Goal: Task Accomplishment & Management: Use online tool/utility

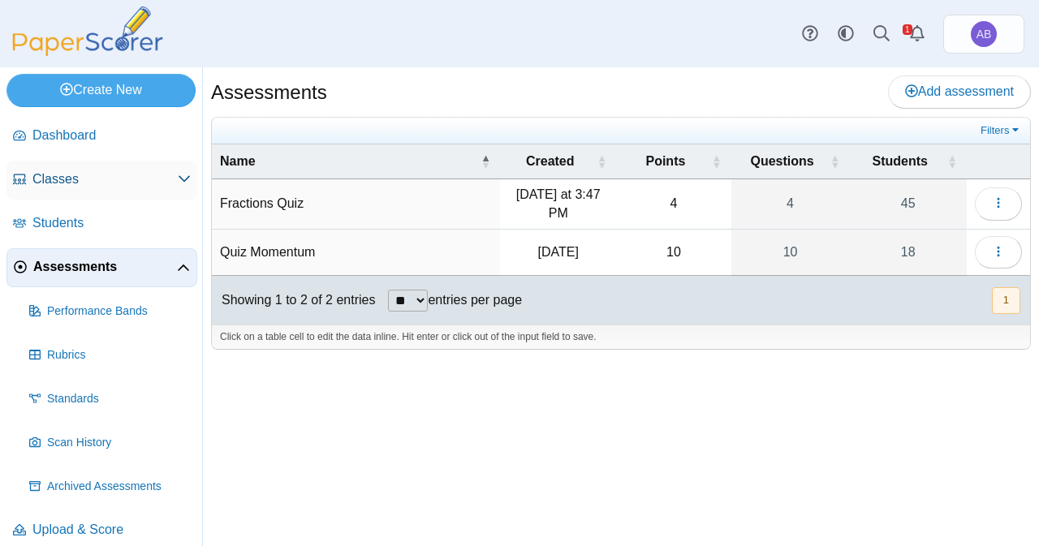
click at [101, 175] on span "Classes" at bounding box center [104, 180] width 145 height 18
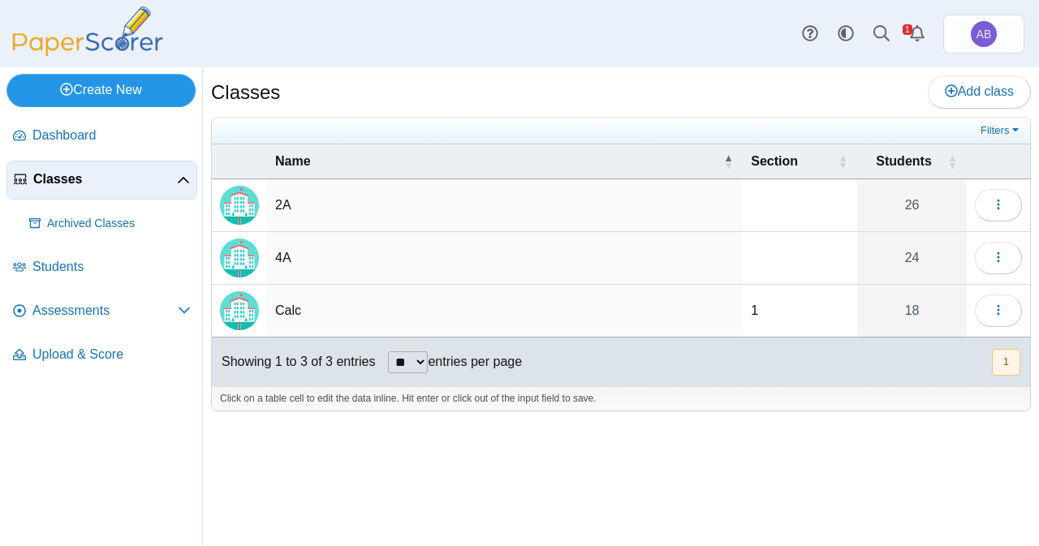
click at [114, 89] on link "Create New" at bounding box center [100, 90] width 189 height 32
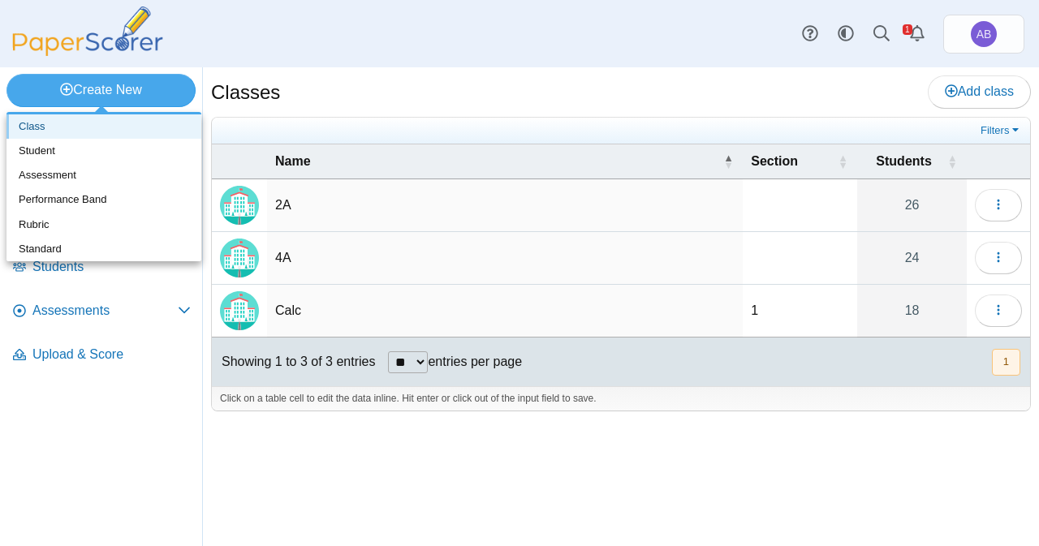
click at [75, 127] on link "Class" at bounding box center [103, 126] width 195 height 24
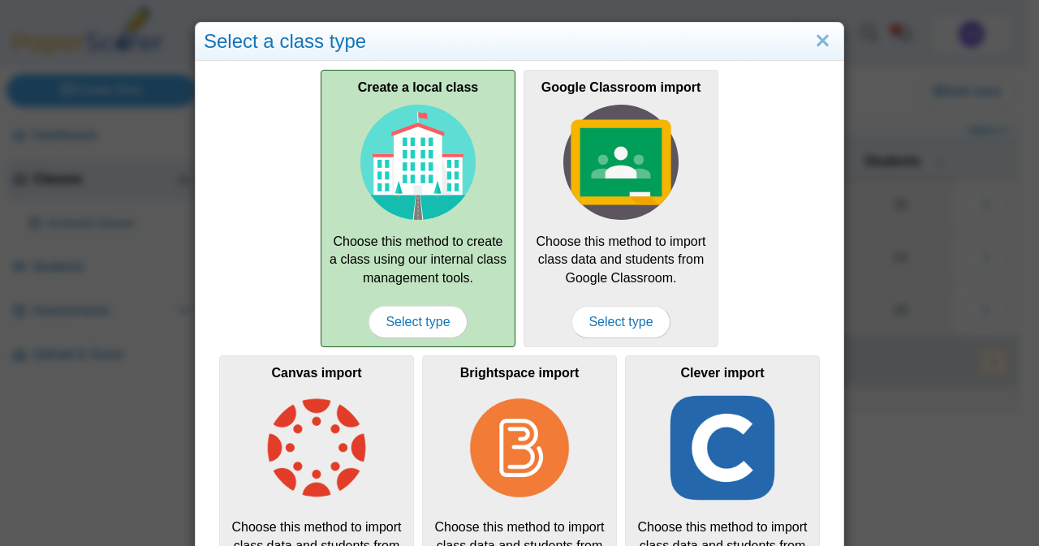
click at [427, 343] on div "Create a local class Choose this method to create a class using our internal cl…" at bounding box center [418, 209] width 195 height 278
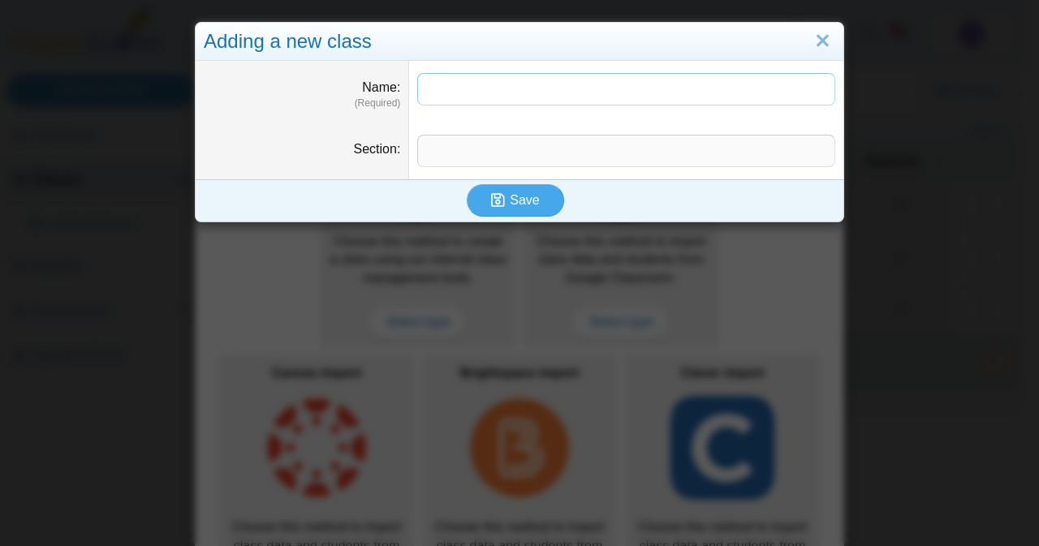
click at [460, 98] on input "Name" at bounding box center [626, 89] width 418 height 32
type input "**"
click at [491, 202] on icon "submit" at bounding box center [498, 199] width 14 height 15
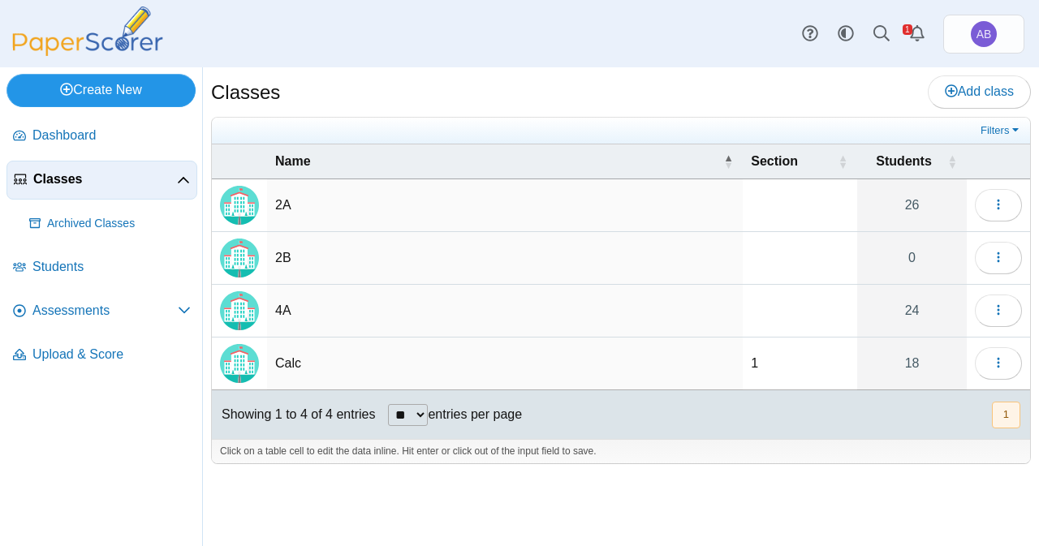
click at [119, 91] on link "Create New" at bounding box center [100, 90] width 189 height 32
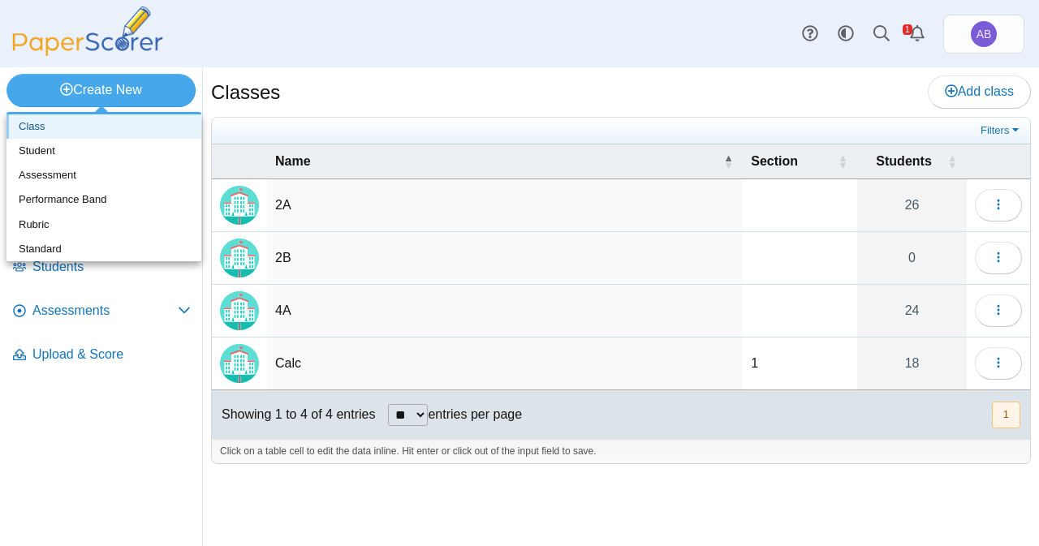
click at [106, 126] on link "Class" at bounding box center [103, 126] width 195 height 24
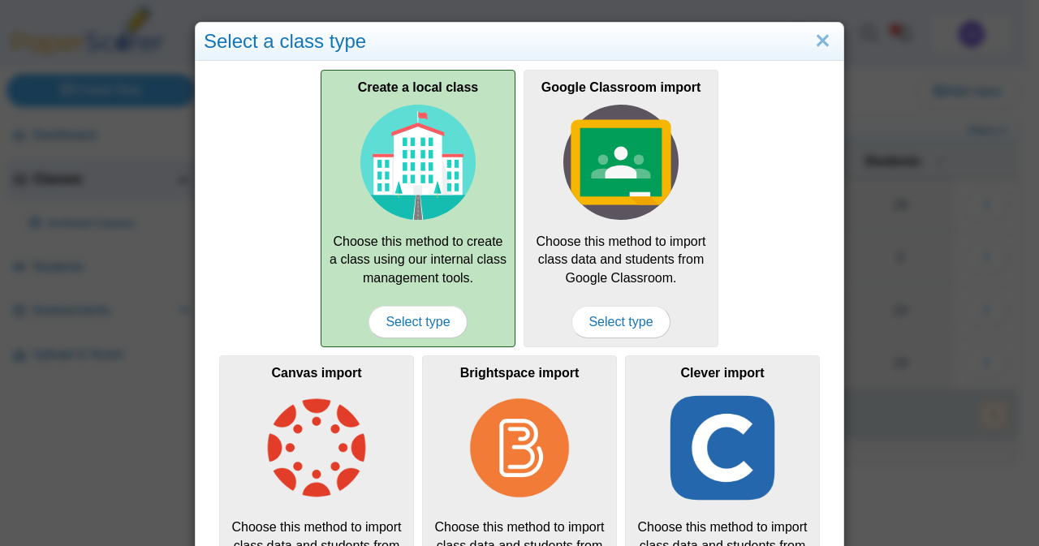
click at [445, 215] on img at bounding box center [418, 162] width 115 height 115
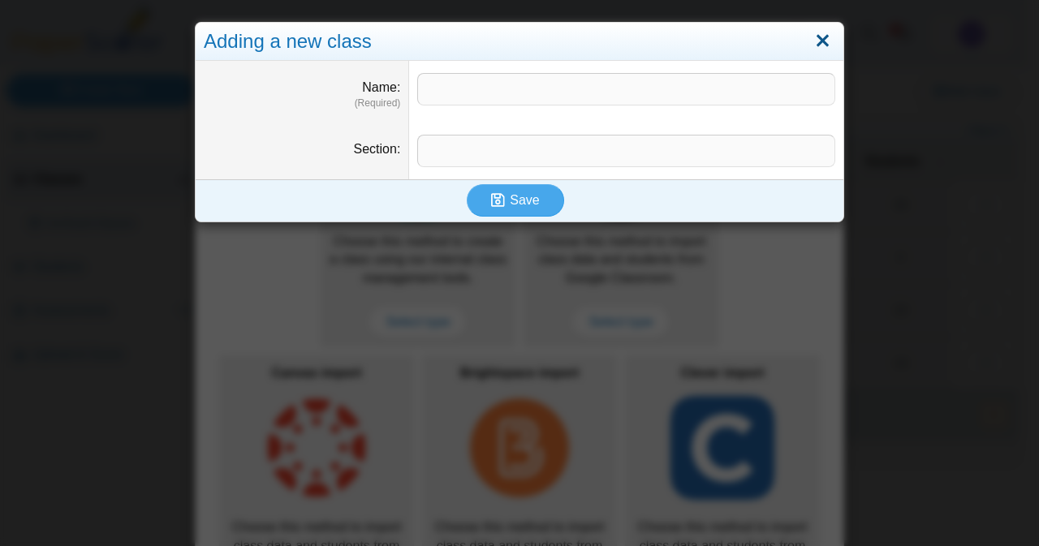
click at [823, 45] on link "Close" at bounding box center [822, 42] width 25 height 28
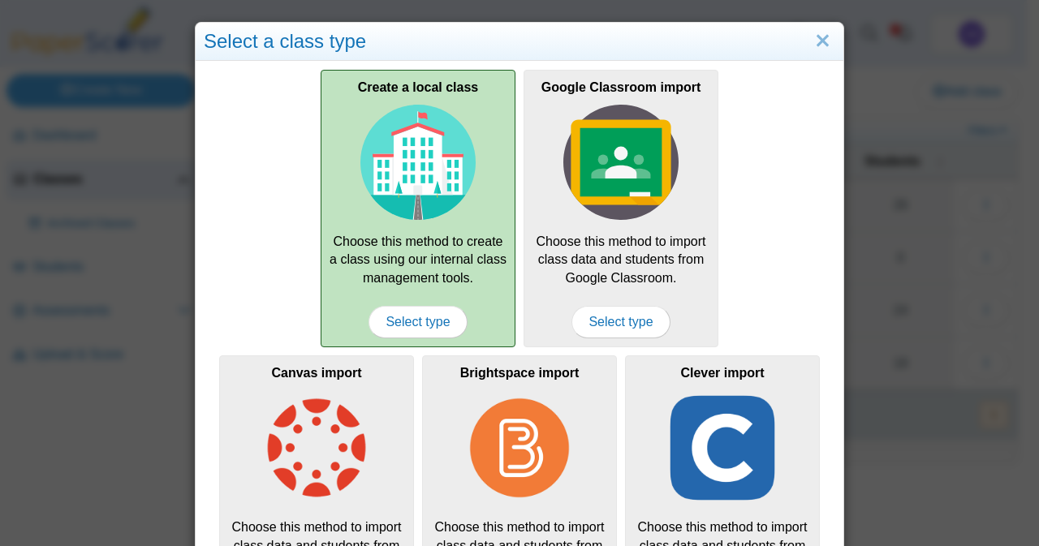
click at [377, 253] on div "Create a local class Choose this method to create a class using our internal cl…" at bounding box center [418, 209] width 195 height 278
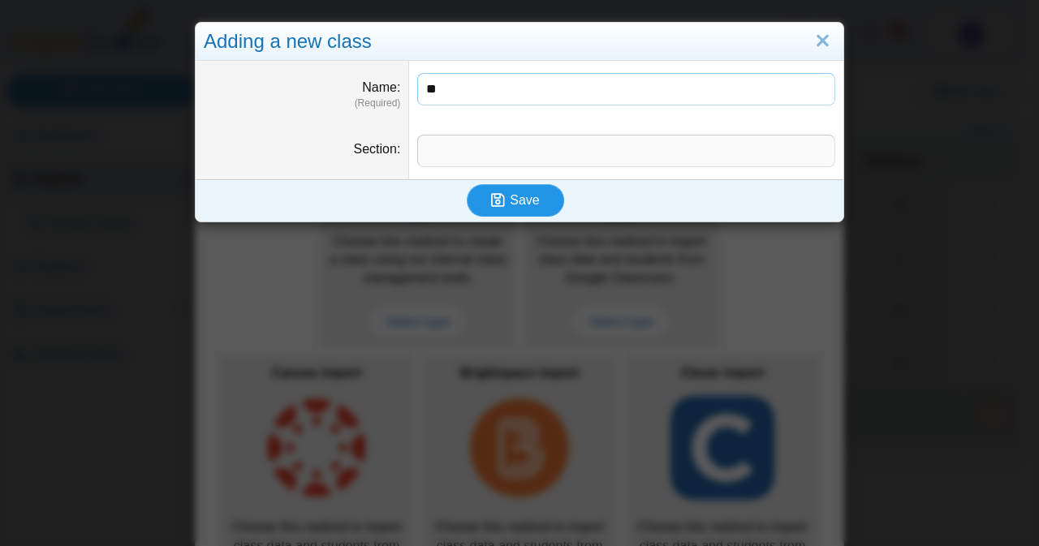
type input "**"
click at [526, 205] on span "Save" at bounding box center [524, 200] width 29 height 14
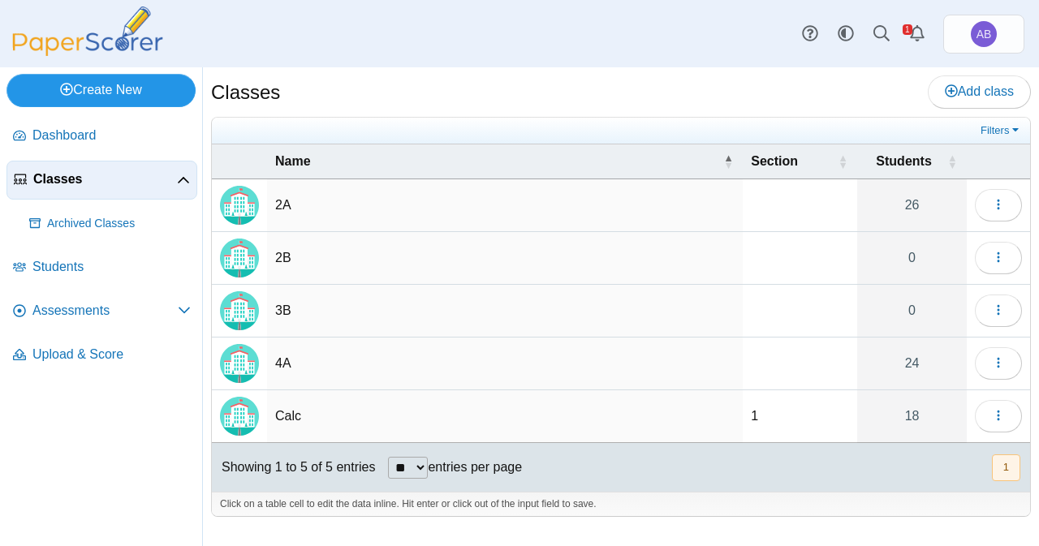
click at [104, 90] on link "Create New" at bounding box center [100, 90] width 189 height 32
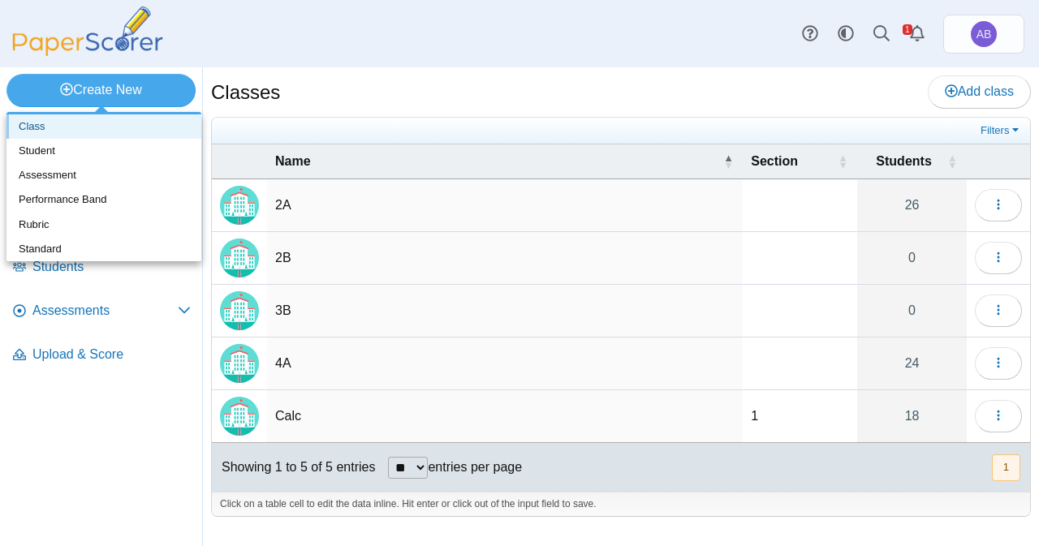
click at [100, 132] on link "Class" at bounding box center [103, 126] width 195 height 24
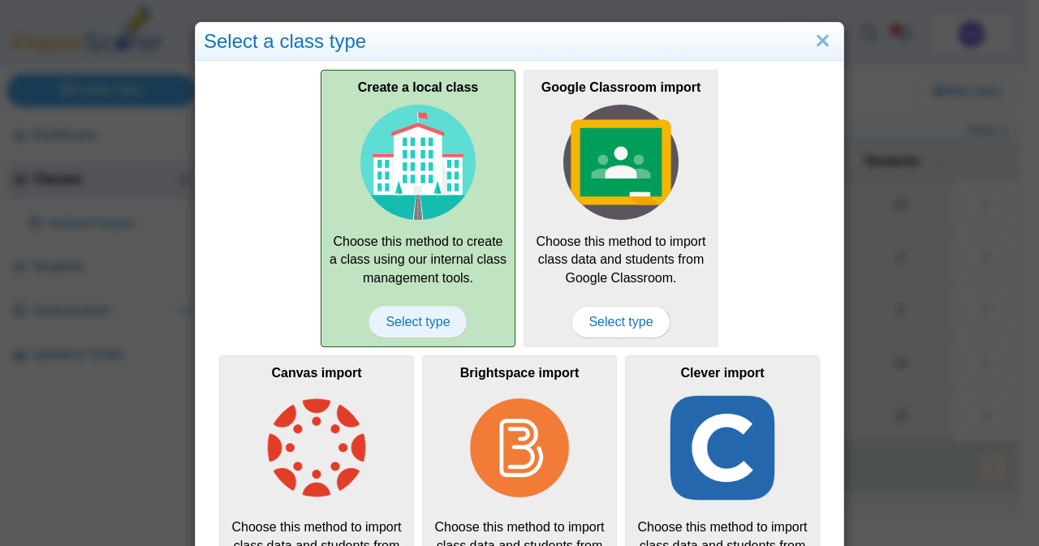
click at [442, 312] on span "Select type" at bounding box center [418, 322] width 98 height 32
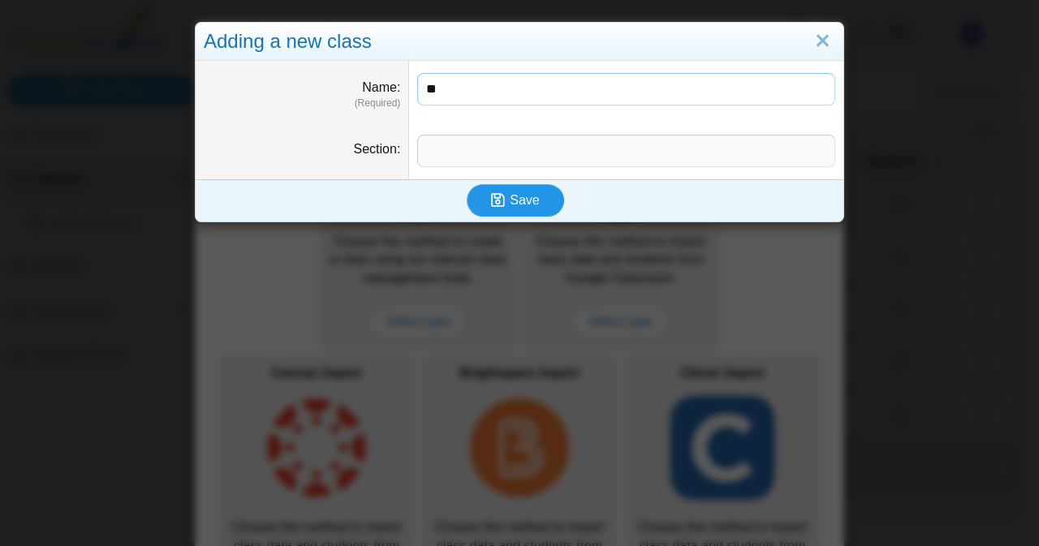
type input "**"
click at [499, 215] on button "Save" at bounding box center [515, 200] width 97 height 32
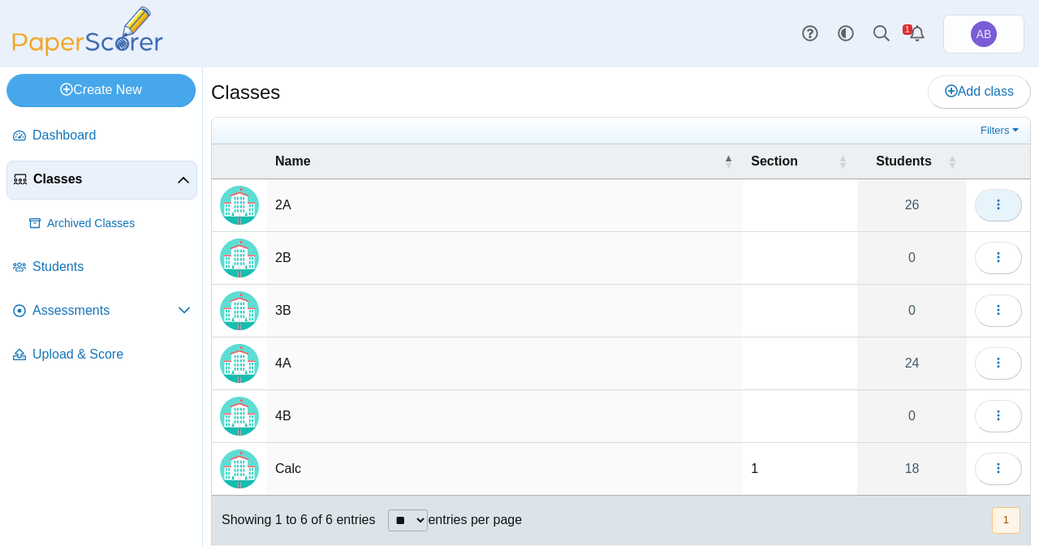
click at [975, 205] on button "button" at bounding box center [998, 205] width 47 height 32
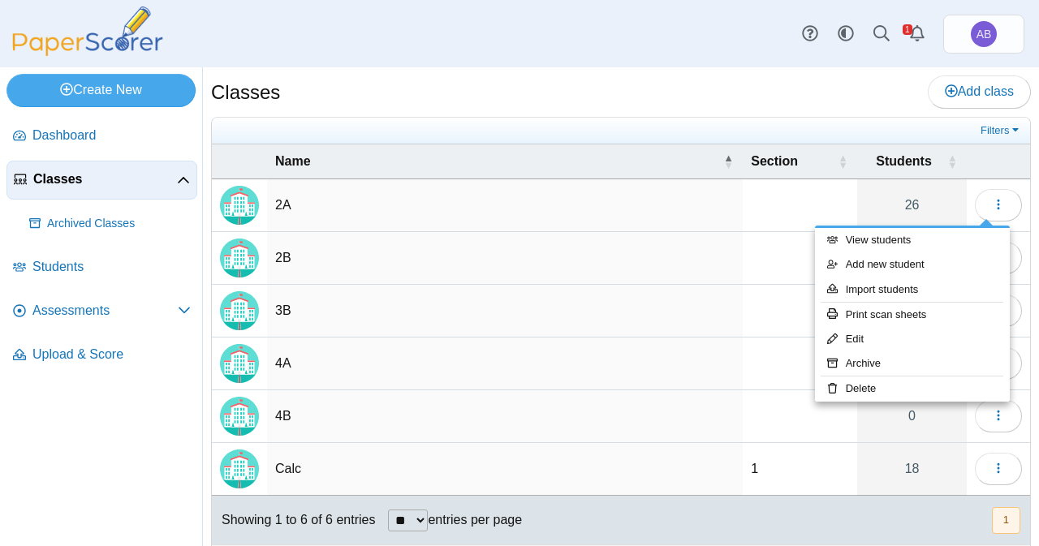
click at [645, 51] on div "Dashboard Classes Archived classes Students Assessments" at bounding box center [519, 33] width 1039 height 67
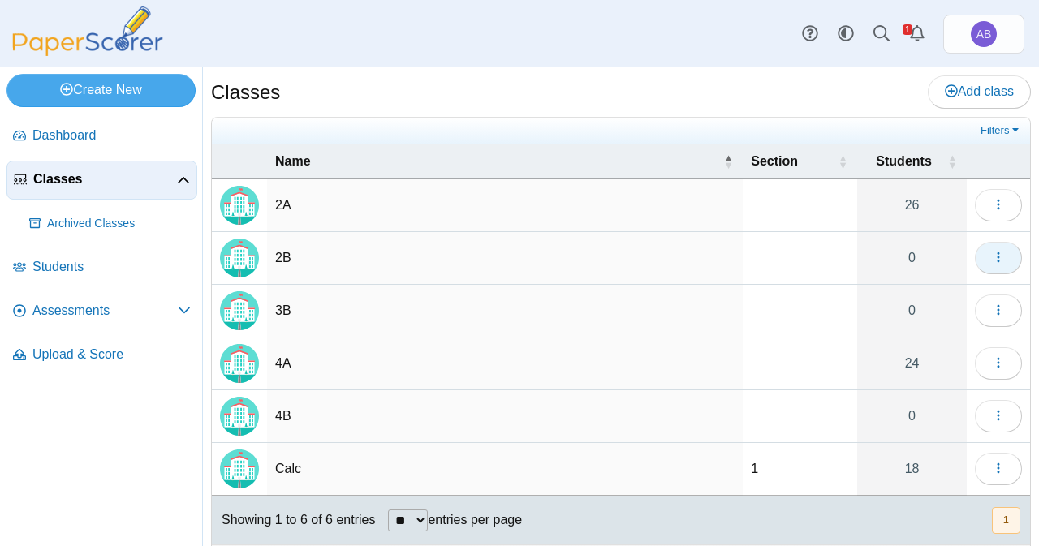
click at [992, 252] on icon "button" at bounding box center [998, 257] width 13 height 13
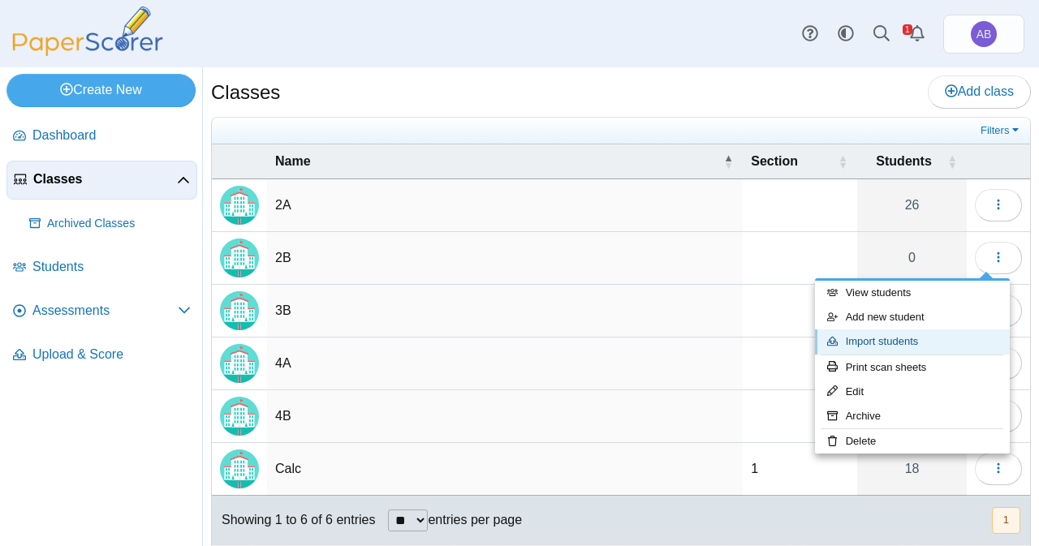
click at [909, 343] on link "Import students" at bounding box center [912, 342] width 195 height 24
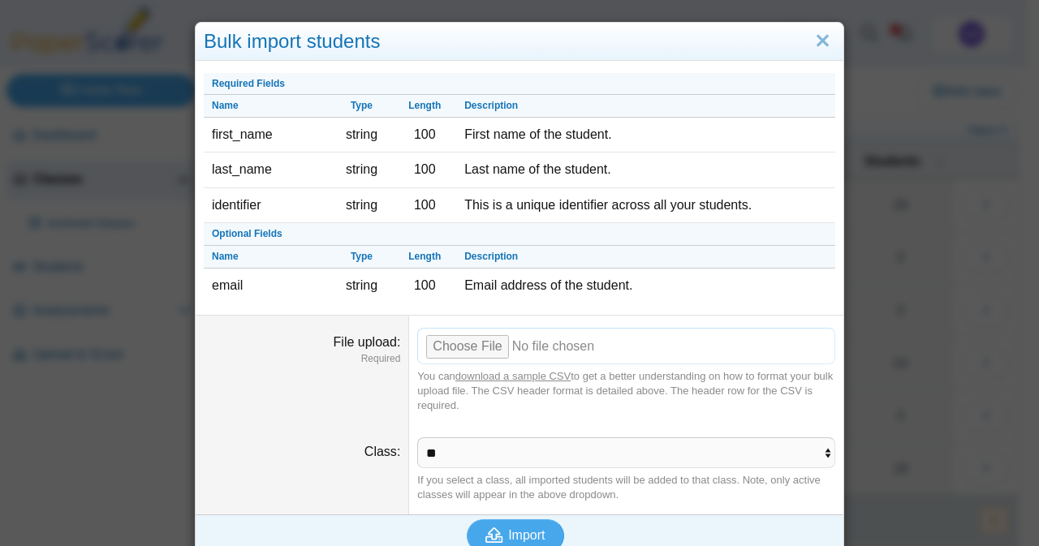
click at [433, 356] on input "File upload" at bounding box center [626, 346] width 418 height 36
type input "**********"
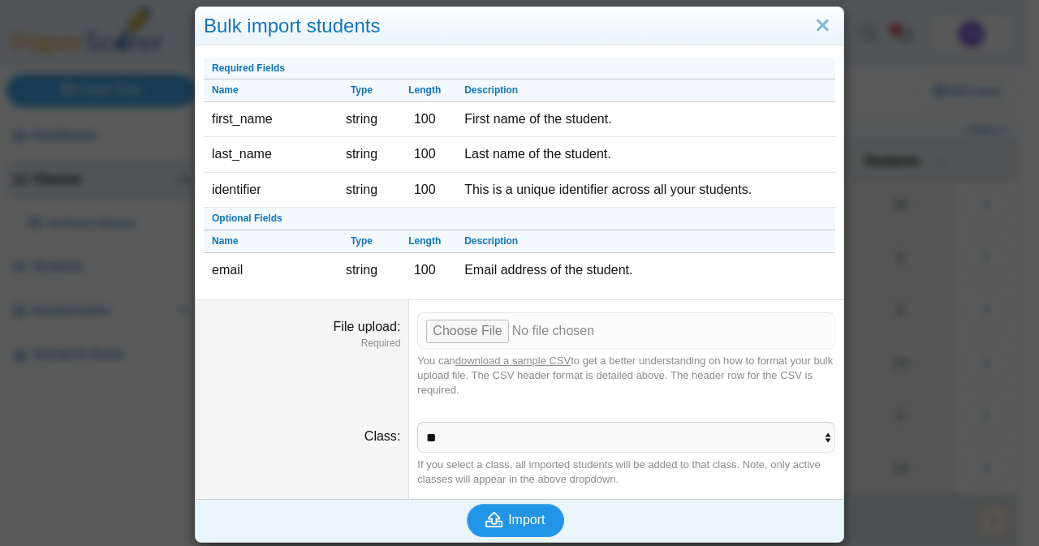
click at [514, 524] on span "Import" at bounding box center [526, 520] width 37 height 14
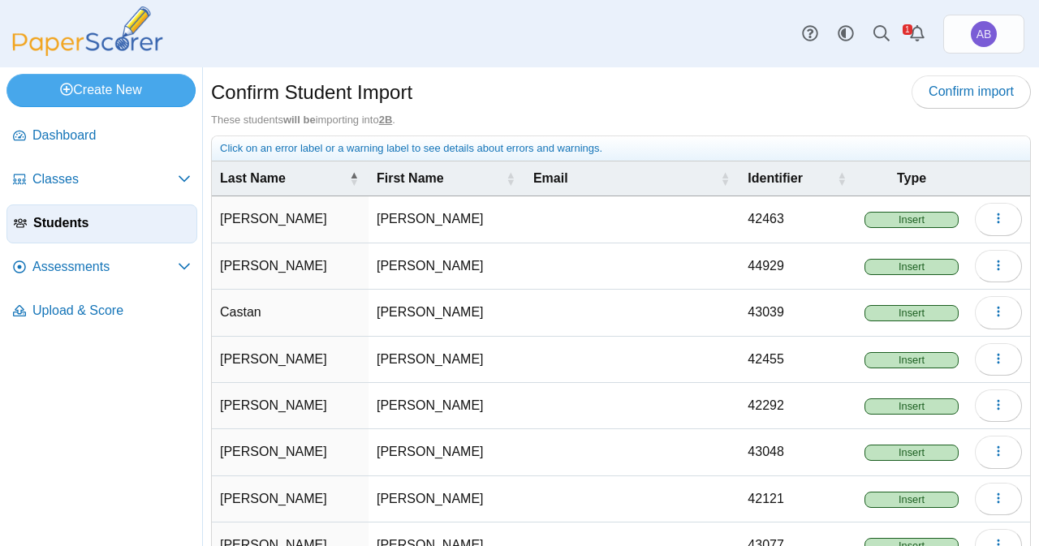
scroll to position [195, 0]
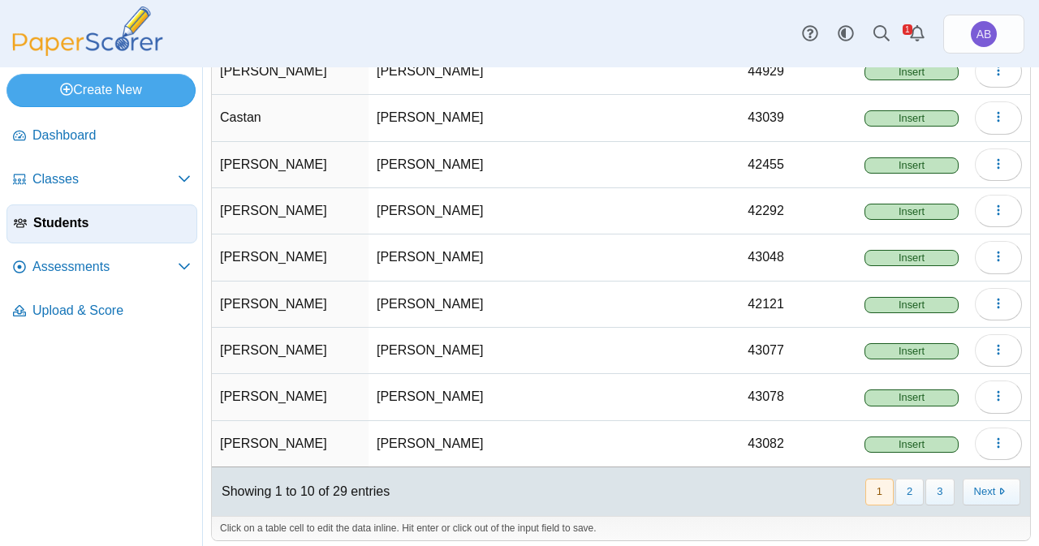
click at [896, 469] on div "« Prev 1 2 3 Next »" at bounding box center [942, 492] width 176 height 46
click at [969, 485] on button "Next" at bounding box center [992, 492] width 58 height 27
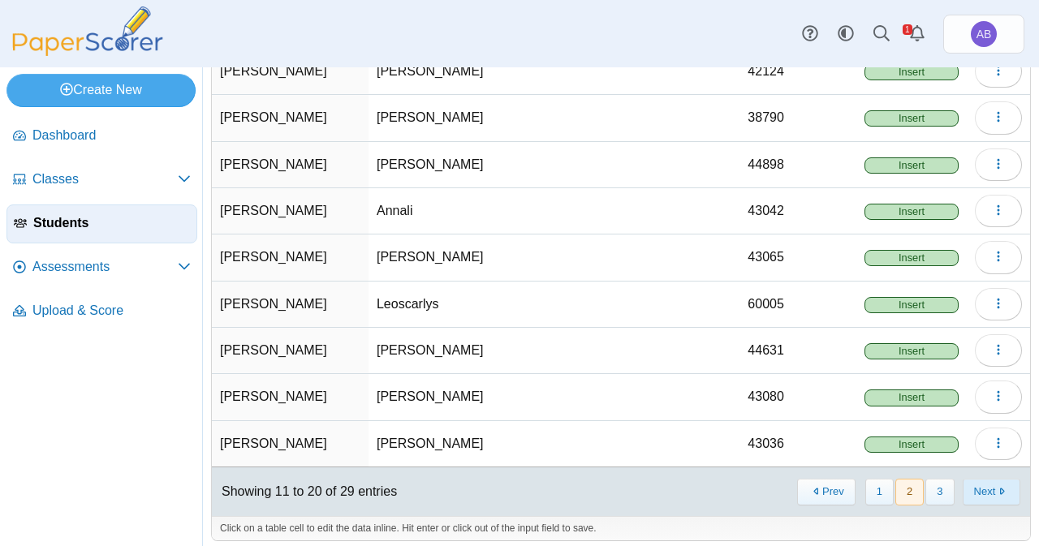
click at [969, 486] on button "Next" at bounding box center [992, 492] width 58 height 27
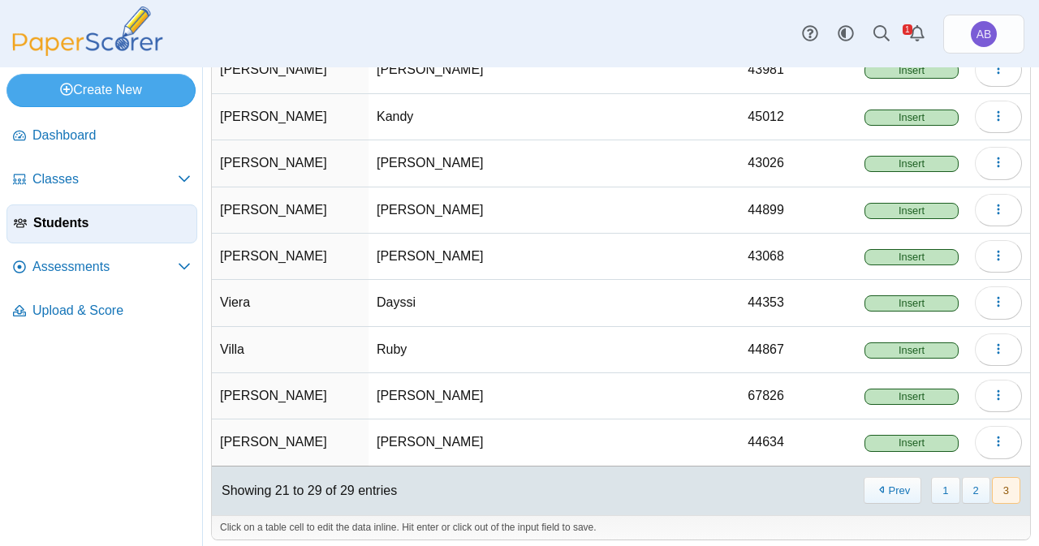
scroll to position [0, 0]
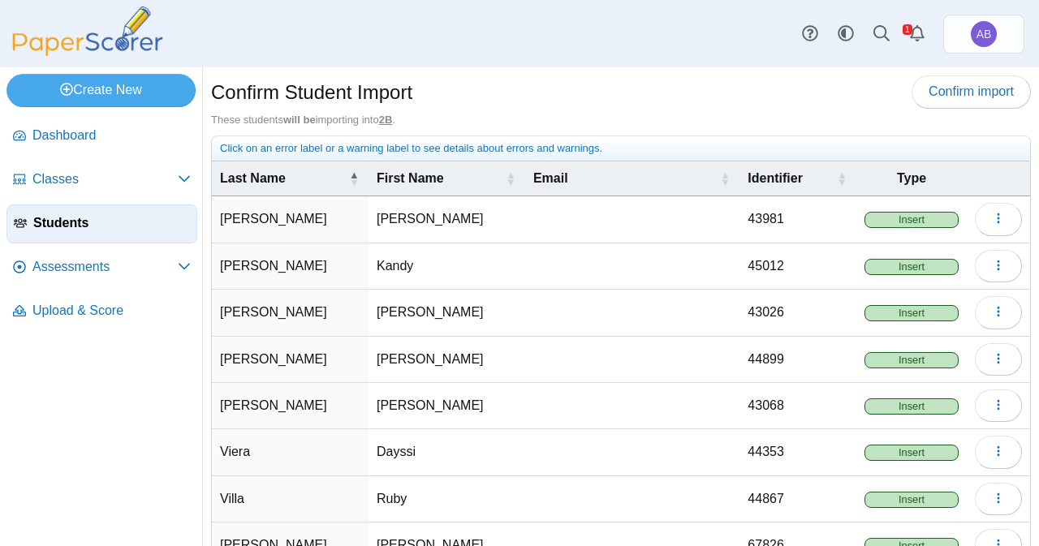
click at [979, 71] on div "Confirm Student Import Confirm import These students will be importing into 2B ." at bounding box center [621, 306] width 836 height 479
click at [947, 84] on span "Confirm import" at bounding box center [971, 91] width 85 height 14
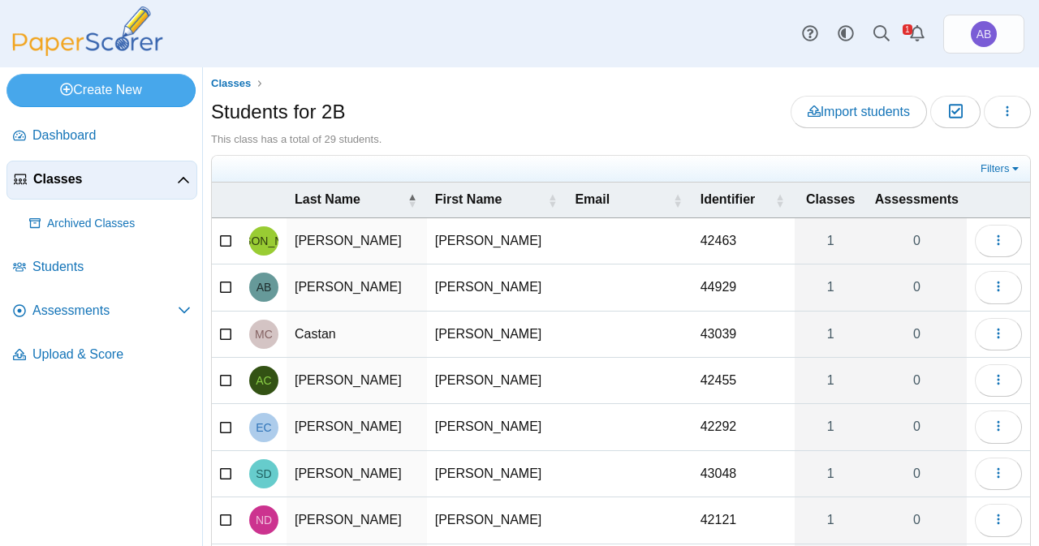
click at [54, 185] on span "Classes" at bounding box center [105, 180] width 144 height 18
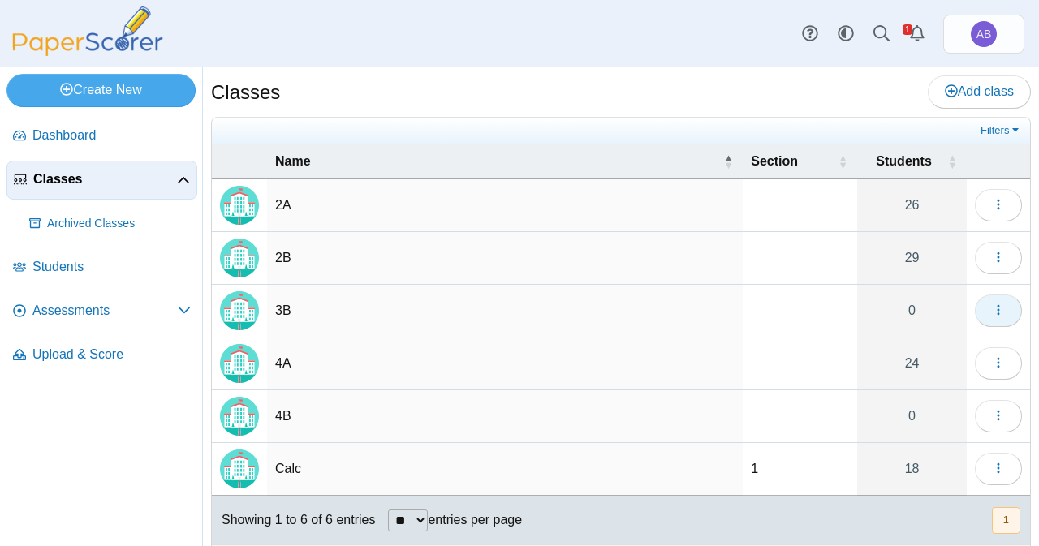
click at [992, 308] on icon "button" at bounding box center [998, 310] width 13 height 13
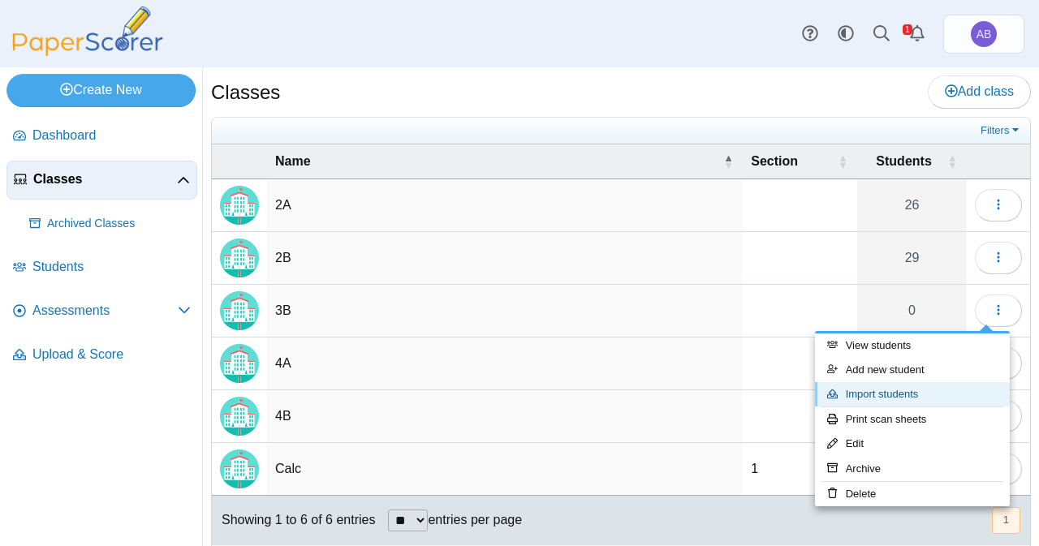
click at [897, 393] on link "Import students" at bounding box center [912, 394] width 195 height 24
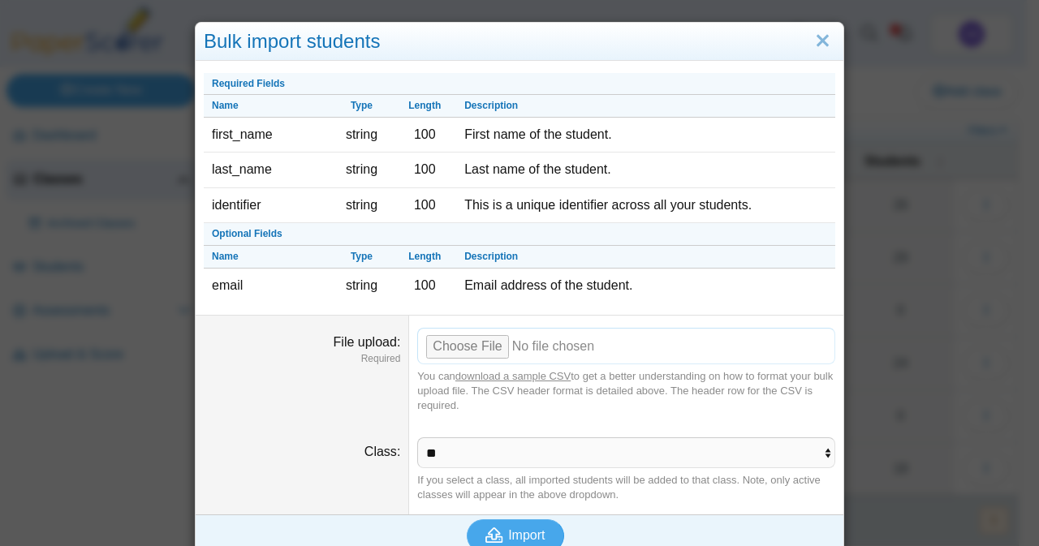
click at [465, 337] on input "File upload" at bounding box center [626, 346] width 418 height 36
type input "**********"
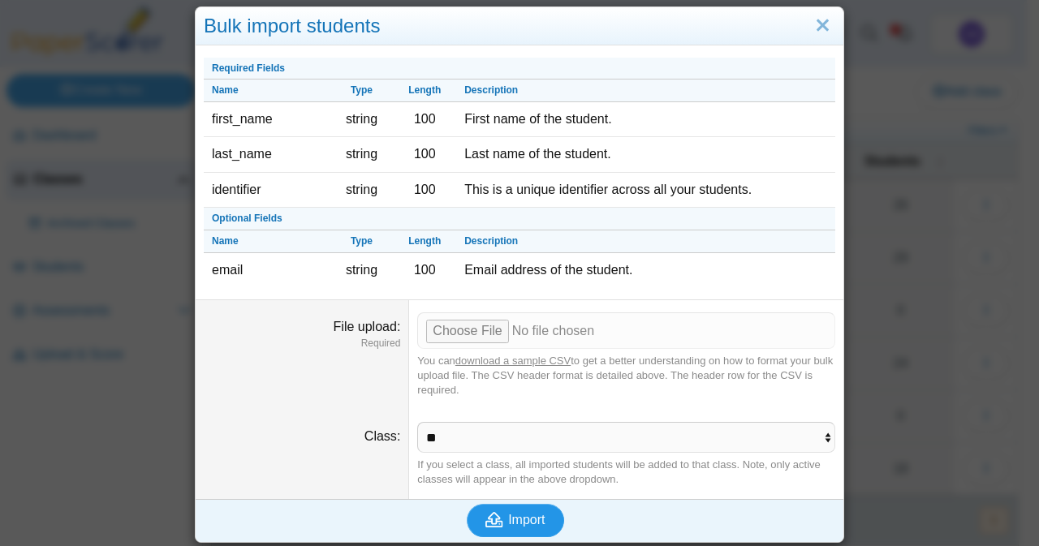
click at [523, 524] on span "Import" at bounding box center [526, 520] width 37 height 14
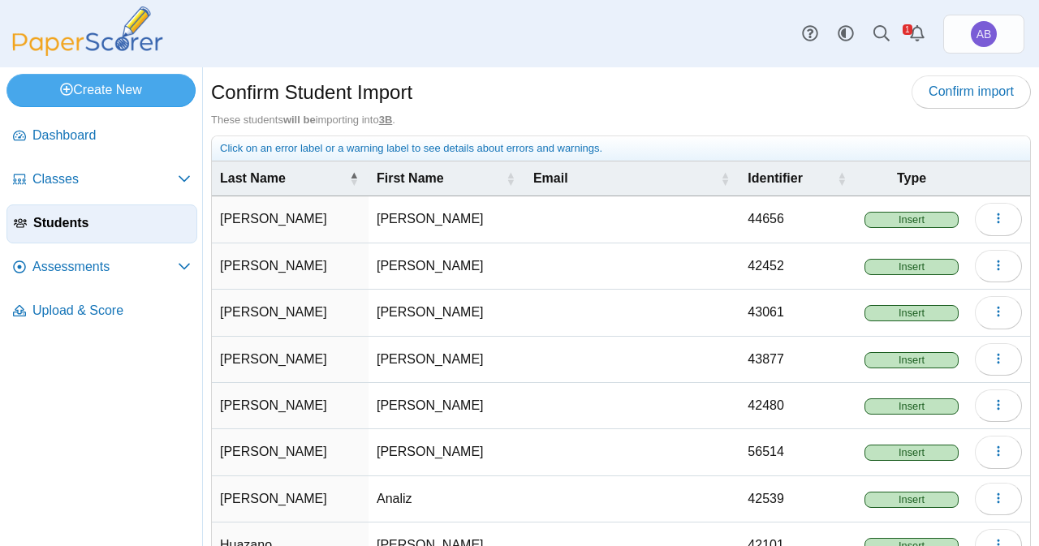
scroll to position [195, 0]
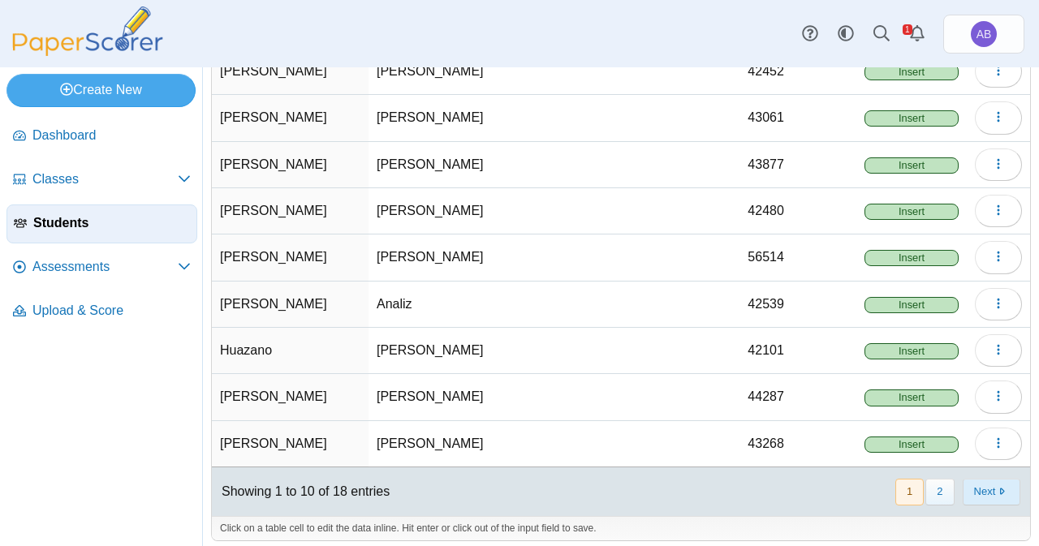
click at [963, 479] on button "Next" at bounding box center [992, 492] width 58 height 27
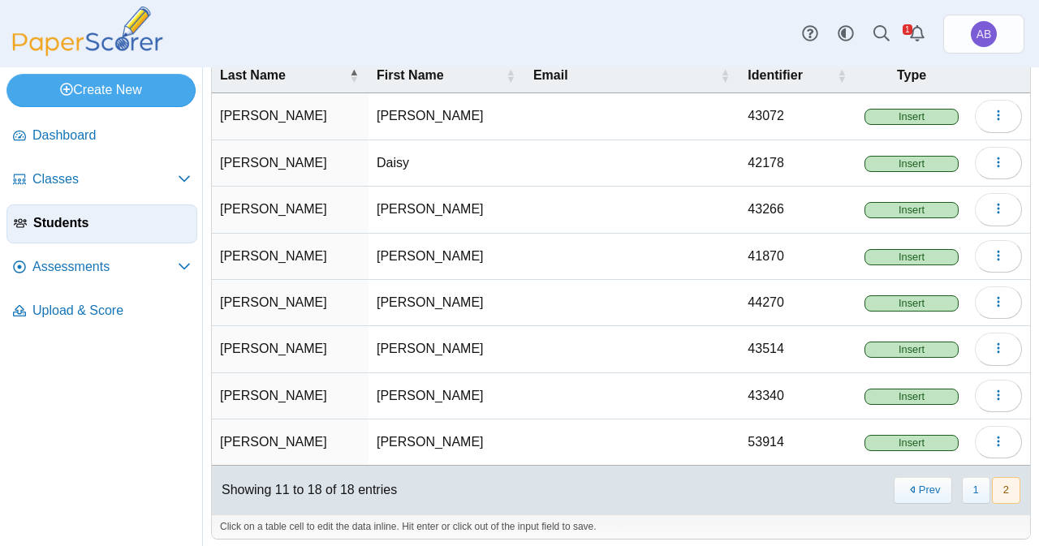
scroll to position [0, 0]
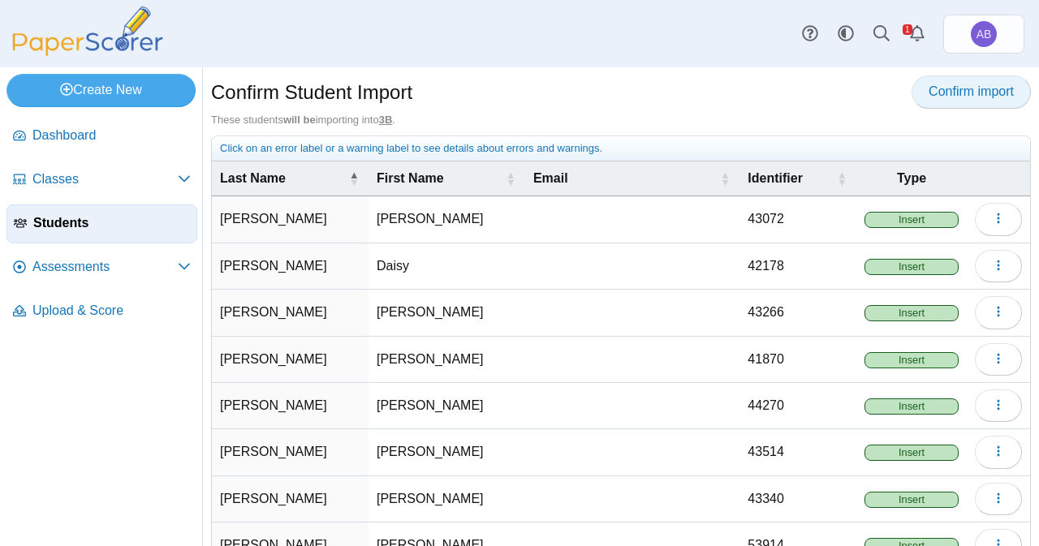
click at [960, 90] on span "Confirm import" at bounding box center [971, 91] width 85 height 14
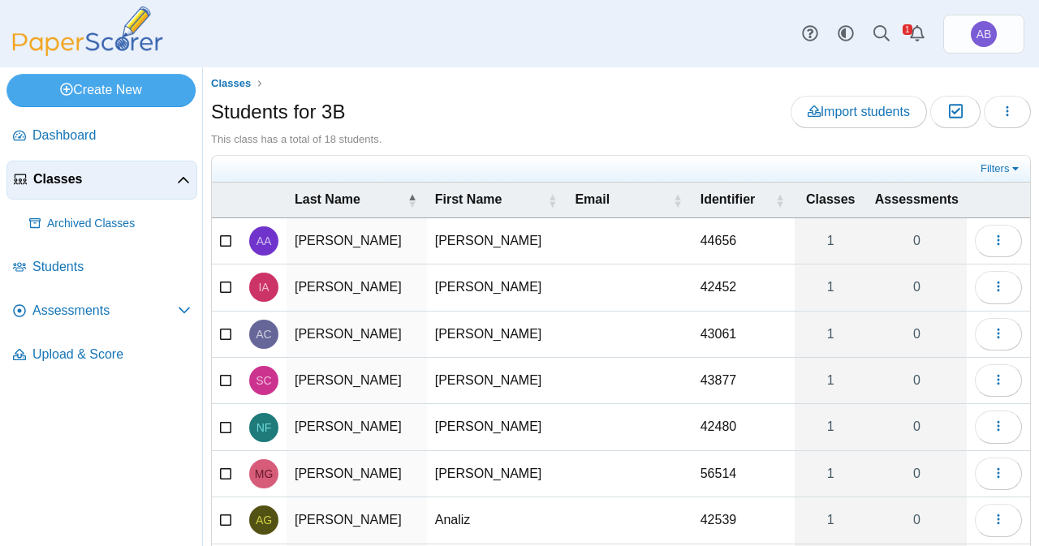
scroll to position [216, 0]
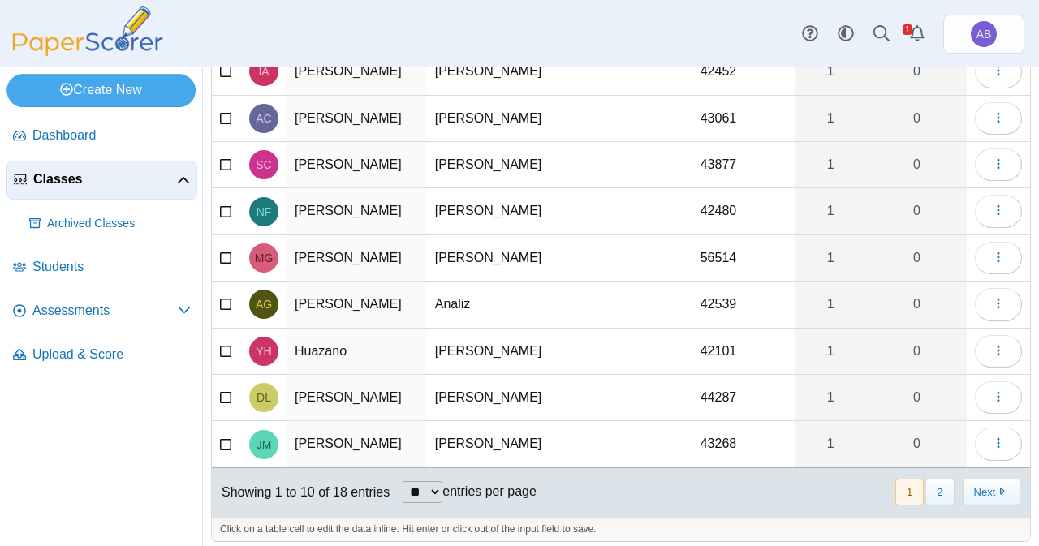
click at [10, 183] on link "Classes" at bounding box center [101, 180] width 191 height 39
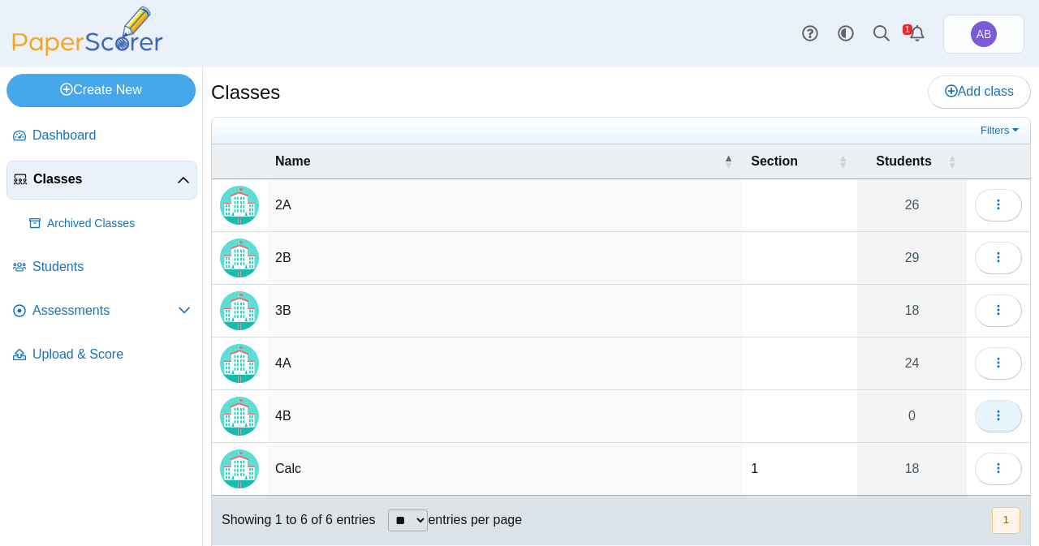
click at [992, 411] on icon "button" at bounding box center [998, 415] width 13 height 13
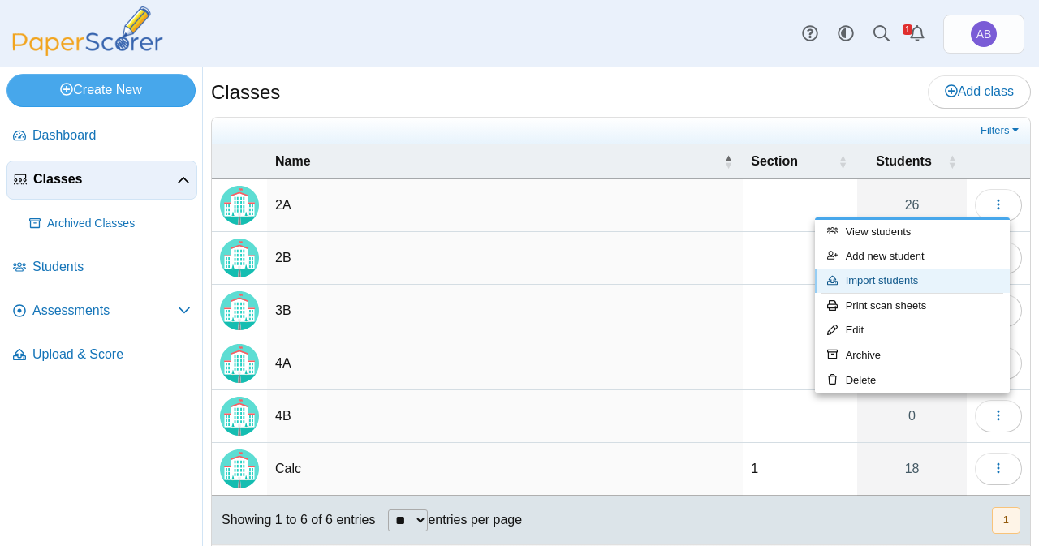
click at [906, 278] on link "Import students" at bounding box center [912, 281] width 195 height 24
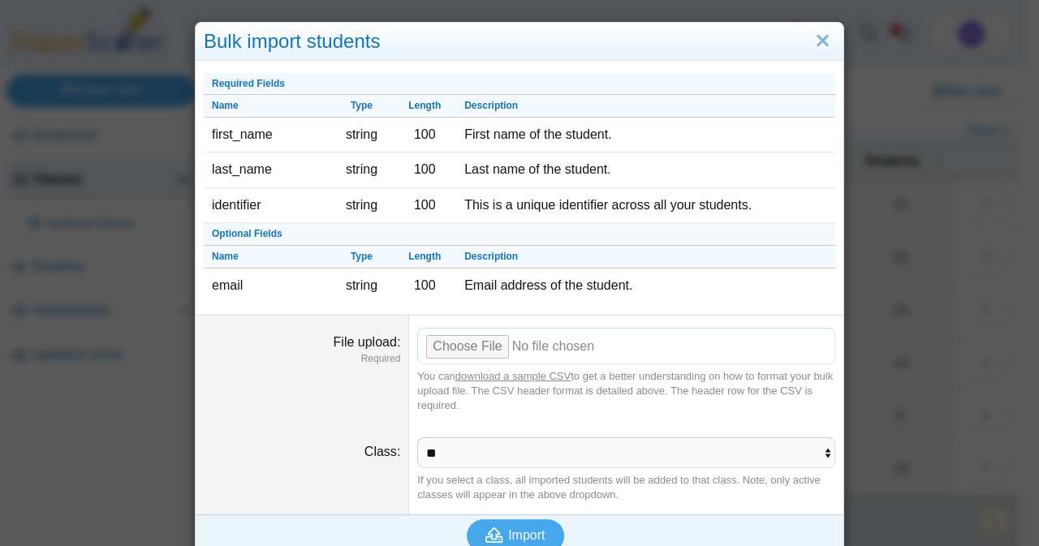
click at [450, 352] on input "File upload" at bounding box center [626, 346] width 418 height 36
type input "**********"
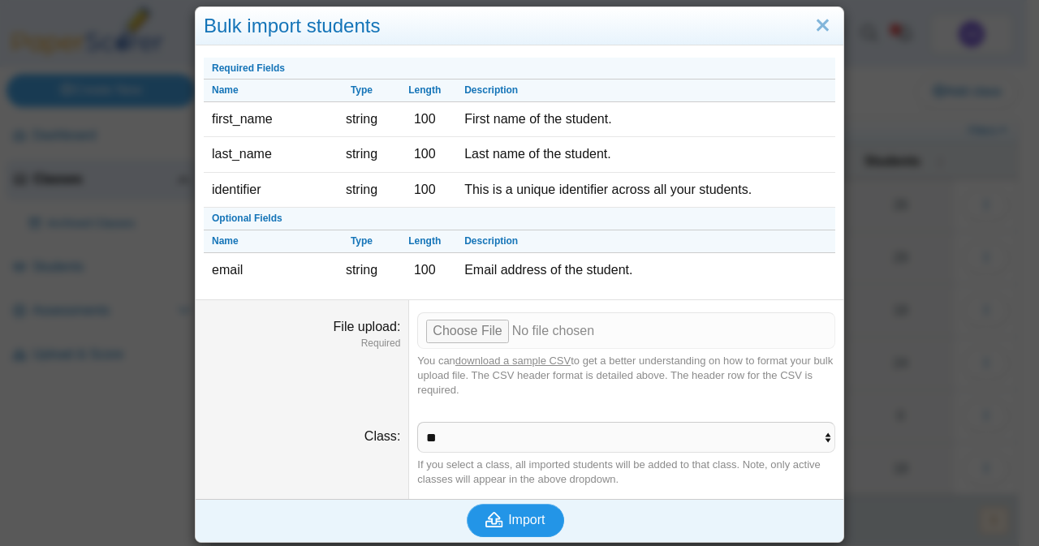
click at [472, 520] on button "Import" at bounding box center [515, 520] width 97 height 32
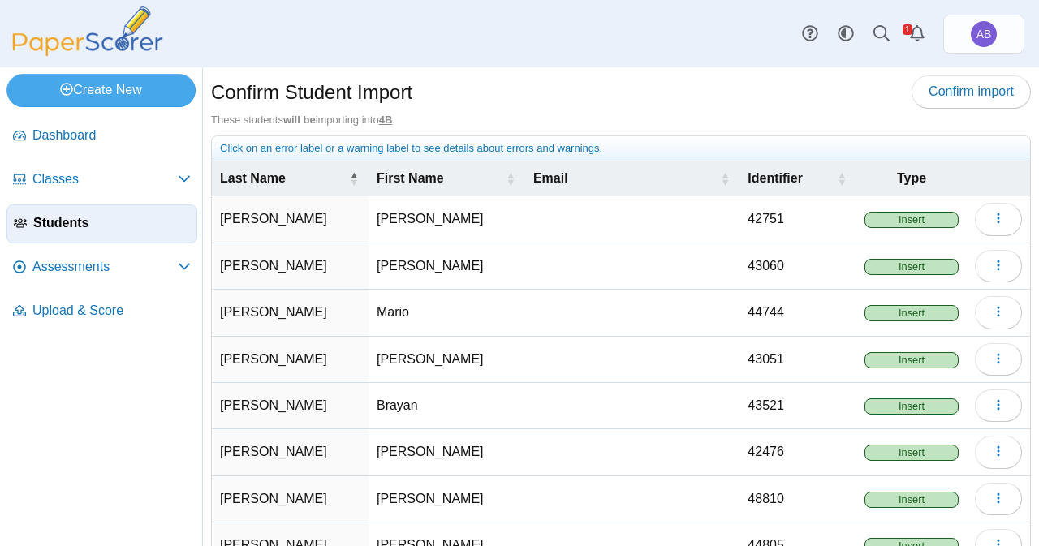
scroll to position [195, 0]
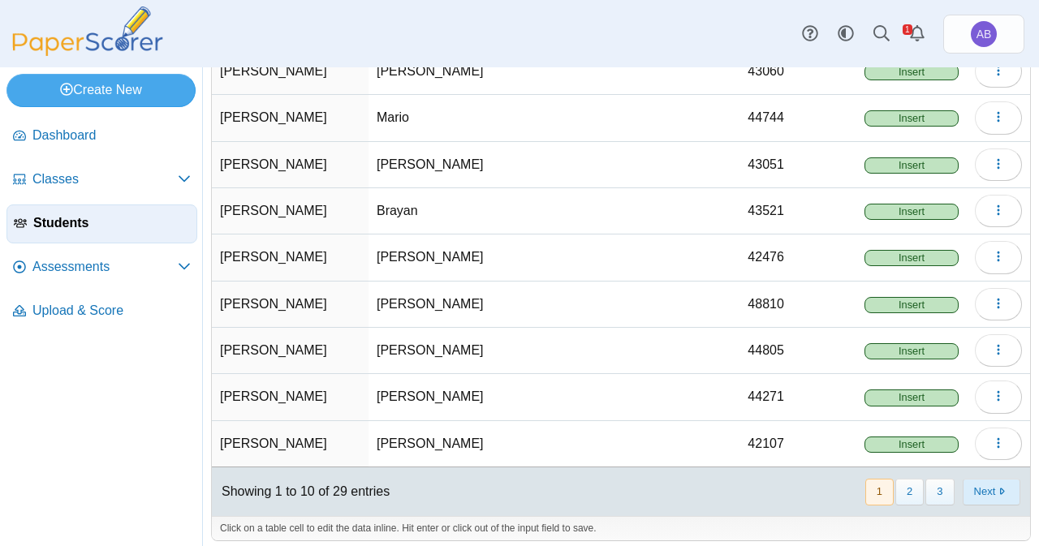
click at [963, 487] on button "Next" at bounding box center [992, 492] width 58 height 27
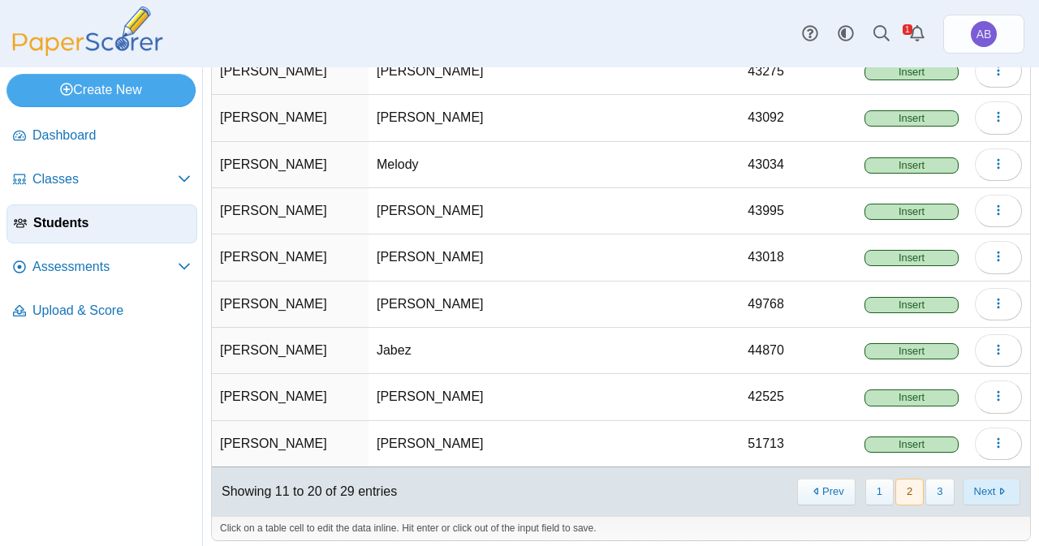
click at [977, 486] on button "Next" at bounding box center [992, 492] width 58 height 27
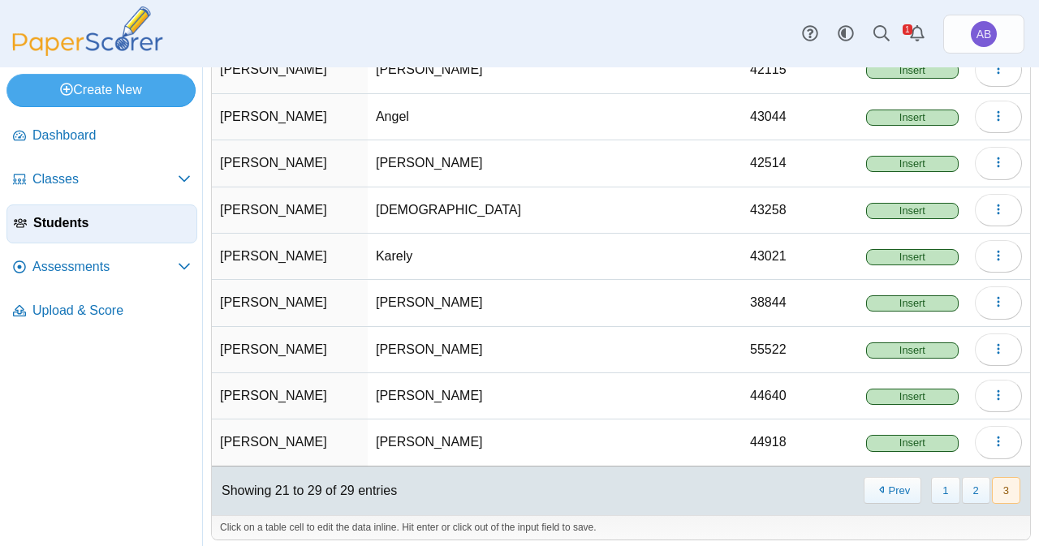
scroll to position [0, 0]
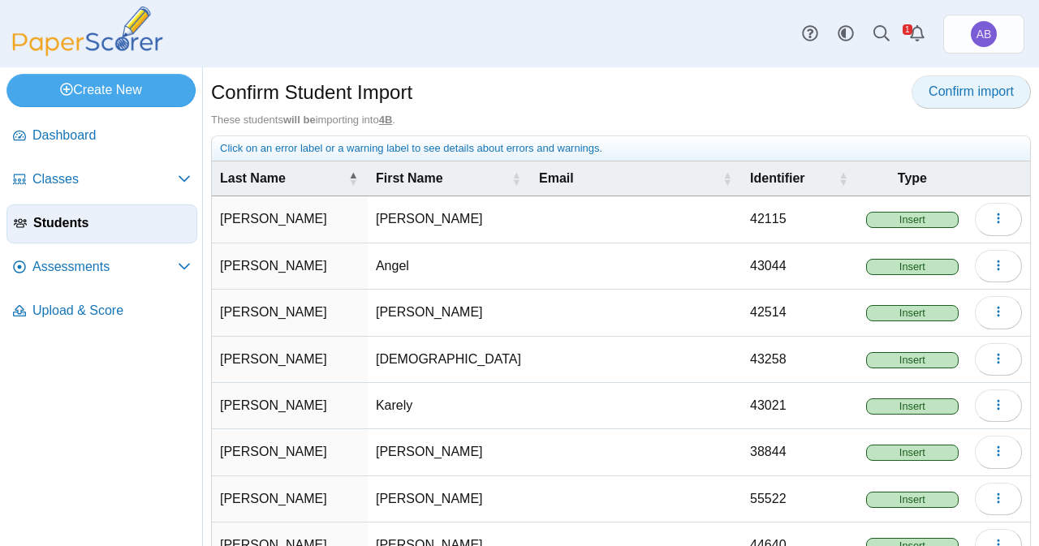
click at [962, 97] on span "Confirm import" at bounding box center [971, 91] width 85 height 14
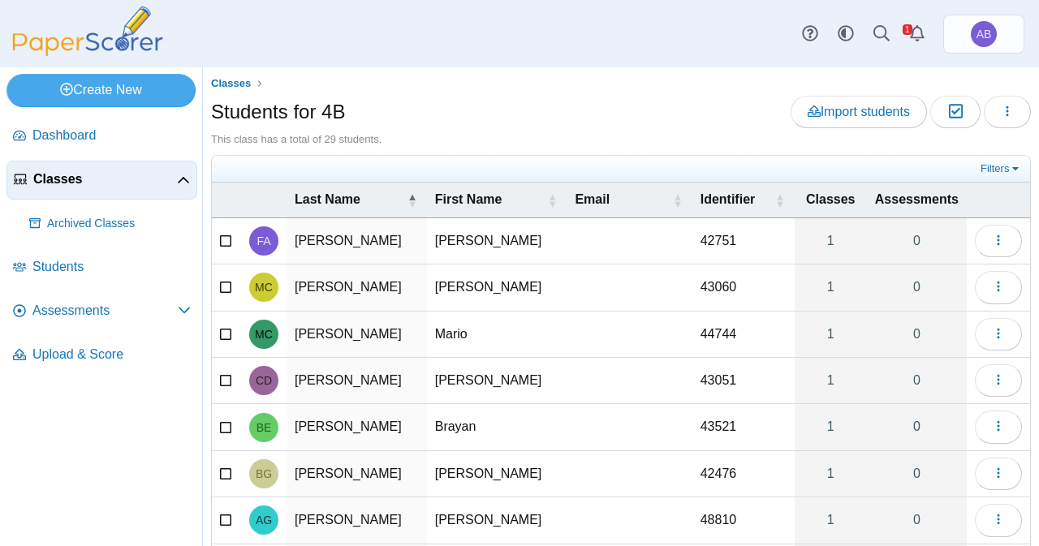
click at [97, 191] on link "Classes" at bounding box center [101, 180] width 191 height 39
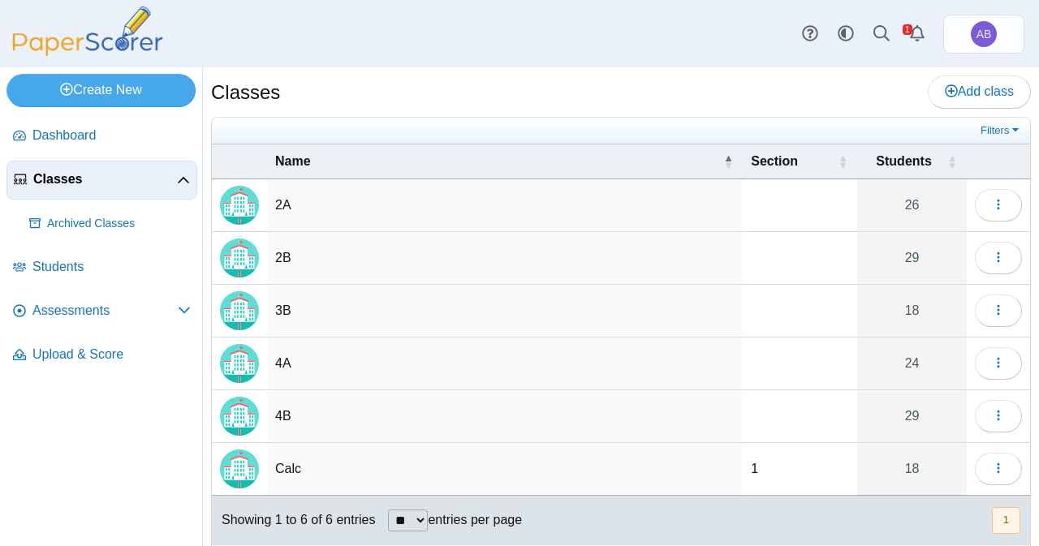
scroll to position [34, 0]
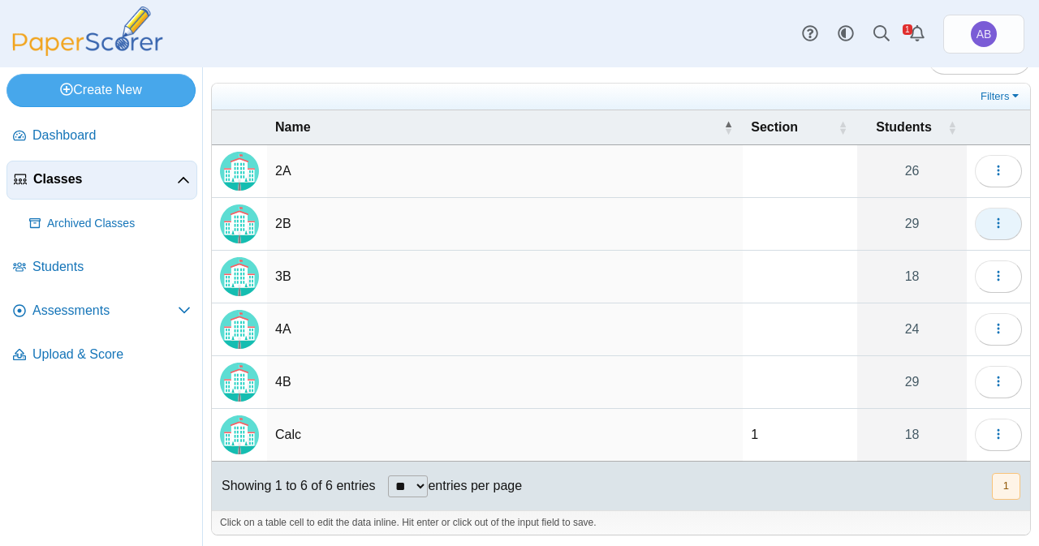
click at [999, 219] on button "button" at bounding box center [998, 224] width 47 height 32
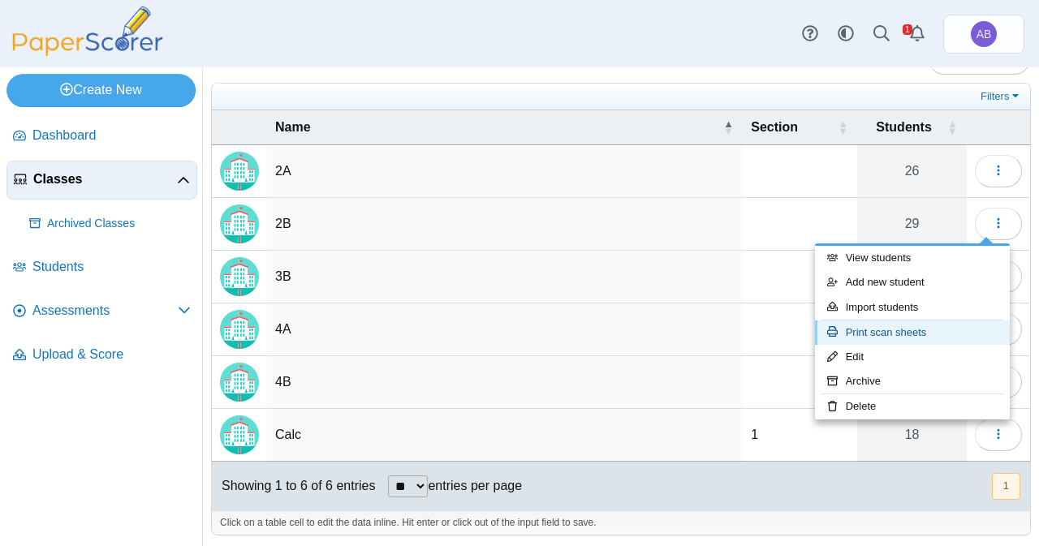
click at [892, 326] on link "Print scan sheets" at bounding box center [912, 333] width 195 height 24
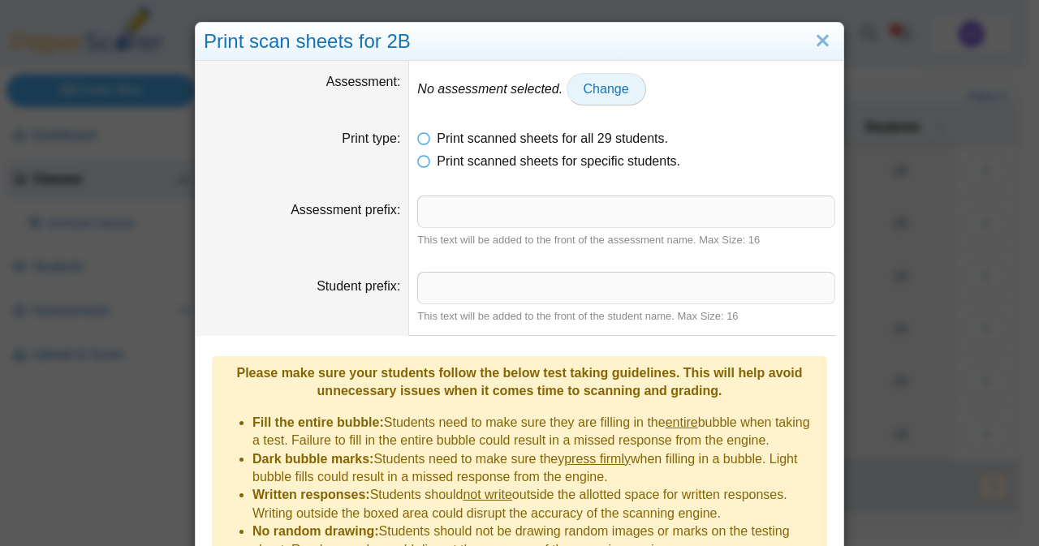
click at [584, 82] on span "Change" at bounding box center [606, 89] width 45 height 14
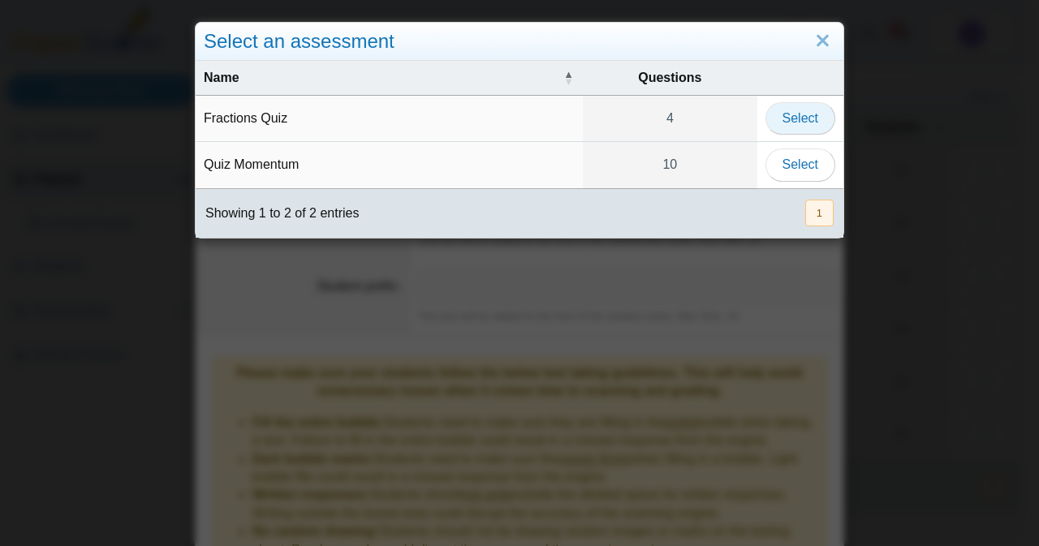
click at [797, 123] on span "Select" at bounding box center [801, 118] width 36 height 14
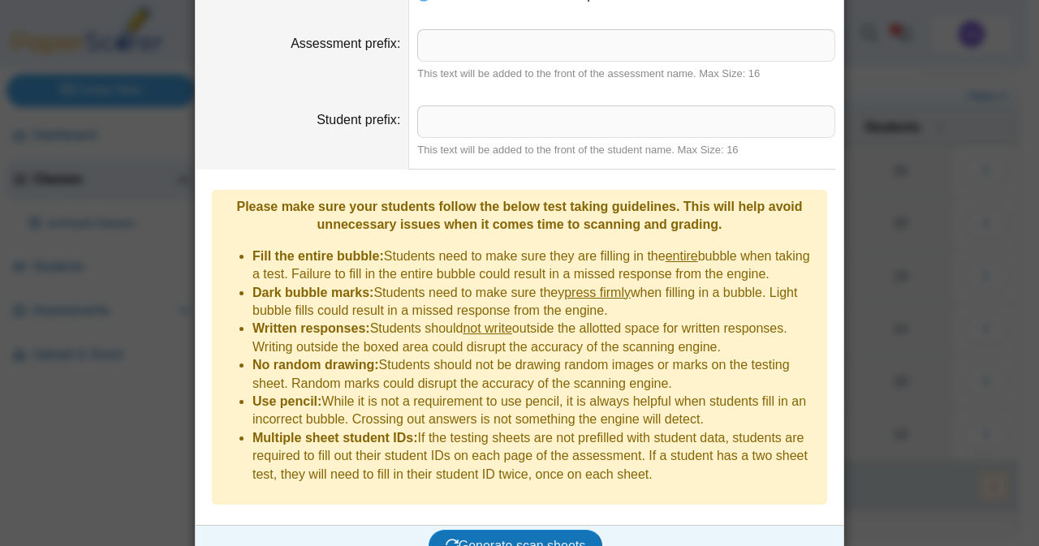
scroll to position [0, 0]
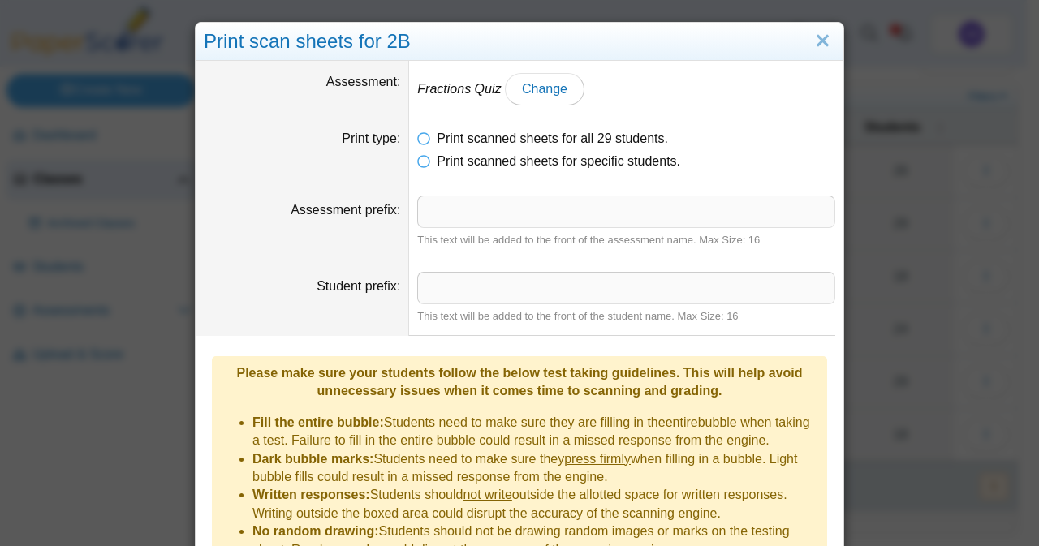
click at [479, 414] on li "Fill the entire bubble: Students need to make sure they are filling in the enti…" at bounding box center [536, 432] width 567 height 37
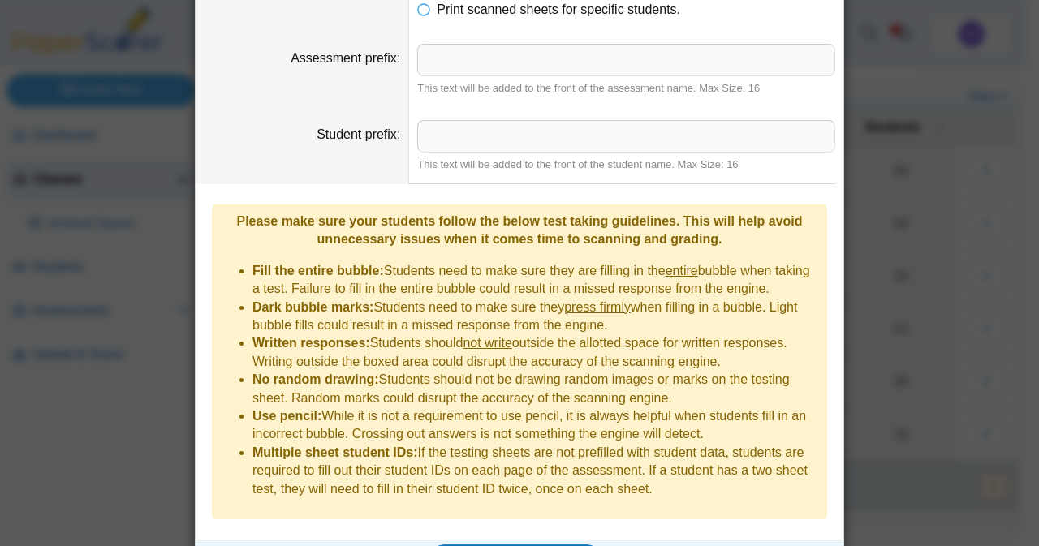
scroll to position [168, 0]
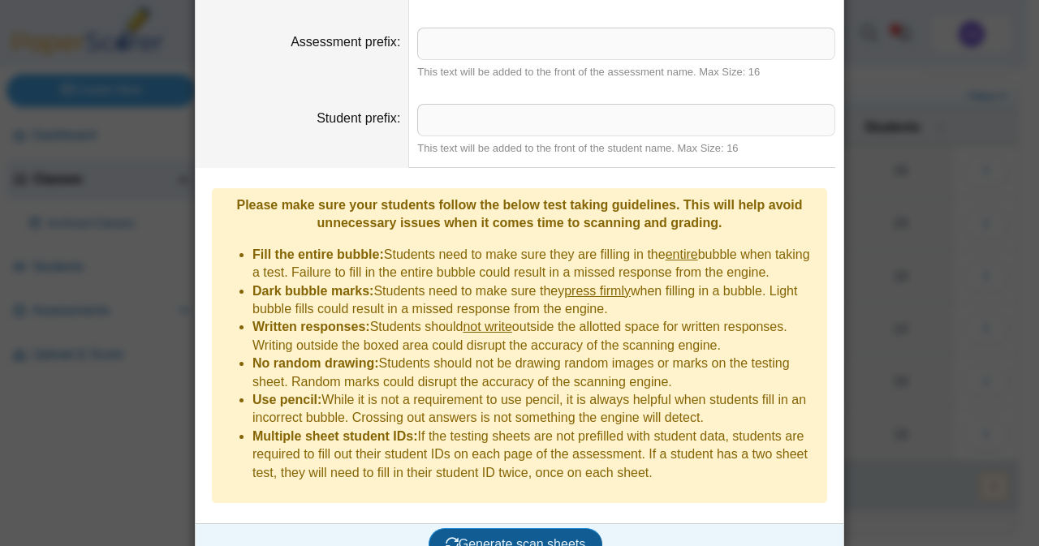
click at [509, 538] on span "Generate scan sheets" at bounding box center [516, 545] width 140 height 14
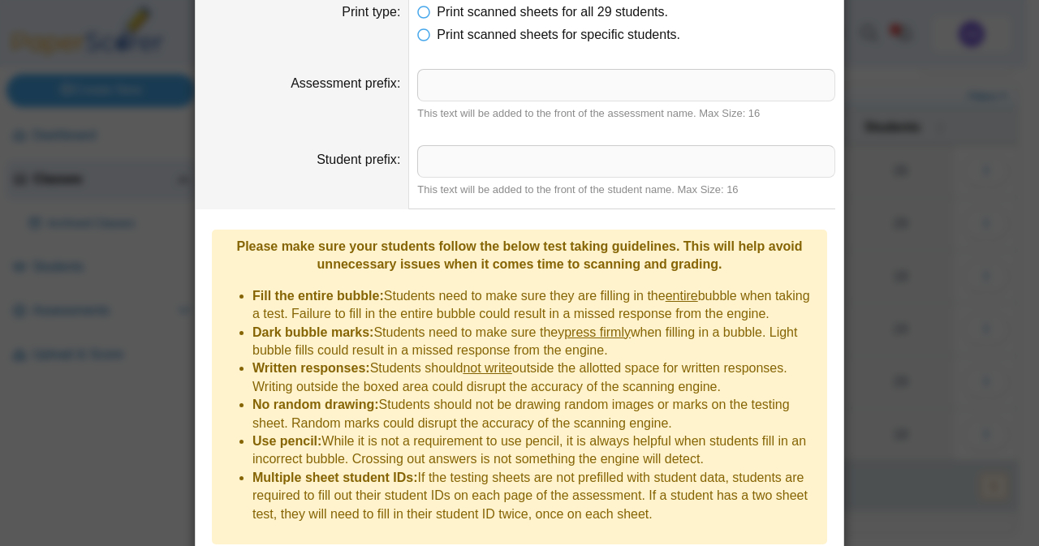
scroll to position [0, 0]
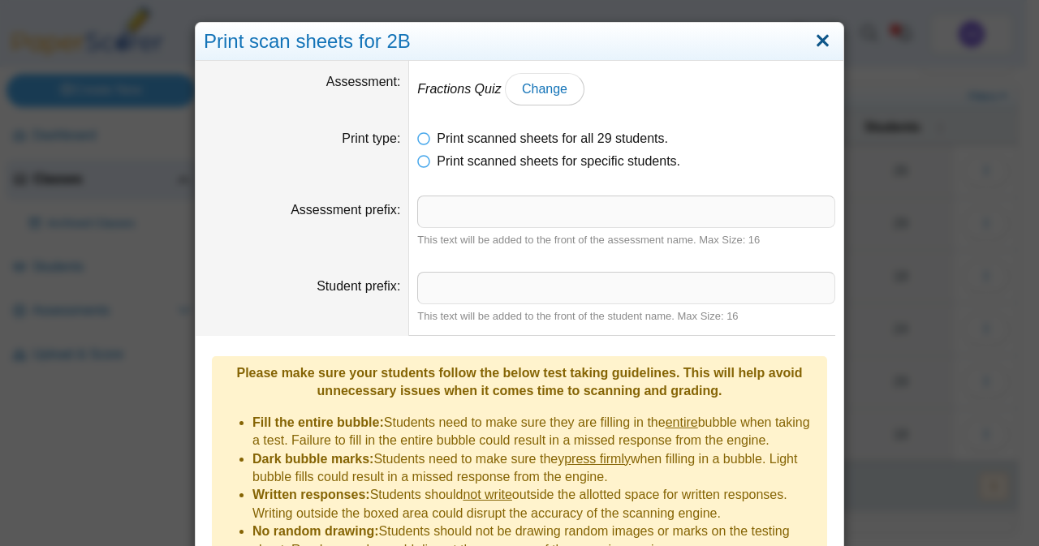
click at [814, 46] on link "Close" at bounding box center [822, 42] width 25 height 28
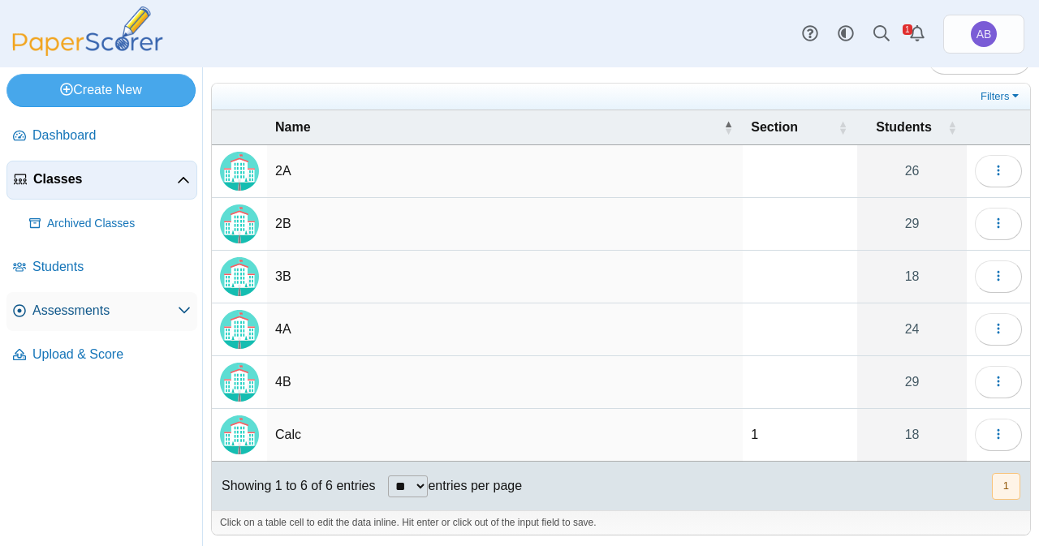
click at [60, 308] on span "Assessments" at bounding box center [104, 311] width 145 height 18
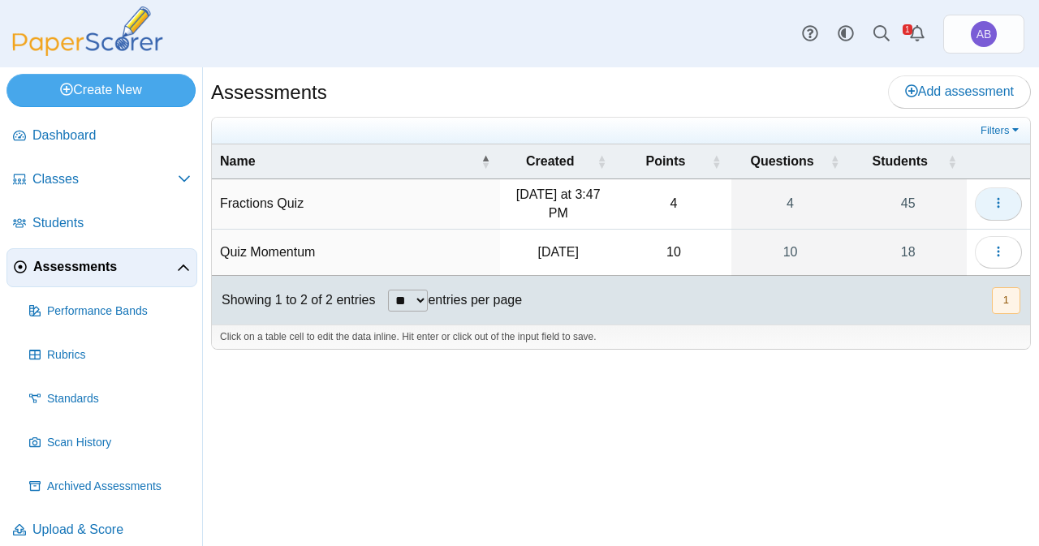
click at [986, 197] on button "button" at bounding box center [998, 204] width 47 height 32
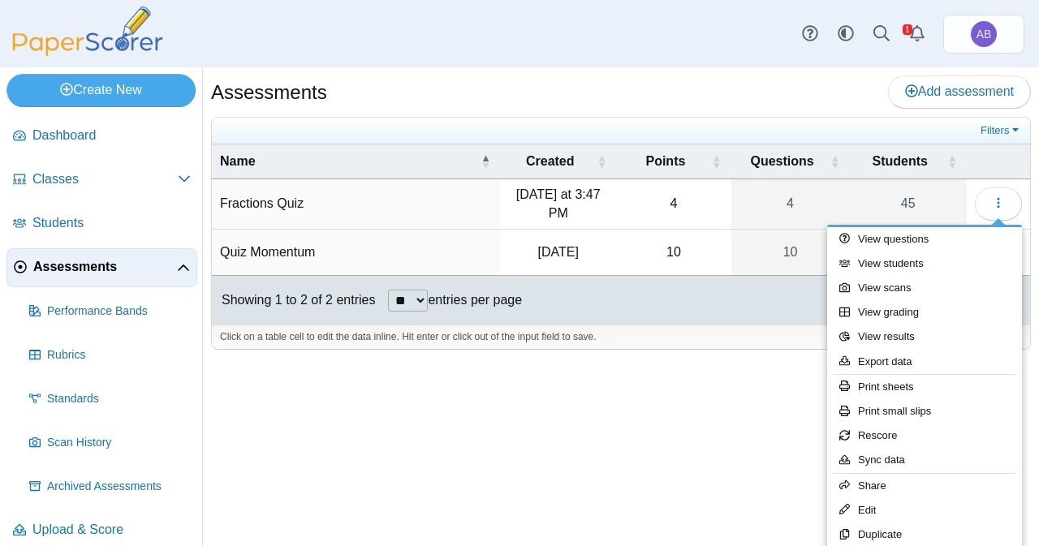
click at [656, 452] on div "Assessments Add assessment 4 4" at bounding box center [621, 306] width 836 height 479
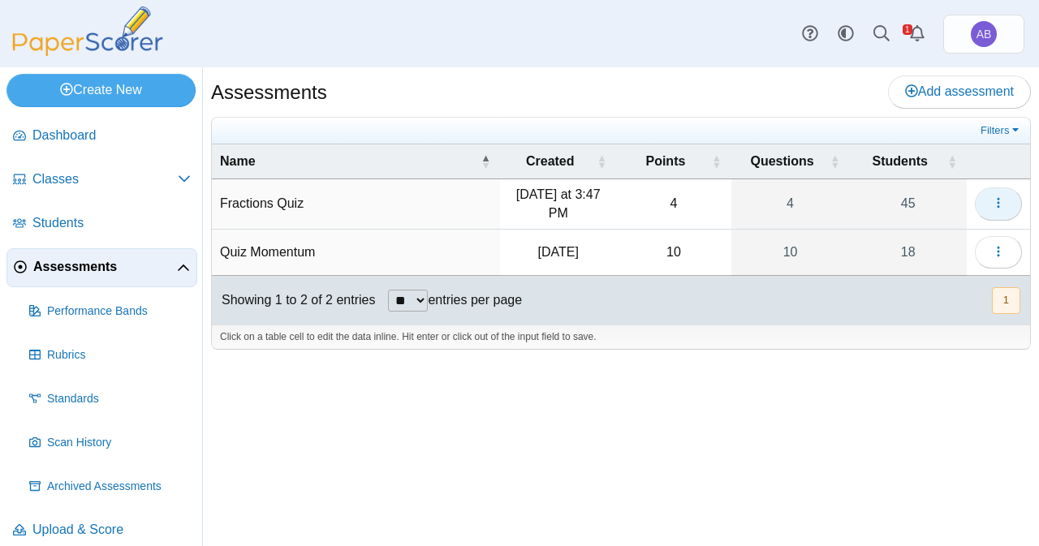
click at [1002, 209] on span "button" at bounding box center [998, 203] width 13 height 14
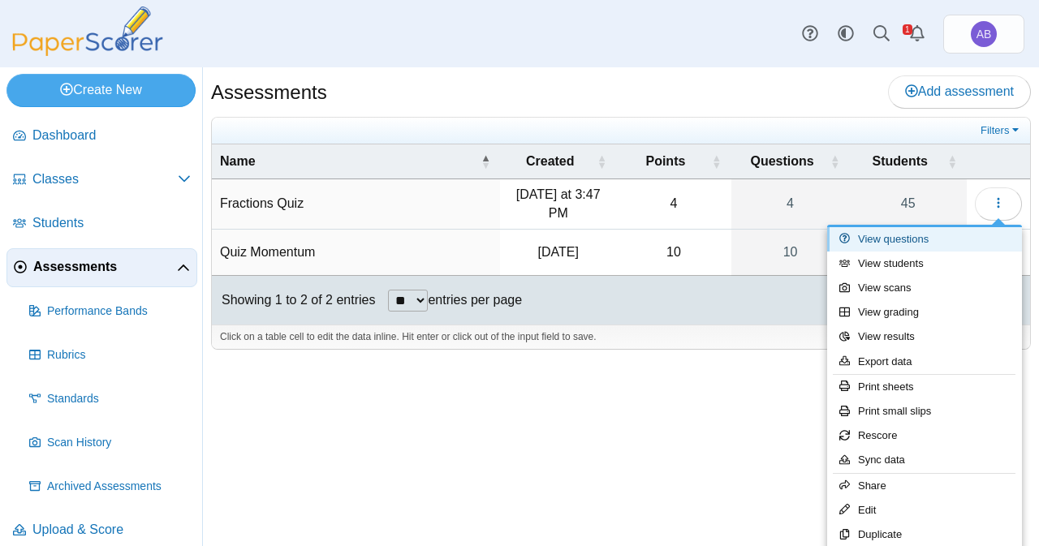
click at [930, 236] on link "View questions" at bounding box center [924, 239] width 195 height 24
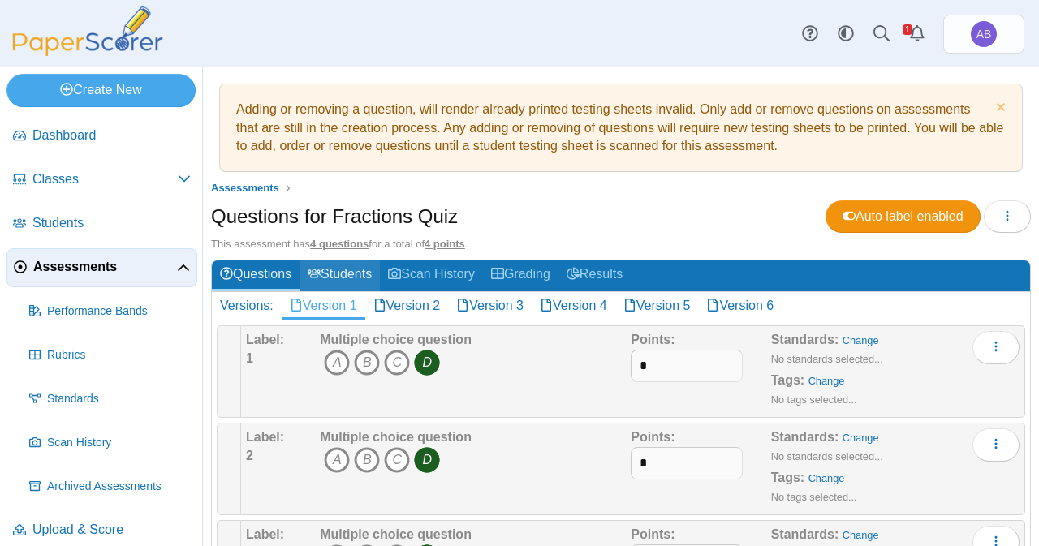
click at [352, 266] on link "Students" at bounding box center [340, 276] width 80 height 30
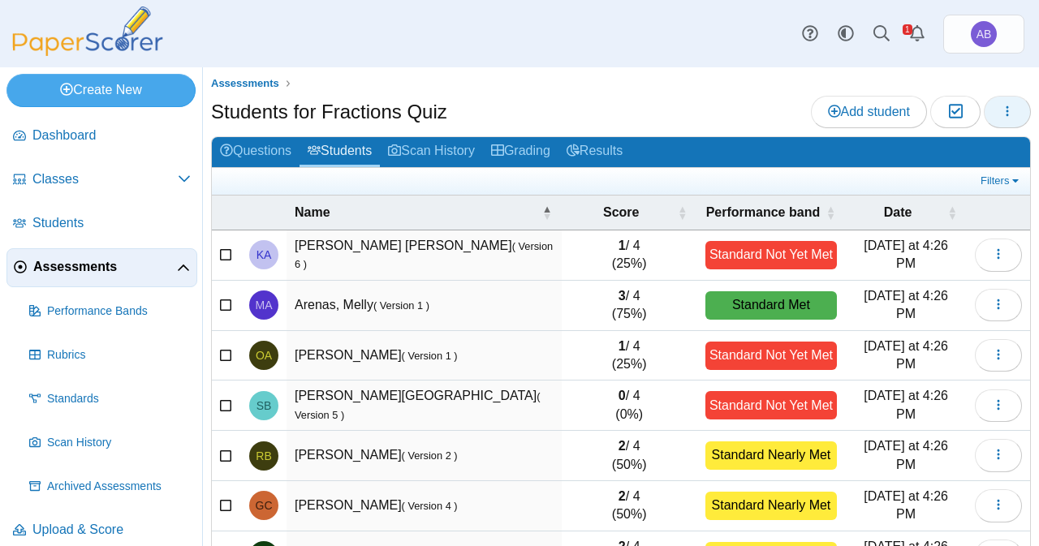
click at [984, 108] on button "button" at bounding box center [1007, 112] width 47 height 32
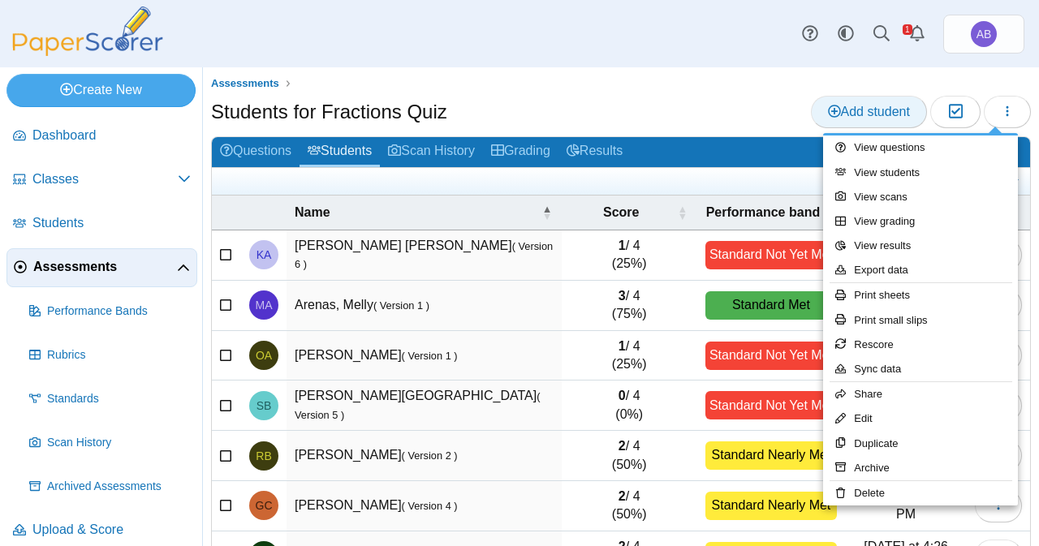
click at [871, 114] on span "Add student" at bounding box center [869, 112] width 82 height 14
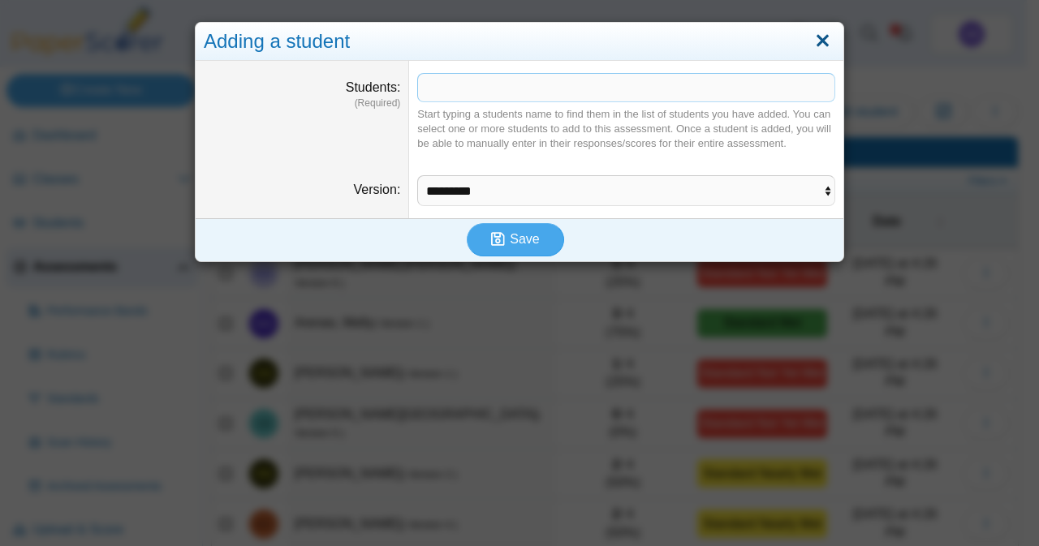
click at [810, 51] on link "Close" at bounding box center [822, 42] width 25 height 28
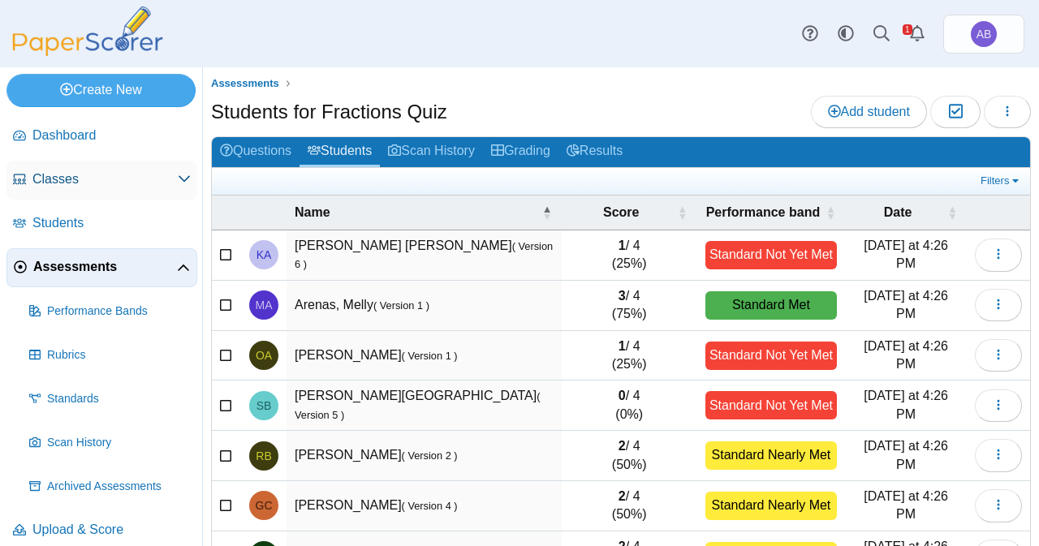
click at [92, 188] on link "Classes" at bounding box center [101, 180] width 191 height 39
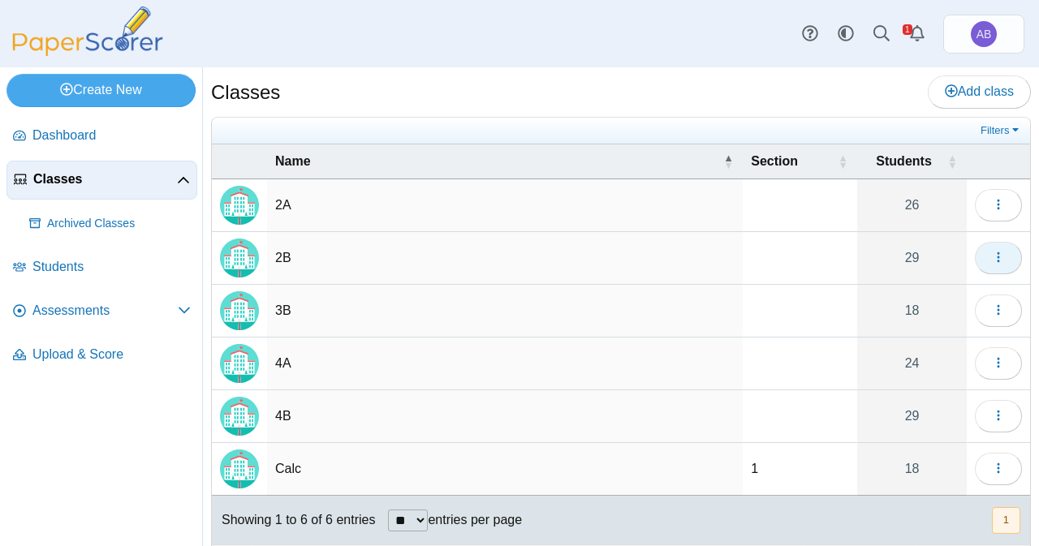
click at [992, 252] on icon "button" at bounding box center [998, 257] width 13 height 13
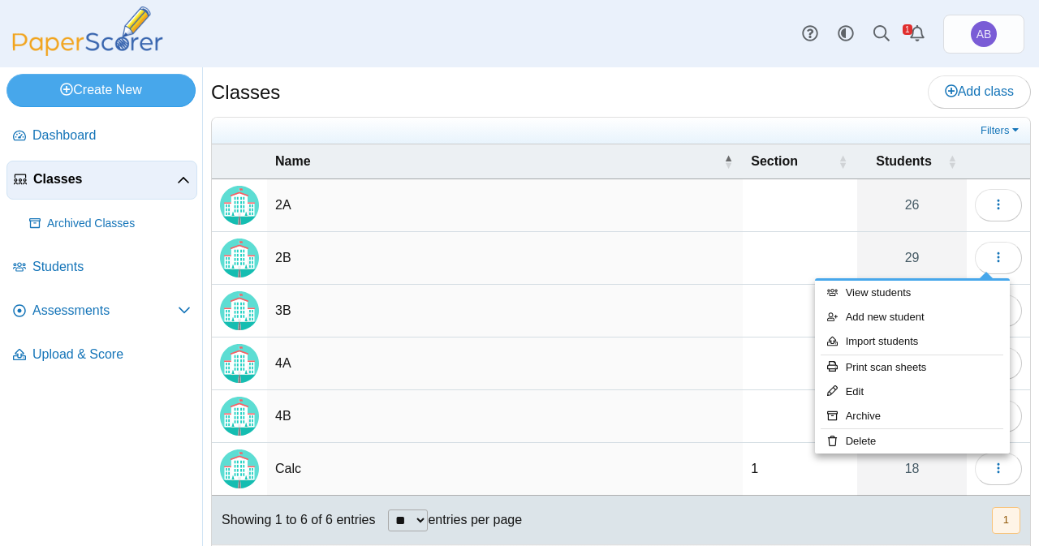
click at [81, 454] on nav "Dashboard Classes" at bounding box center [101, 328] width 202 height 436
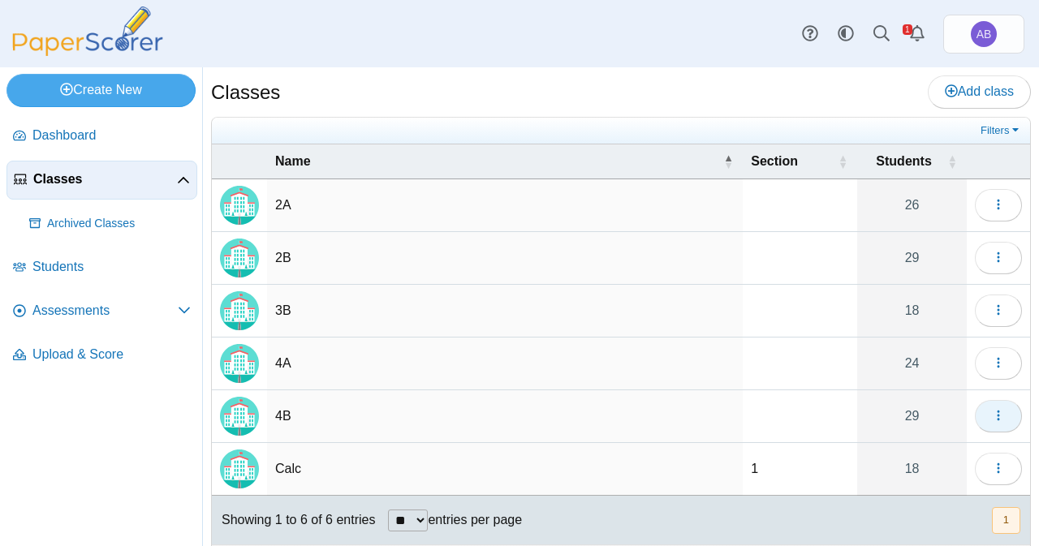
click at [997, 412] on use "button" at bounding box center [998, 416] width 2 height 11
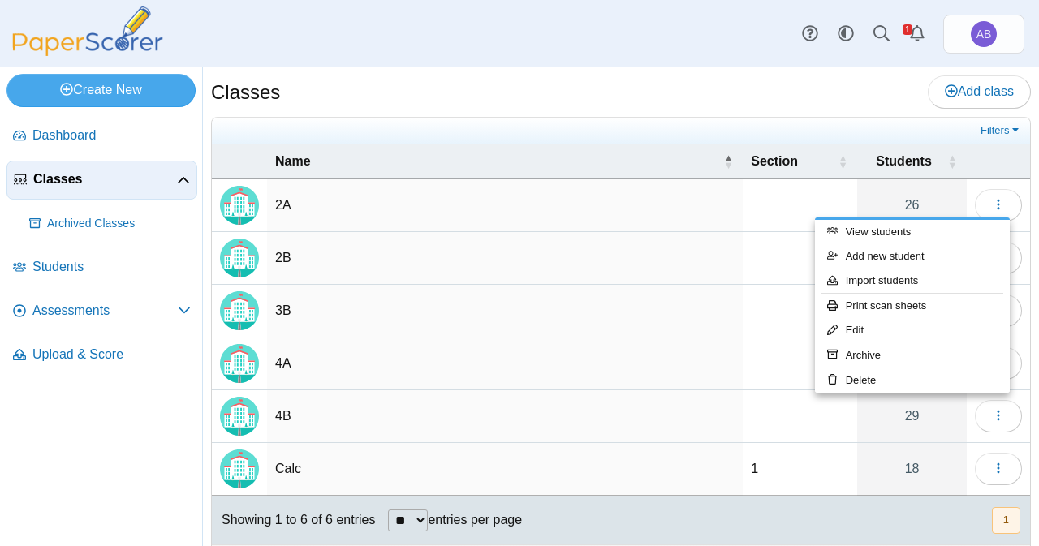
click at [459, 443] on td "Calc" at bounding box center [505, 469] width 476 height 53
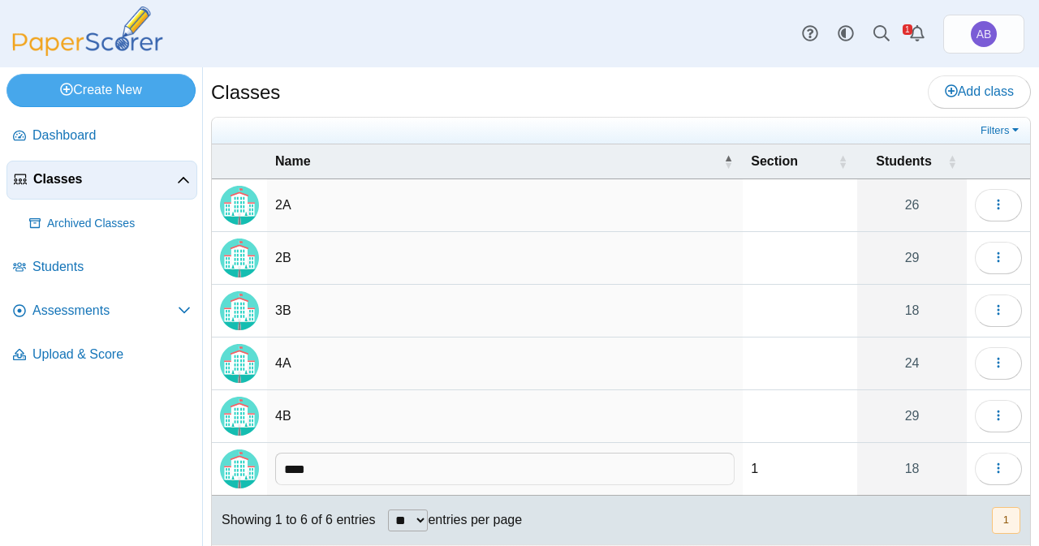
click at [398, 407] on td "4B" at bounding box center [505, 417] width 476 height 53
type input "**"
click at [255, 414] on img "Locally created class" at bounding box center [239, 416] width 39 height 39
click at [992, 412] on icon "button" at bounding box center [998, 415] width 13 height 13
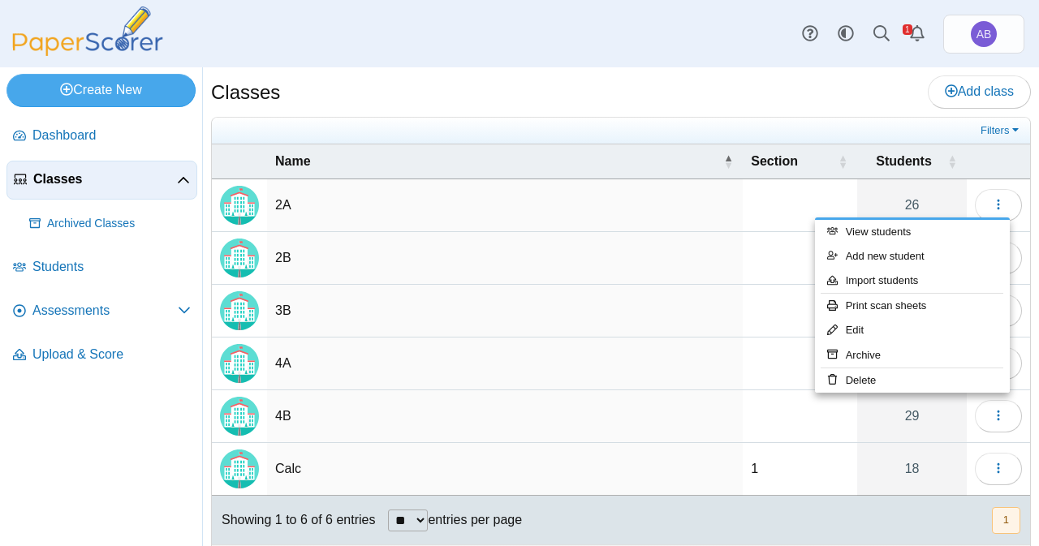
click at [69, 473] on nav "Dashboard Classes" at bounding box center [101, 328] width 202 height 436
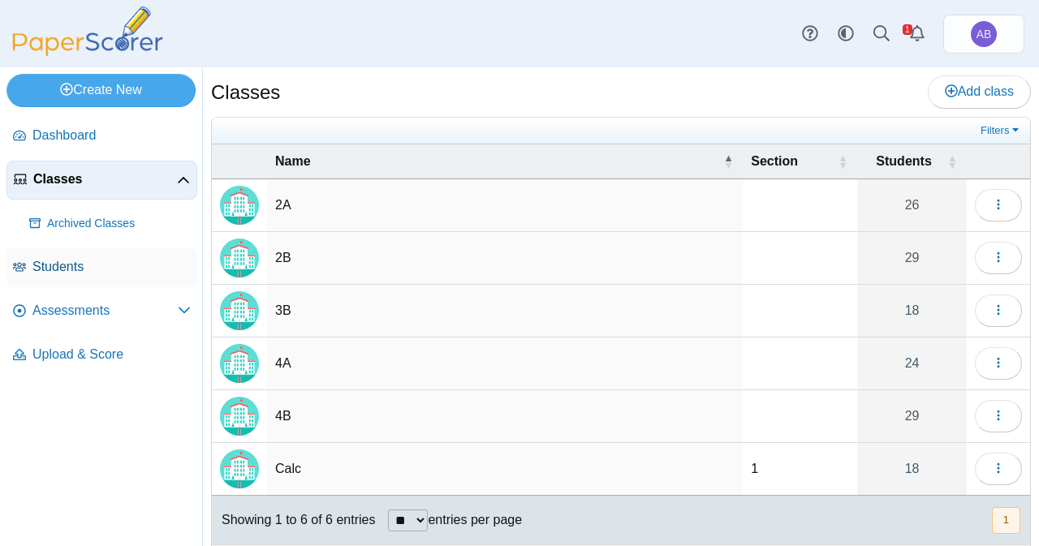
click at [106, 262] on span "Students" at bounding box center [111, 267] width 158 height 18
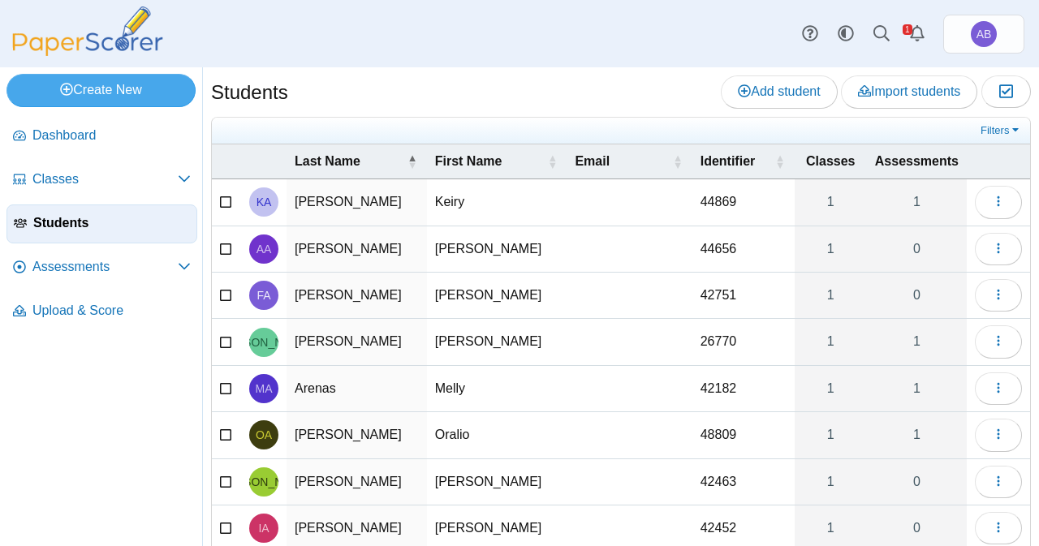
click at [900, 40] on div "Style variation System Light Dark AB" at bounding box center [908, 34] width 232 height 39
click at [913, 32] on use "Alerts" at bounding box center [917, 33] width 15 height 16
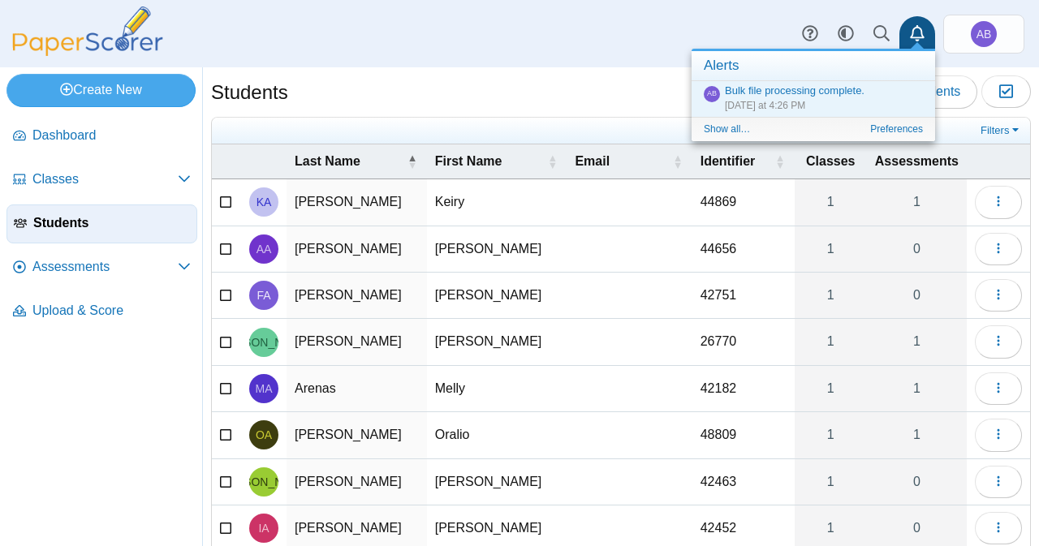
click at [518, 50] on div "Dashboard Classes Archived classes Students Assessments" at bounding box center [519, 33] width 1039 height 67
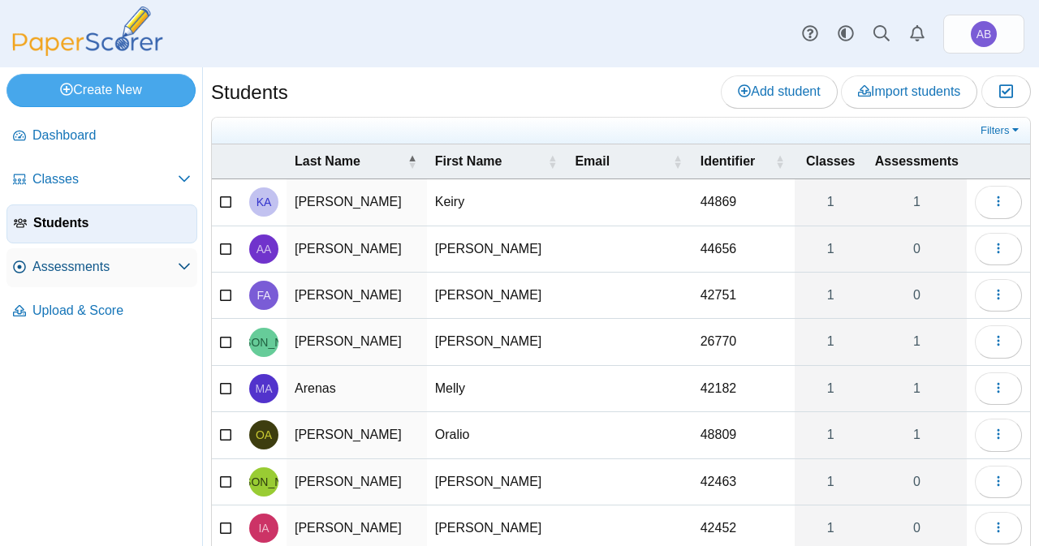
click at [123, 275] on link "Assessments" at bounding box center [101, 267] width 191 height 39
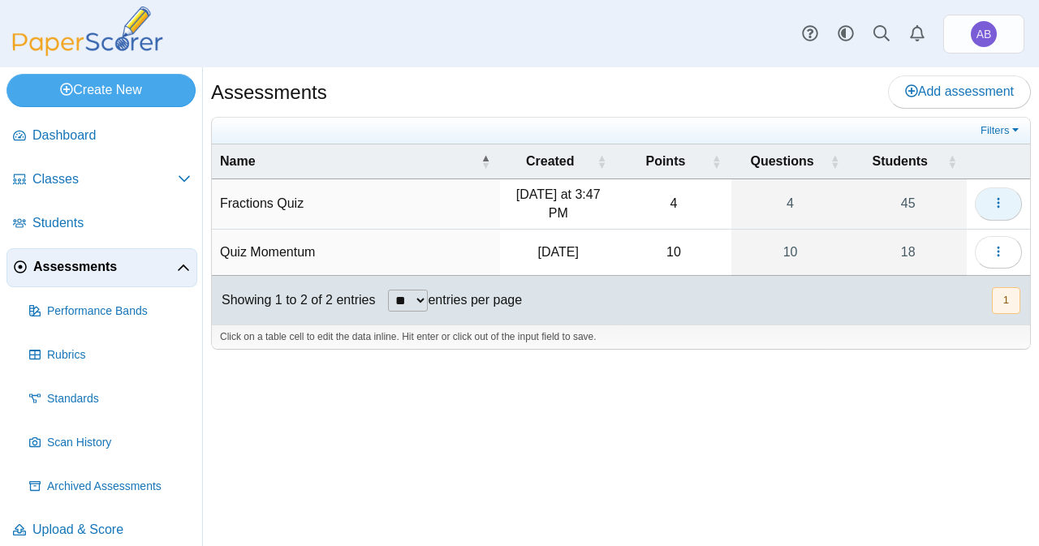
click at [995, 204] on icon "button" at bounding box center [998, 202] width 13 height 13
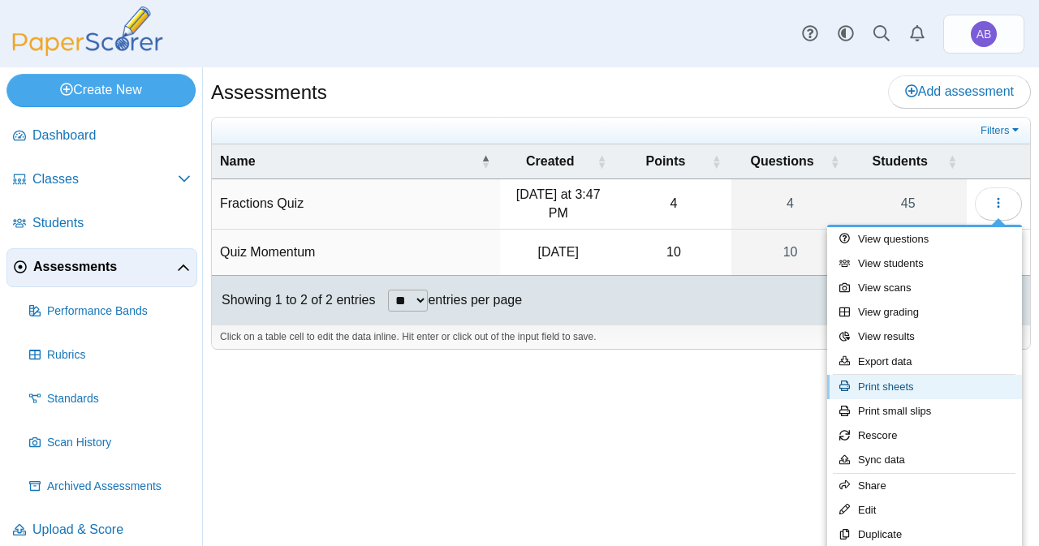
click at [950, 387] on link "Print sheets" at bounding box center [924, 387] width 195 height 24
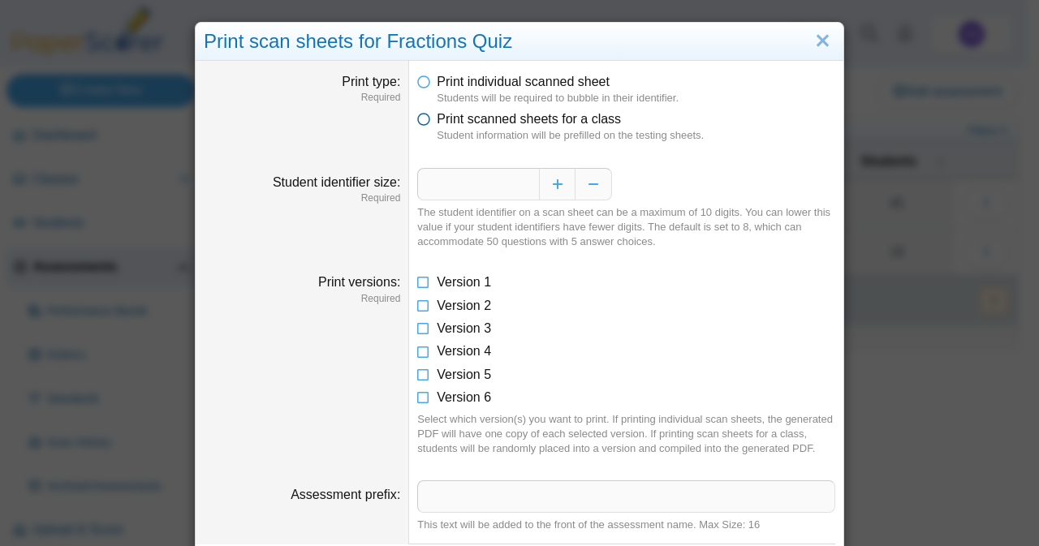
click at [417, 118] on icon at bounding box center [423, 115] width 13 height 11
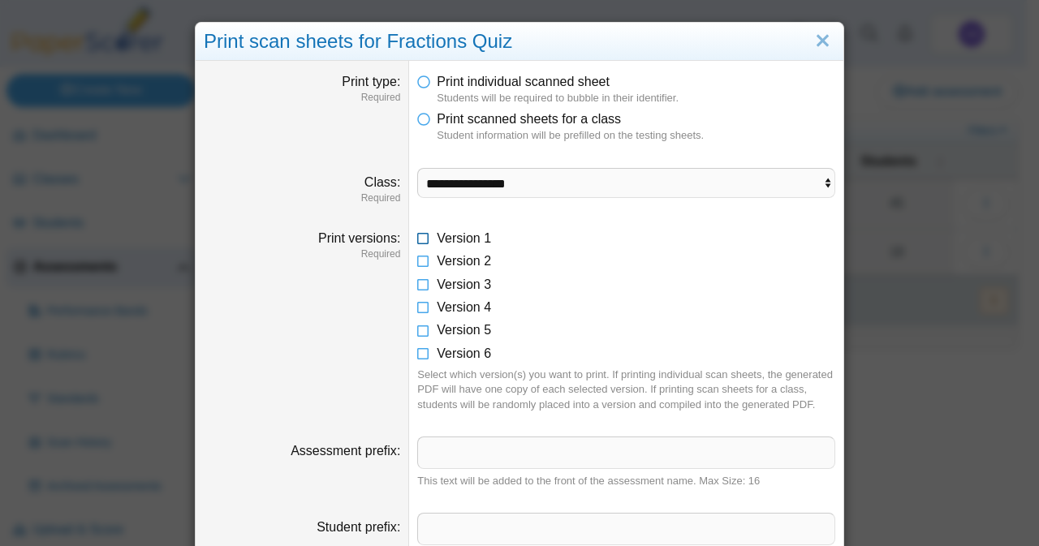
click at [417, 238] on icon at bounding box center [423, 235] width 13 height 11
click at [417, 263] on icon at bounding box center [423, 258] width 13 height 11
click at [419, 282] on icon at bounding box center [423, 281] width 13 height 11
click at [419, 304] on icon at bounding box center [423, 304] width 13 height 11
click at [419, 327] on icon at bounding box center [423, 327] width 13 height 11
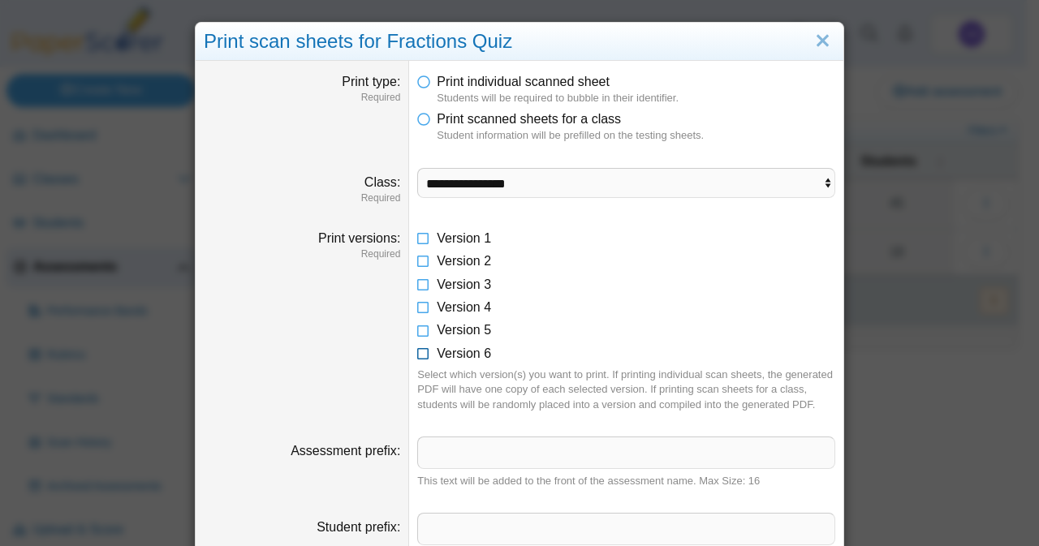
click at [419, 349] on icon at bounding box center [423, 350] width 13 height 11
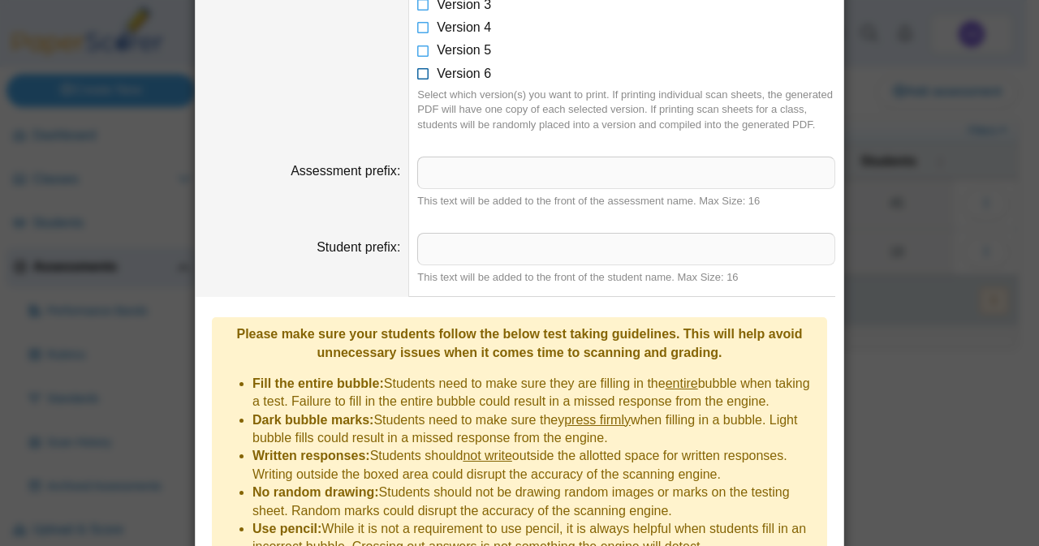
scroll to position [410, 0]
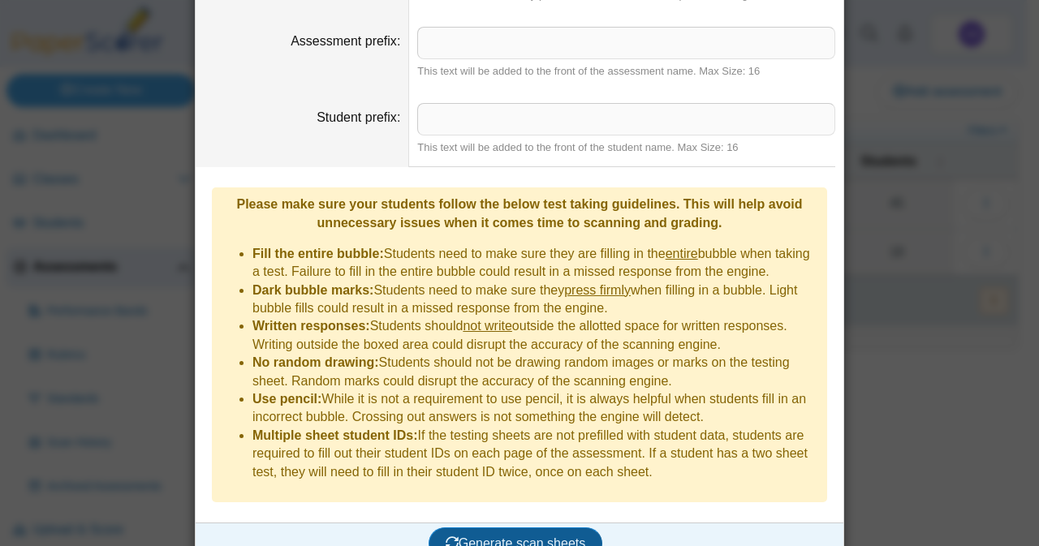
click at [498, 537] on span "Generate scan sheets" at bounding box center [516, 544] width 140 height 14
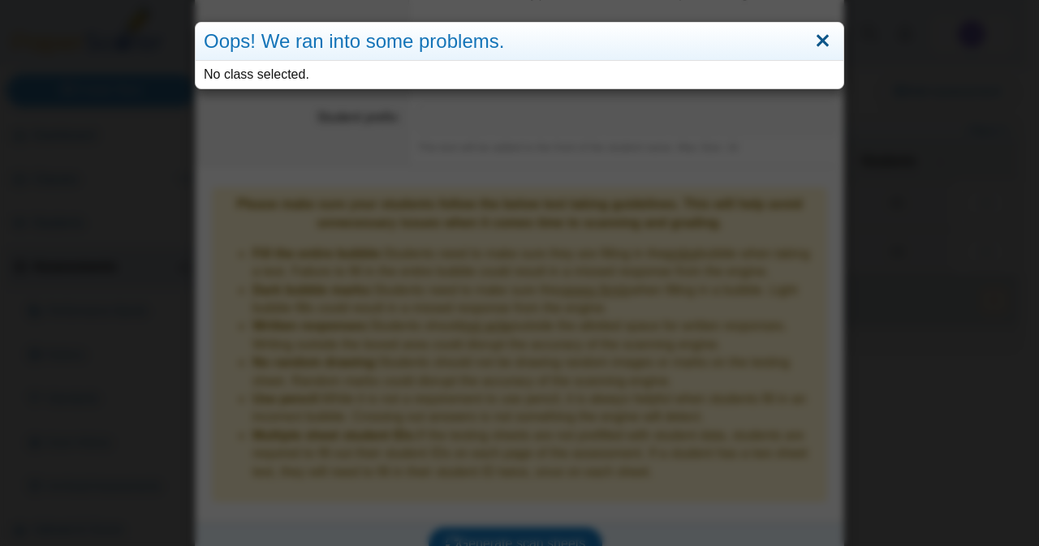
click at [814, 37] on link "Close" at bounding box center [822, 42] width 25 height 28
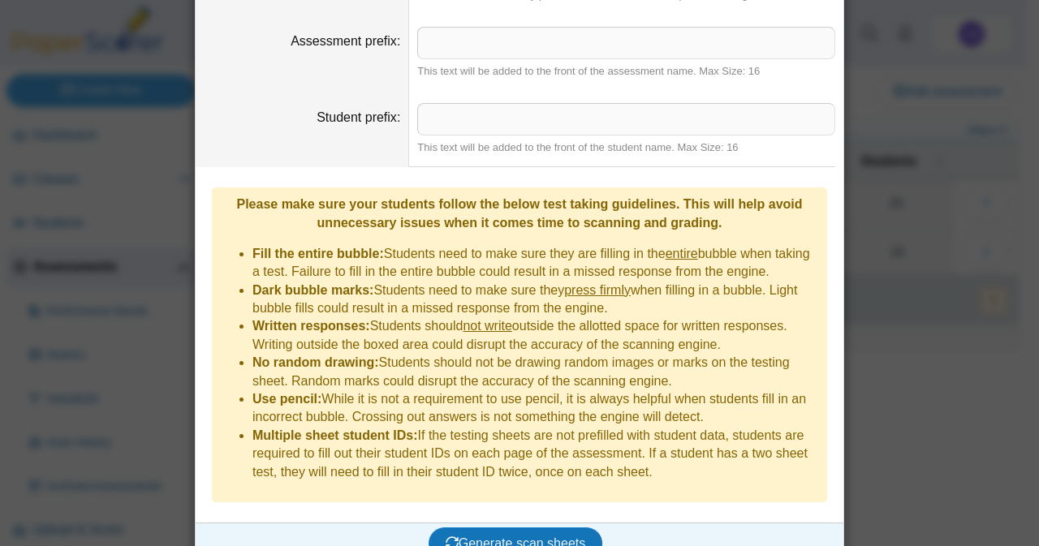
scroll to position [0, 0]
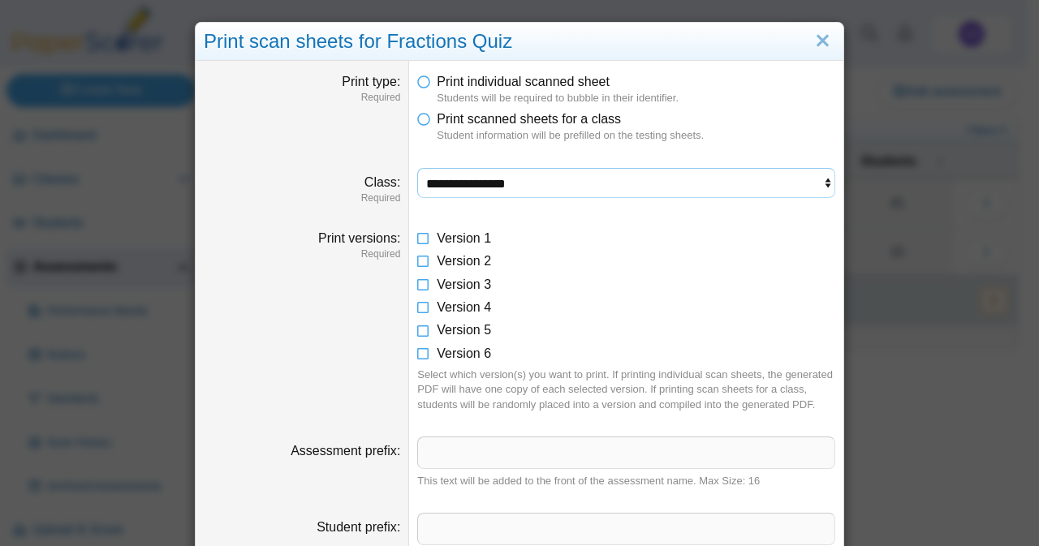
click at [516, 178] on select "**********" at bounding box center [626, 183] width 418 height 31
click at [417, 168] on select "**********" at bounding box center [626, 183] width 418 height 31
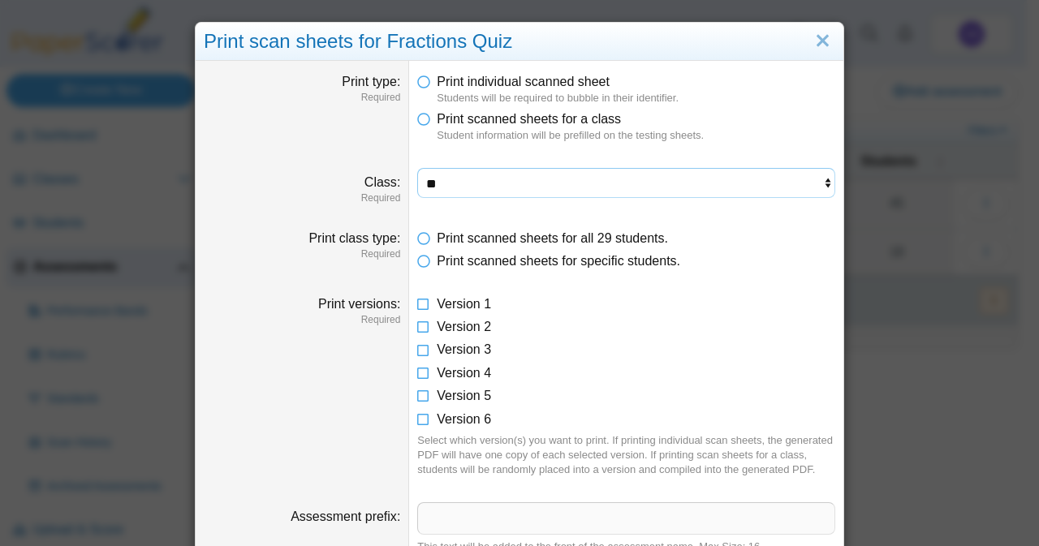
scroll to position [476, 0]
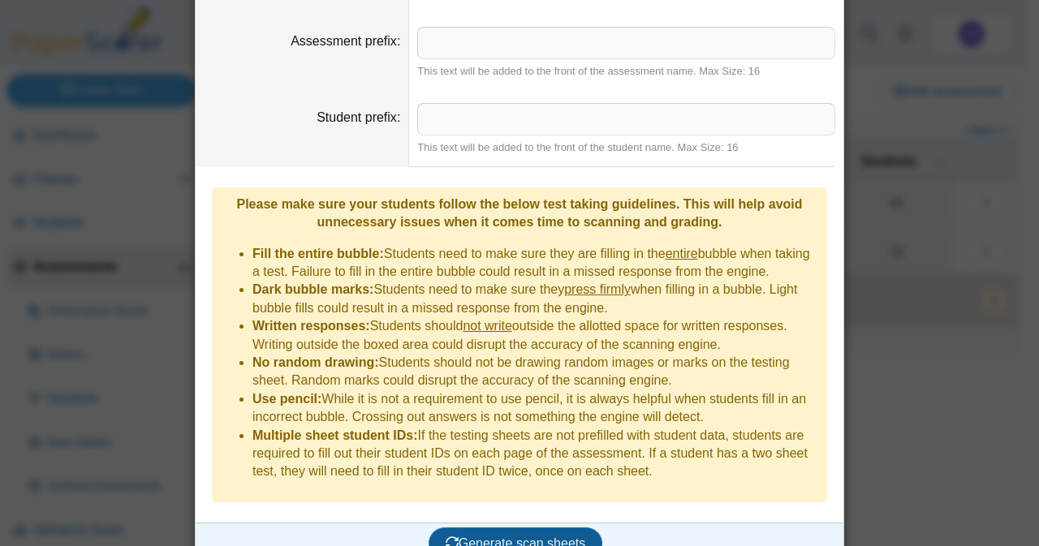
click at [510, 537] on span "Generate scan sheets" at bounding box center [516, 544] width 140 height 14
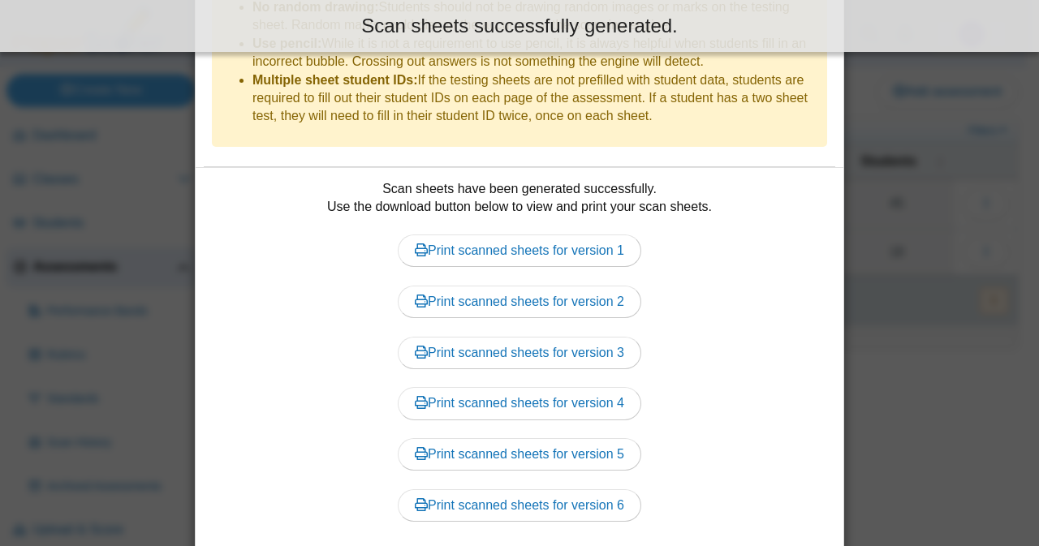
scroll to position [857, 0]
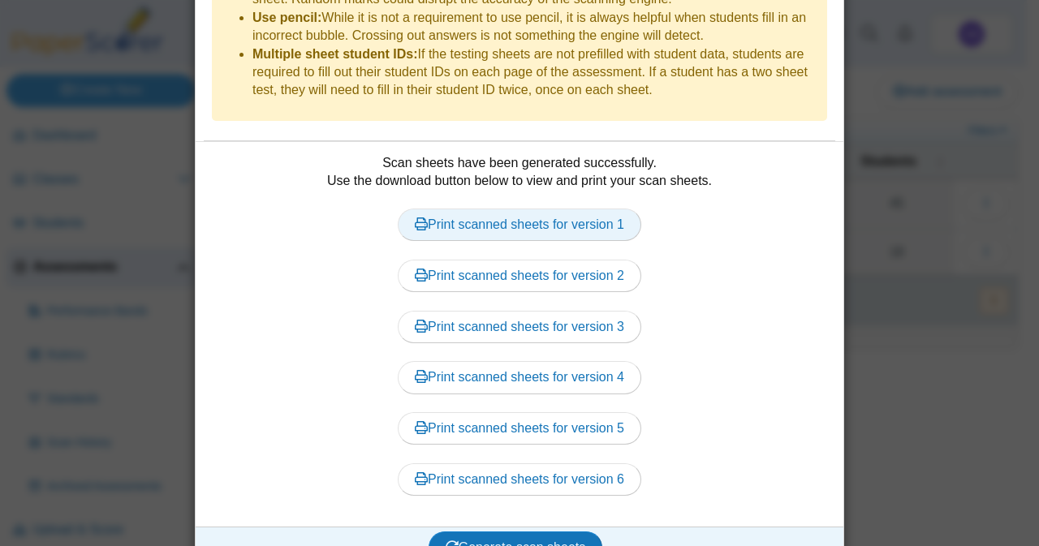
click at [572, 209] on link "Print scanned sheets for version 1" at bounding box center [520, 225] width 244 height 32
click at [593, 209] on link "Print scanned sheets for version 1" at bounding box center [520, 225] width 244 height 32
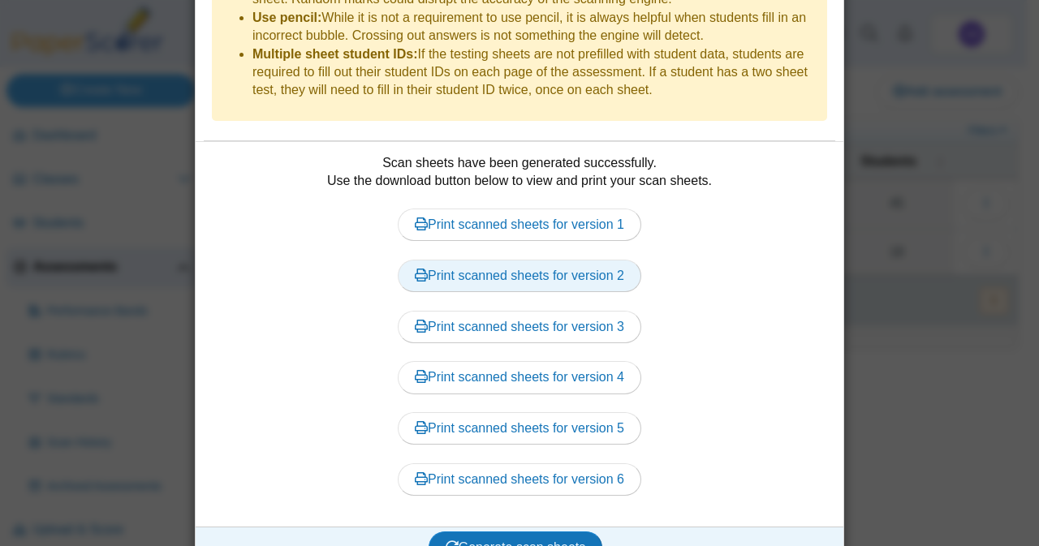
click at [513, 260] on link "Print scanned sheets for version 2" at bounding box center [520, 276] width 244 height 32
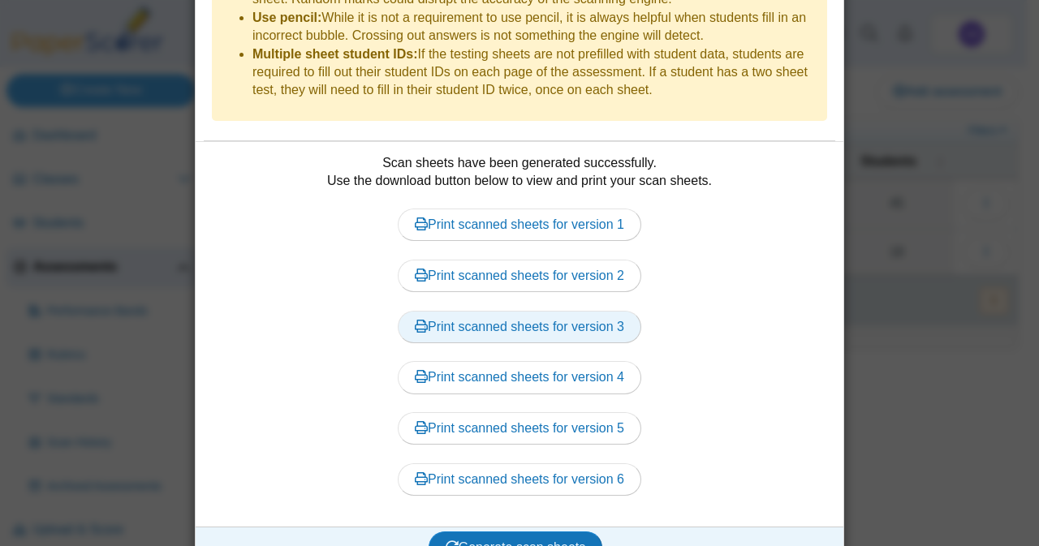
click at [530, 311] on link "Print scanned sheets for version 3" at bounding box center [520, 327] width 244 height 32
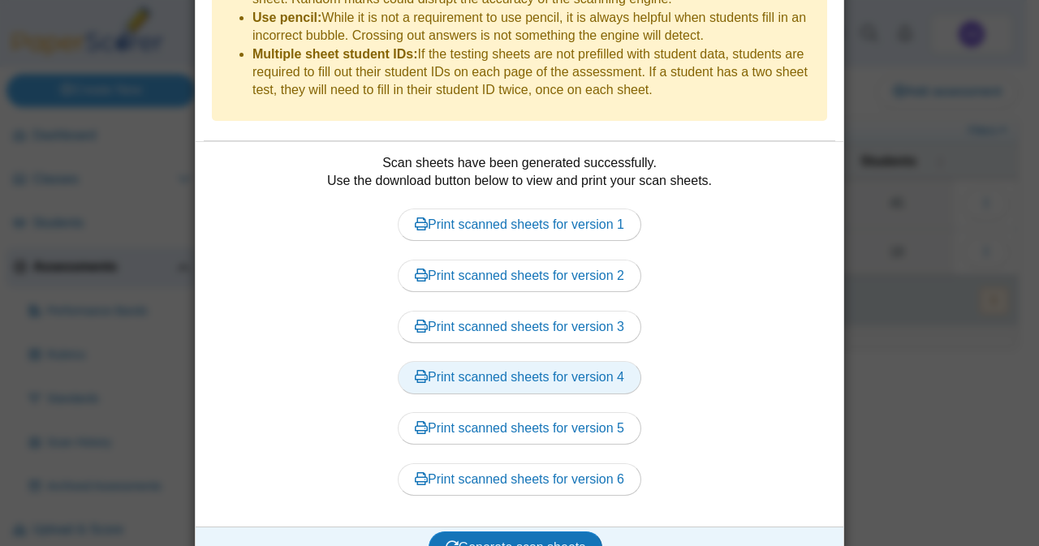
click at [459, 361] on link "Print scanned sheets for version 4" at bounding box center [520, 377] width 244 height 32
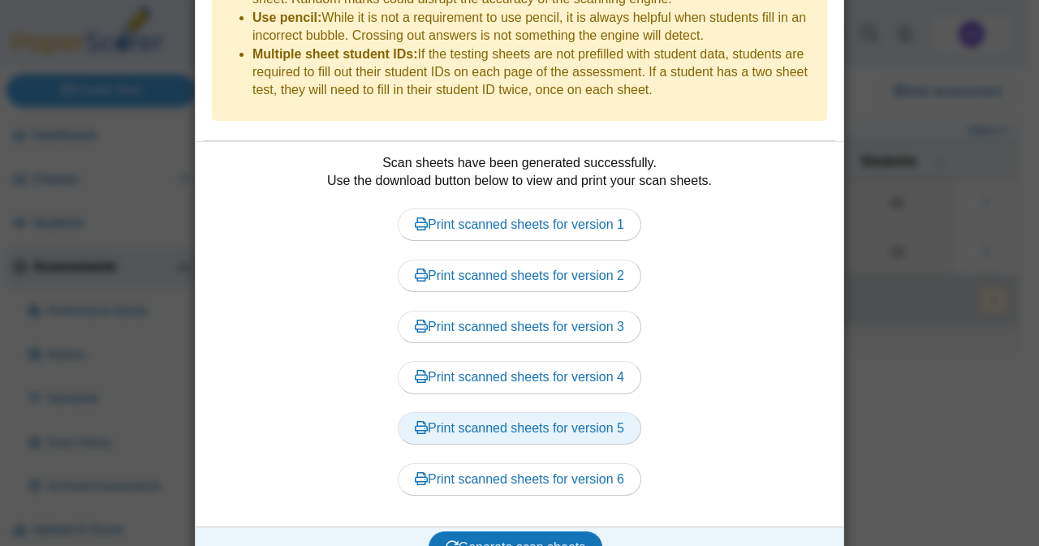
click at [478, 412] on link "Print scanned sheets for version 5" at bounding box center [520, 428] width 244 height 32
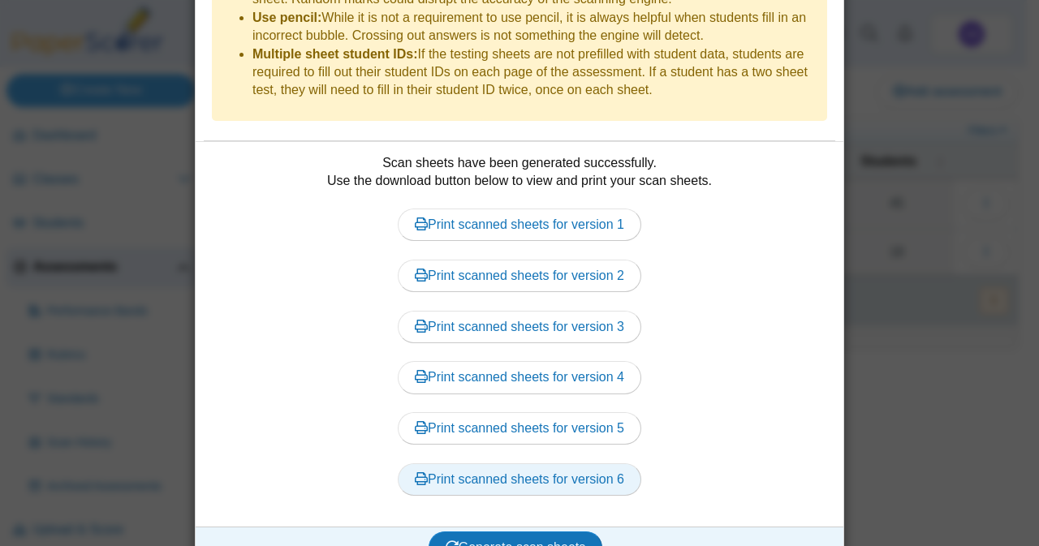
click at [564, 464] on link "Print scanned sheets for version 6" at bounding box center [520, 480] width 244 height 32
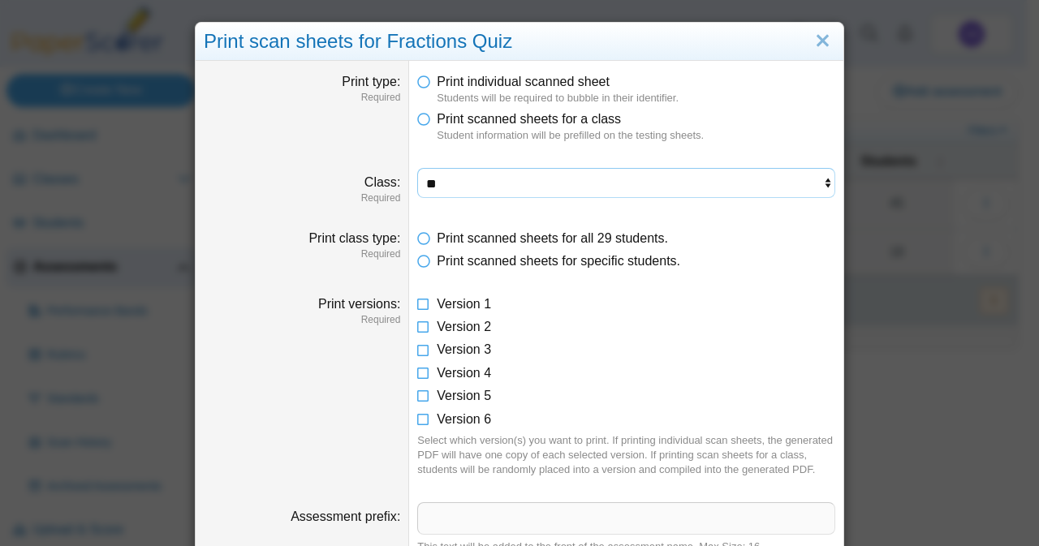
click at [635, 175] on select "**********" at bounding box center [626, 183] width 418 height 31
click at [417, 168] on select "**********" at bounding box center [626, 183] width 418 height 31
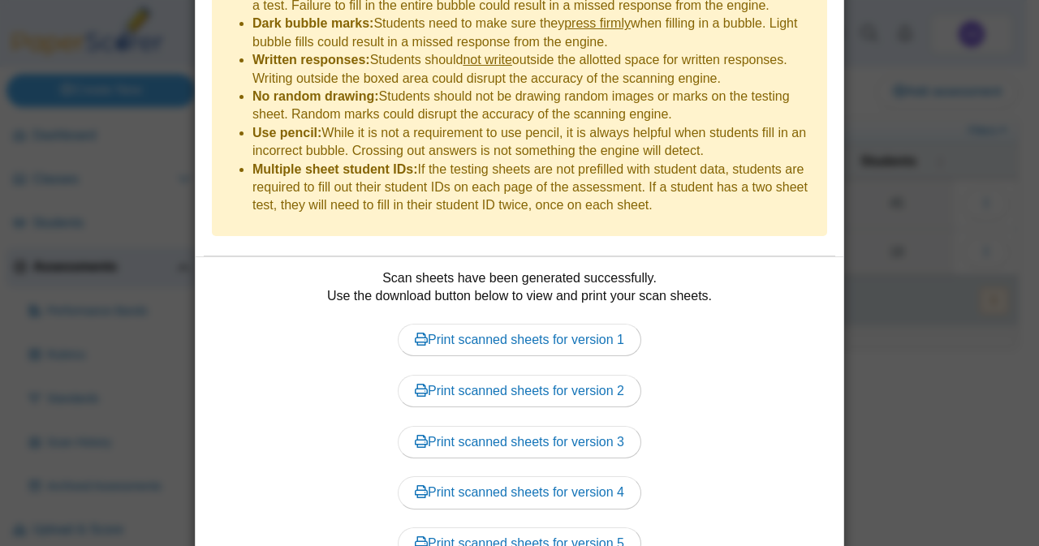
scroll to position [857, 0]
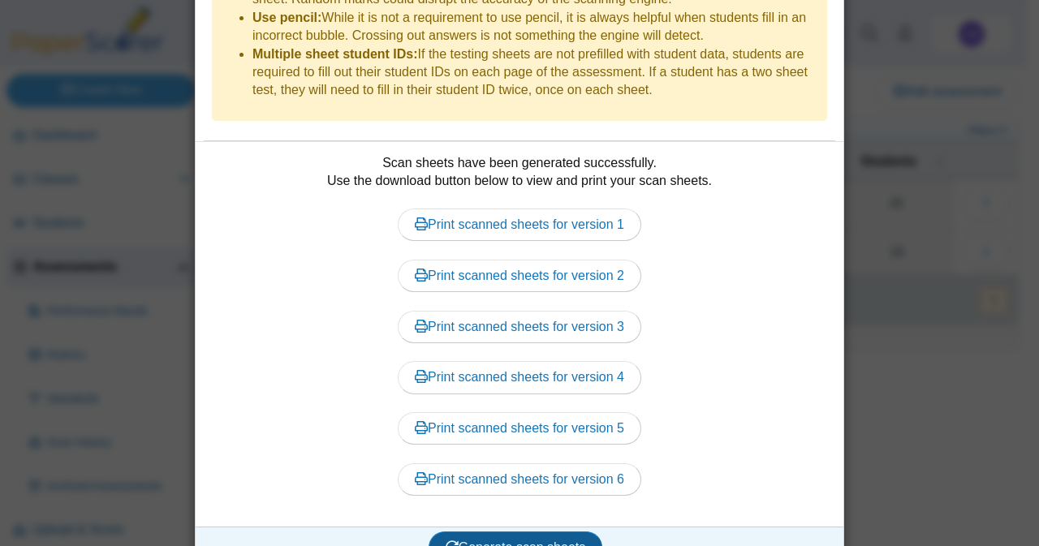
click at [489, 541] on span "Generate scan sheets" at bounding box center [516, 548] width 140 height 14
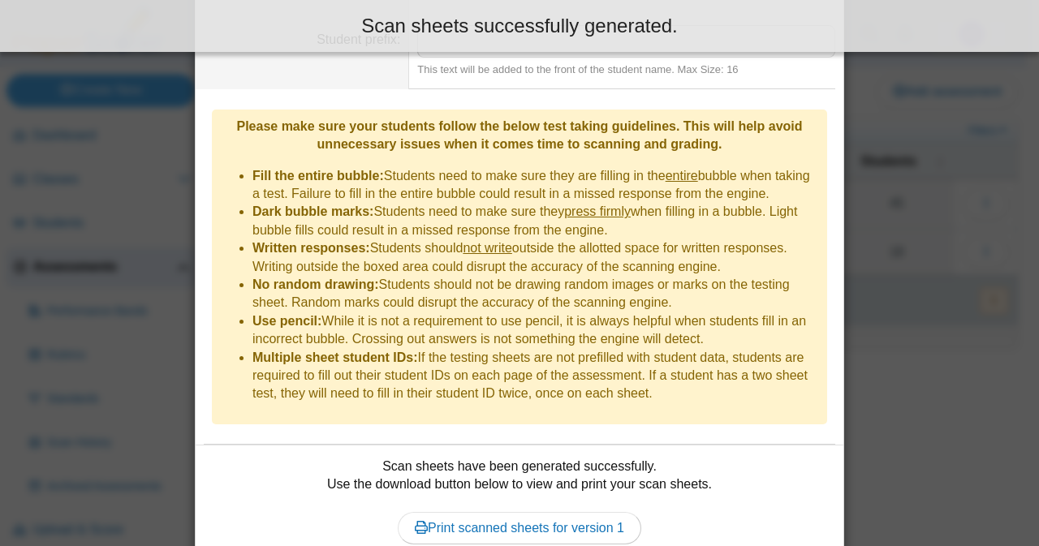
scroll to position [781, 0]
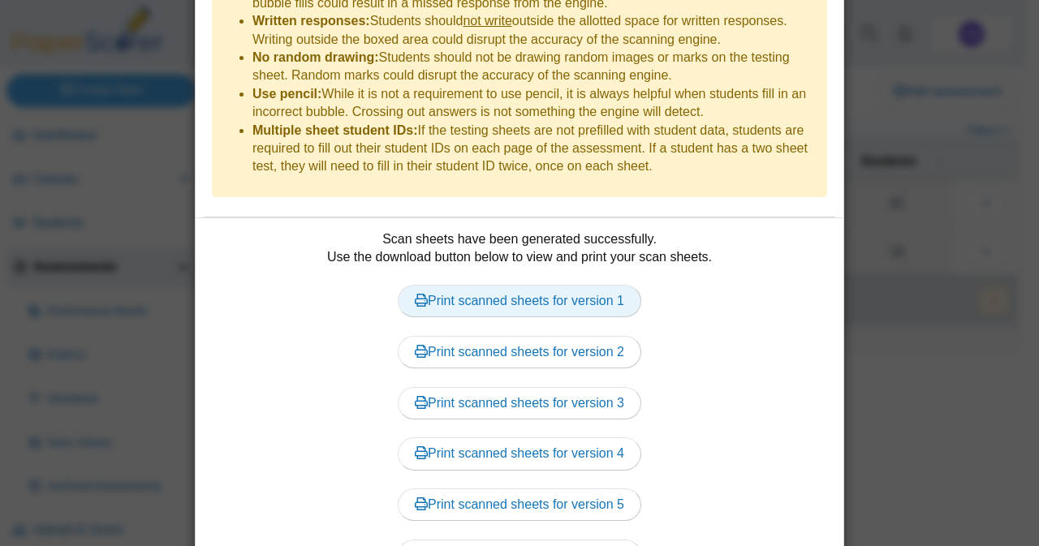
click at [518, 285] on link "Print scanned sheets for version 1" at bounding box center [520, 301] width 244 height 32
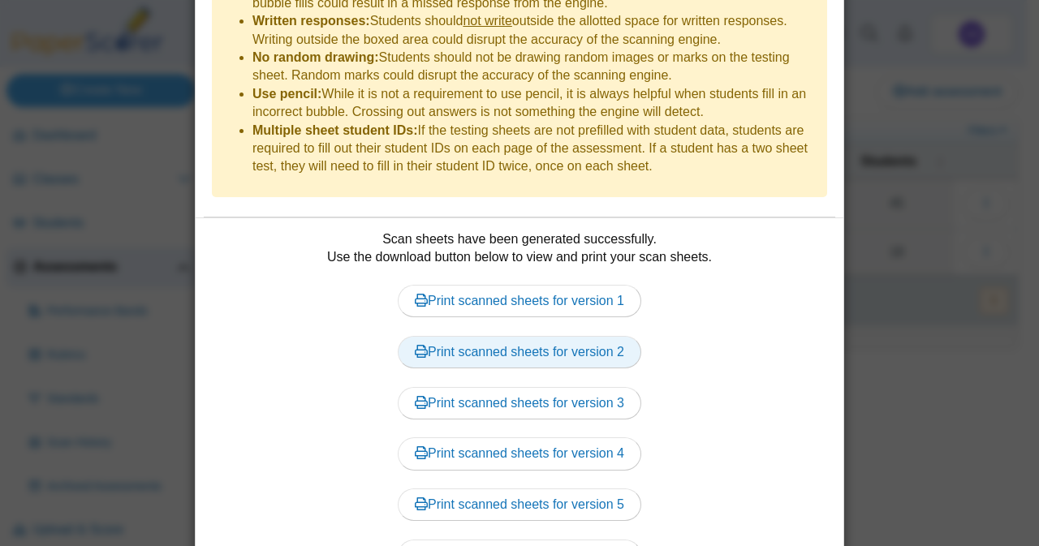
click at [477, 336] on link "Print scanned sheets for version 2" at bounding box center [520, 352] width 244 height 32
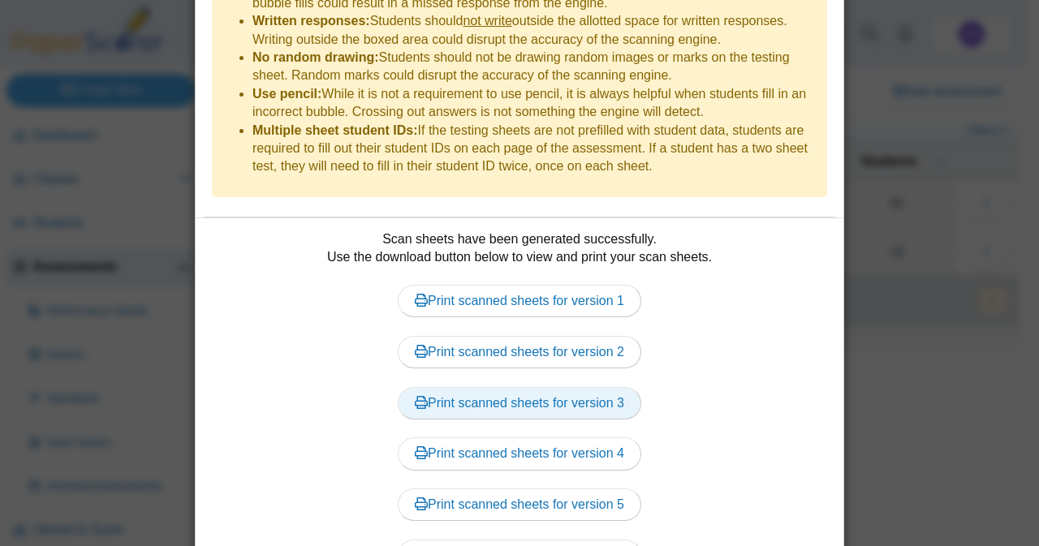
click at [486, 387] on link "Print scanned sheets for version 3" at bounding box center [520, 403] width 244 height 32
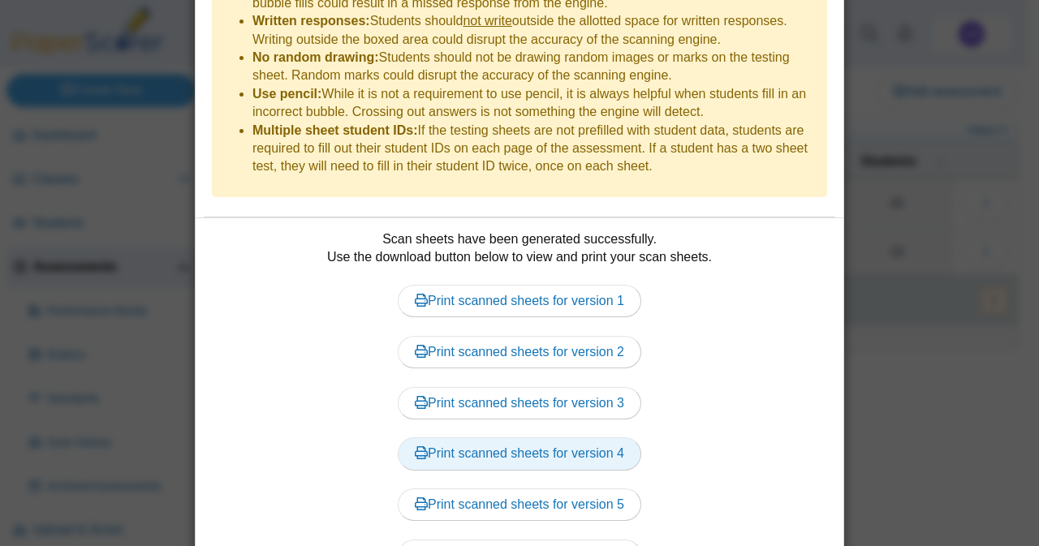
click at [451, 438] on link "Print scanned sheets for version 4" at bounding box center [520, 454] width 244 height 32
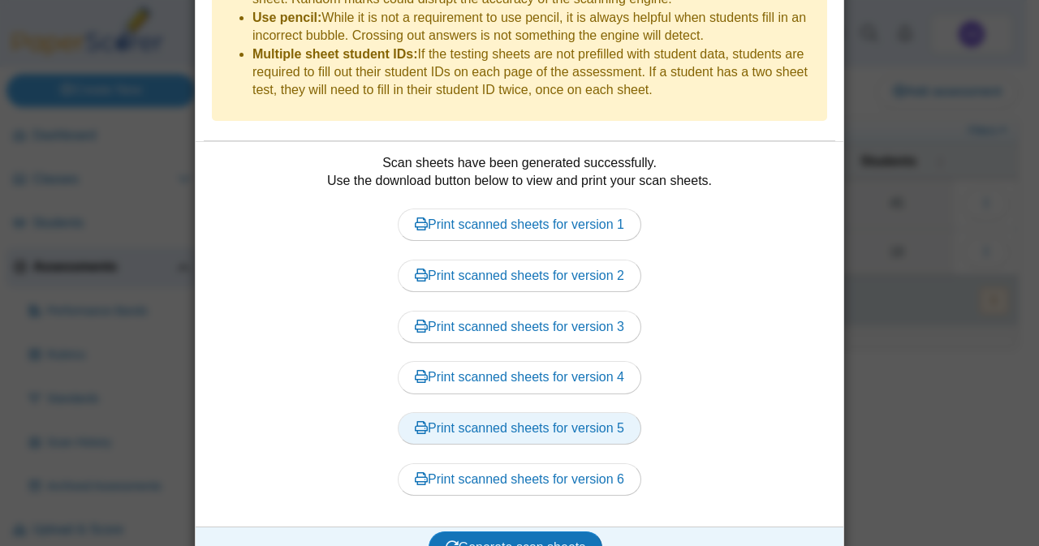
click at [511, 412] on link "Print scanned sheets for version 5" at bounding box center [520, 428] width 244 height 32
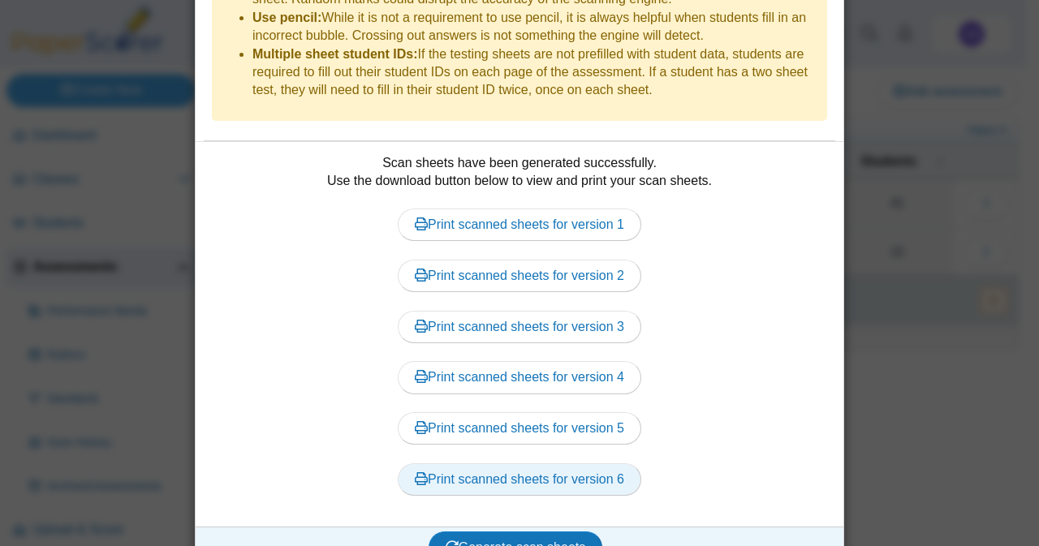
click at [525, 464] on link "Print scanned sheets for version 6" at bounding box center [520, 480] width 244 height 32
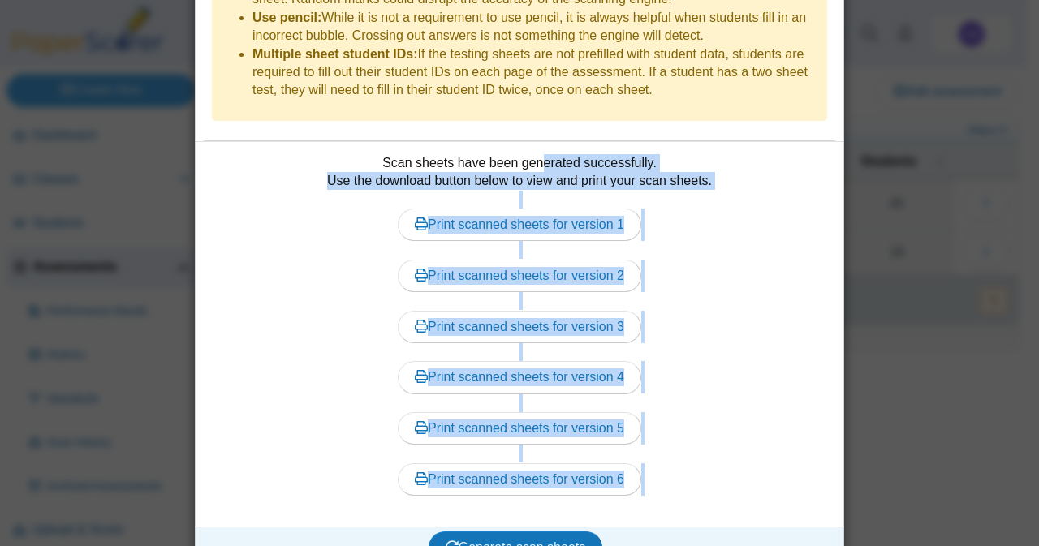
drag, startPoint x: 375, startPoint y: 135, endPoint x: 628, endPoint y: 468, distance: 419.0
click at [628, 468] on div "Scan sheets have been generated successfully. Use the download button below to …" at bounding box center [520, 334] width 632 height 361
click at [628, 468] on div "Print scanned sheets for version 1 Print scanned sheets for version 2 Print sca…" at bounding box center [520, 353] width 632 height 324
drag, startPoint x: 628, startPoint y: 468, endPoint x: 378, endPoint y: 127, distance: 423.5
click at [378, 154] on div "Scan sheets have been generated successfully. Use the download button below to …" at bounding box center [520, 334] width 632 height 361
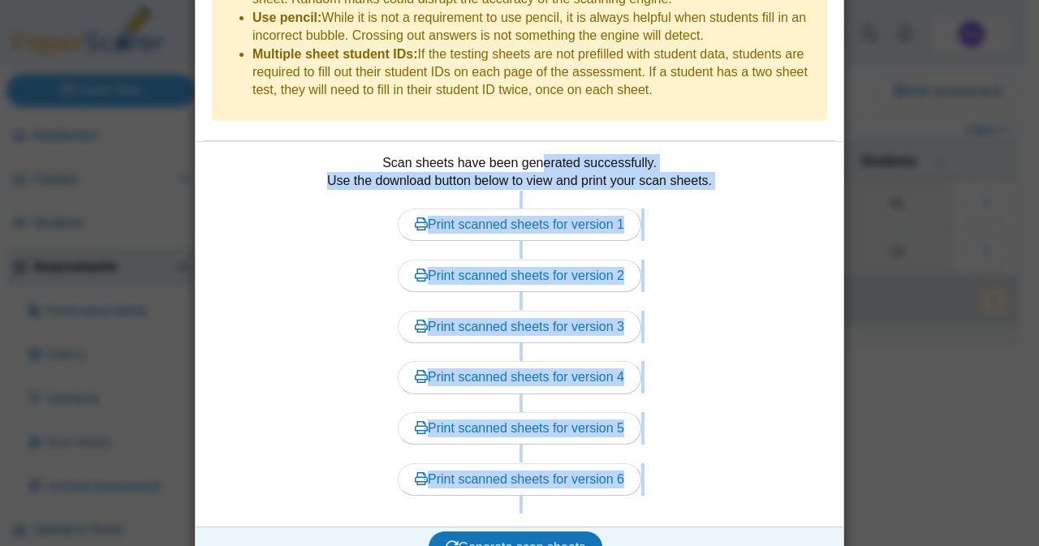
click at [378, 154] on div "Scan sheets have been generated successfully. Use the download button below to …" at bounding box center [520, 334] width 632 height 361
drag, startPoint x: 378, startPoint y: 127, endPoint x: 627, endPoint y: 468, distance: 422.6
click at [627, 468] on div "Scan sheets have been generated successfully. Use the download button below to …" at bounding box center [520, 334] width 632 height 361
click at [581, 487] on dd "Scan sheets have been generated successfully. Use the download button below to …" at bounding box center [520, 334] width 648 height 385
drag, startPoint x: 542, startPoint y: 480, endPoint x: 380, endPoint y: 136, distance: 380.6
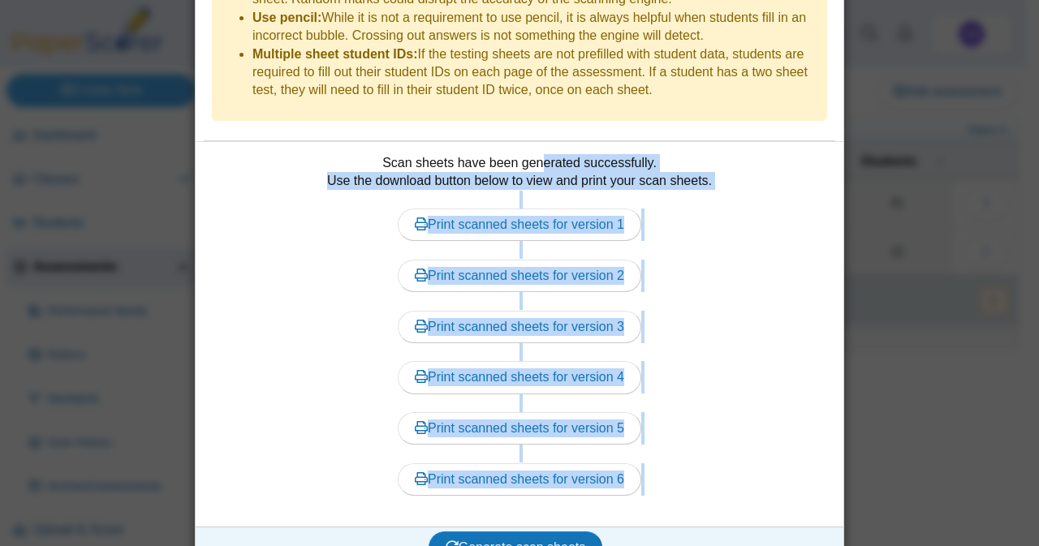
click at [380, 154] on div "Scan sheets have been generated successfully. Use the download button below to …" at bounding box center [520, 334] width 632 height 361
click at [374, 142] on dd "Scan sheets have been generated successfully. Use the download button below to …" at bounding box center [520, 334] width 648 height 385
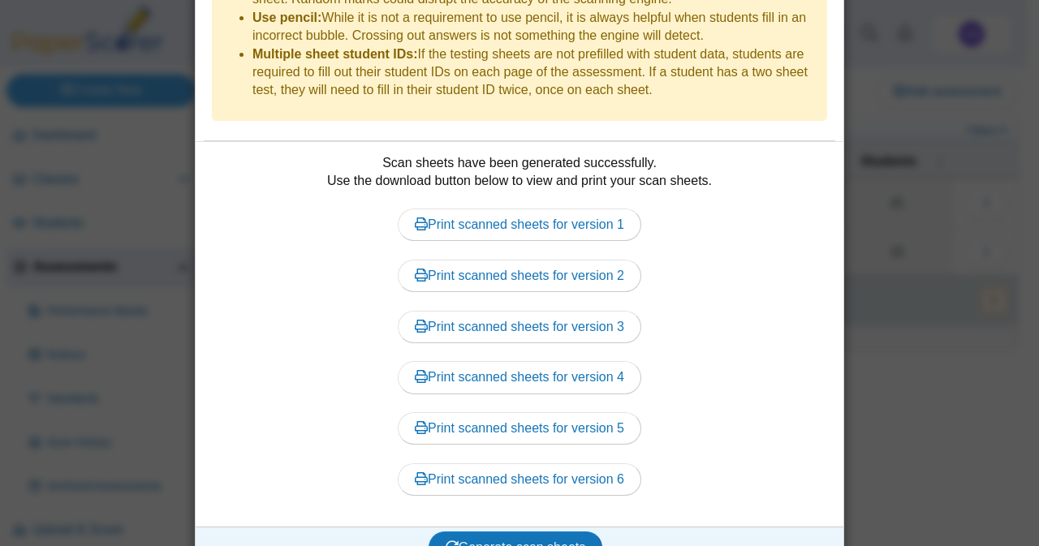
click at [374, 142] on dd "Scan sheets have been generated successfully. Use the download button below to …" at bounding box center [520, 334] width 648 height 385
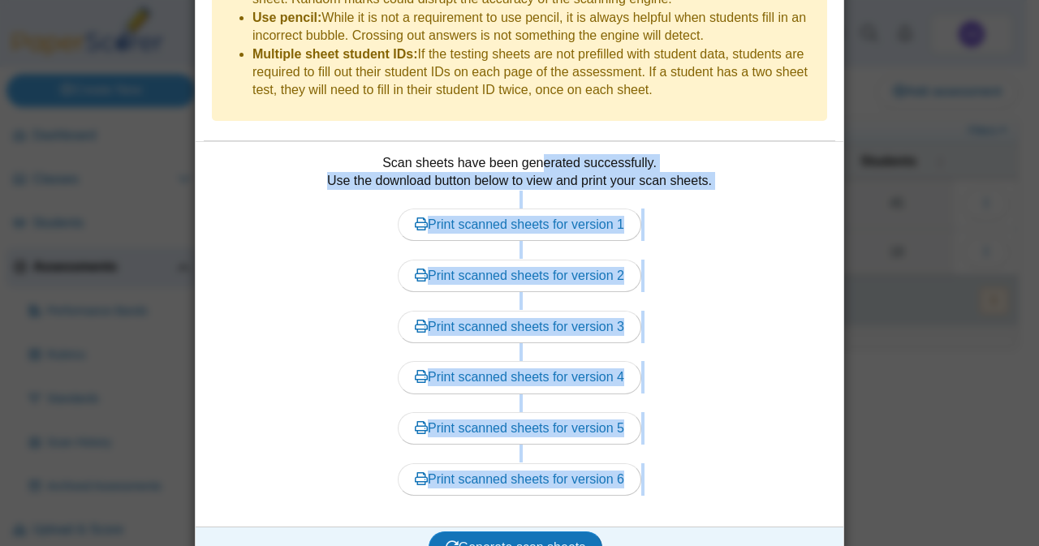
drag, startPoint x: 374, startPoint y: 123, endPoint x: 663, endPoint y: 456, distance: 441.0
click at [663, 456] on dd "Scan sheets have been generated successfully. Use the download button below to …" at bounding box center [520, 334] width 648 height 385
click at [663, 456] on div "Print scanned sheets for version 1 Print scanned sheets for version 2 Print sca…" at bounding box center [520, 353] width 632 height 324
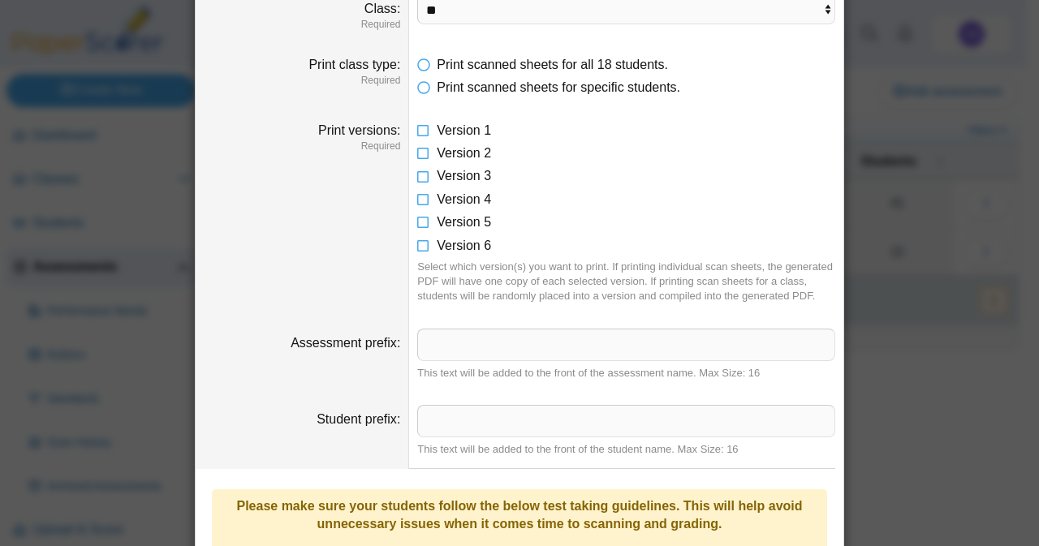
scroll to position [0, 0]
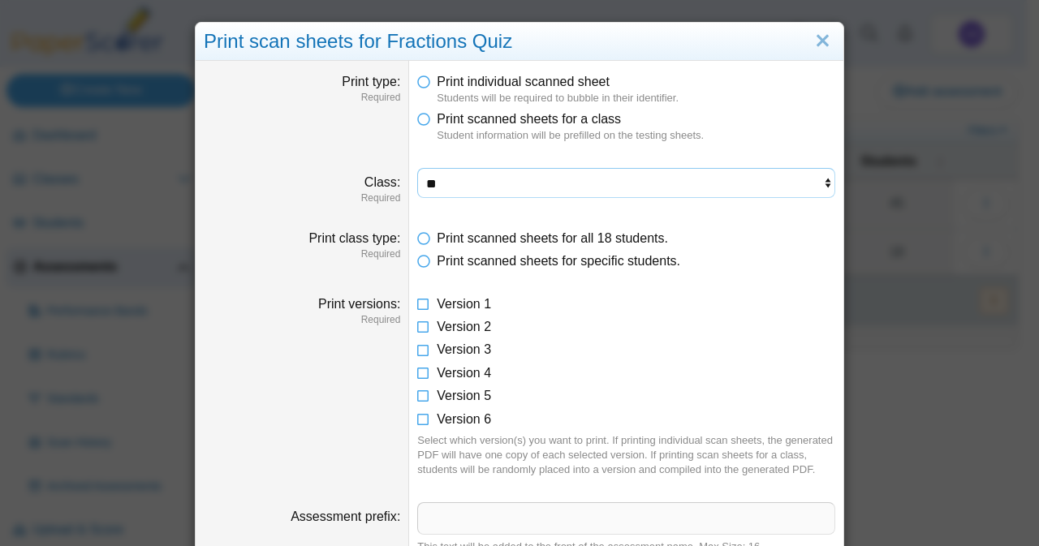
click at [477, 186] on select "**********" at bounding box center [626, 183] width 418 height 31
select select "**********"
click at [417, 168] on select "**********" at bounding box center [626, 183] width 418 height 31
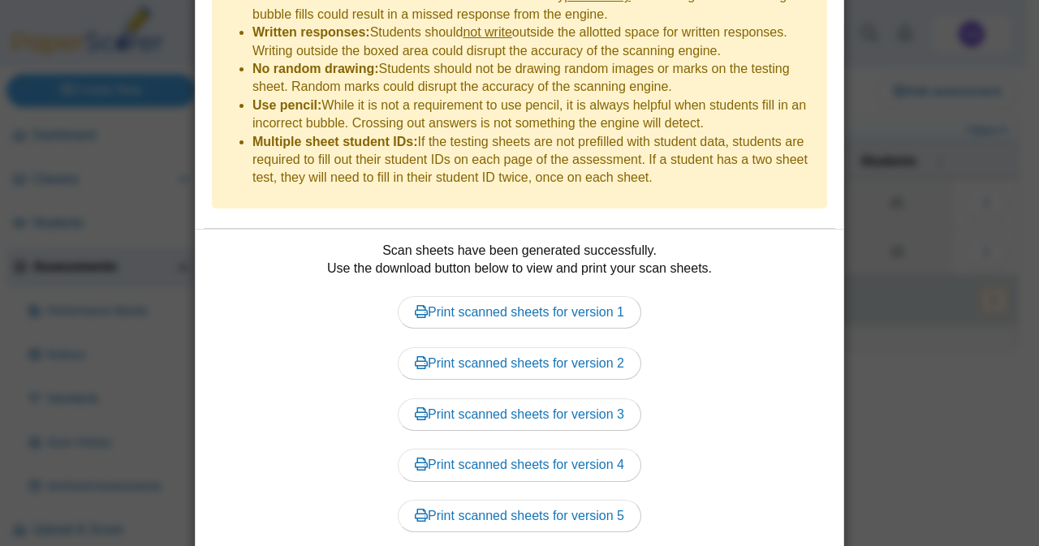
scroll to position [857, 0]
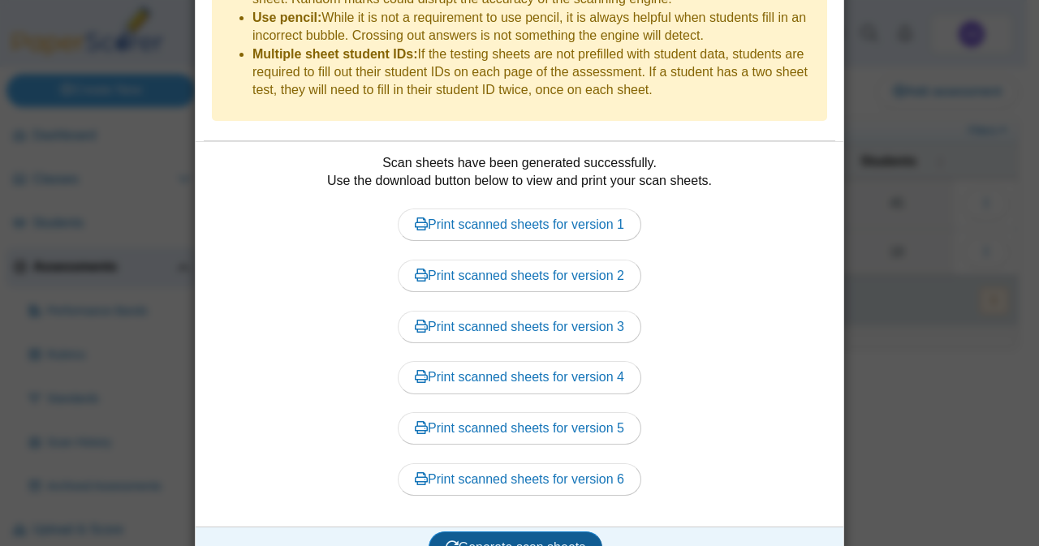
click at [499, 541] on span "Generate scan sheets" at bounding box center [516, 548] width 140 height 14
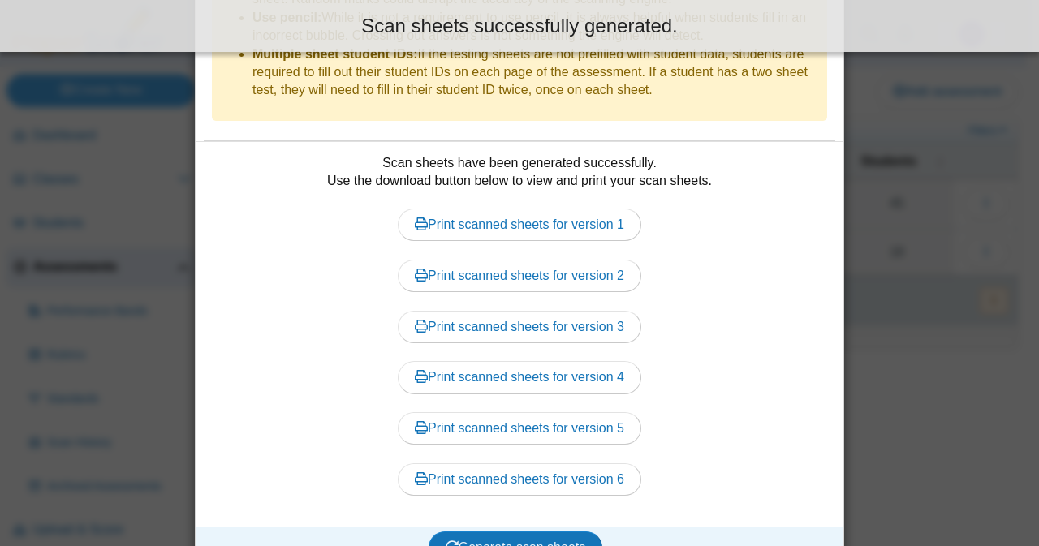
scroll to position [857, 0]
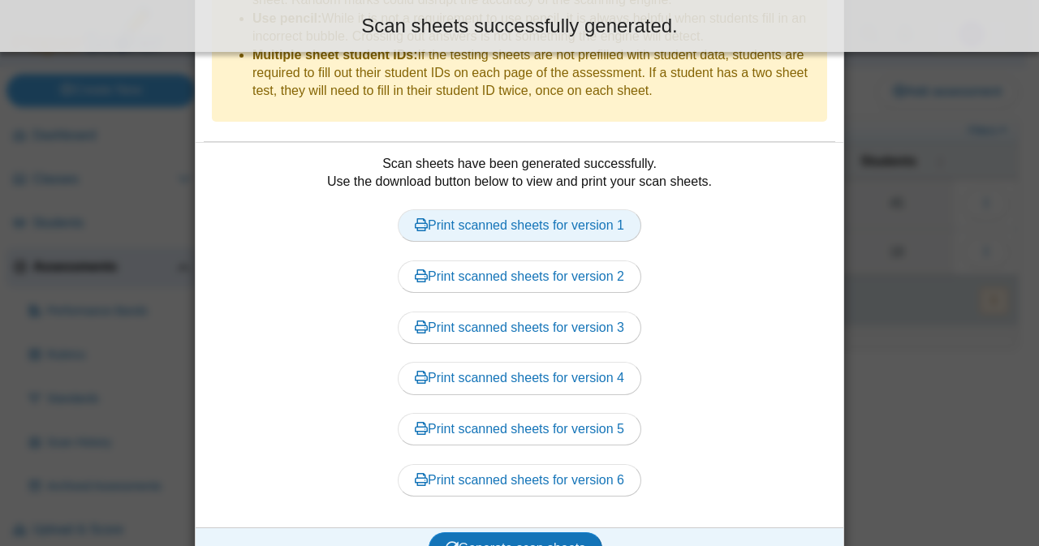
click at [558, 209] on link "Print scanned sheets for version 1" at bounding box center [520, 225] width 244 height 32
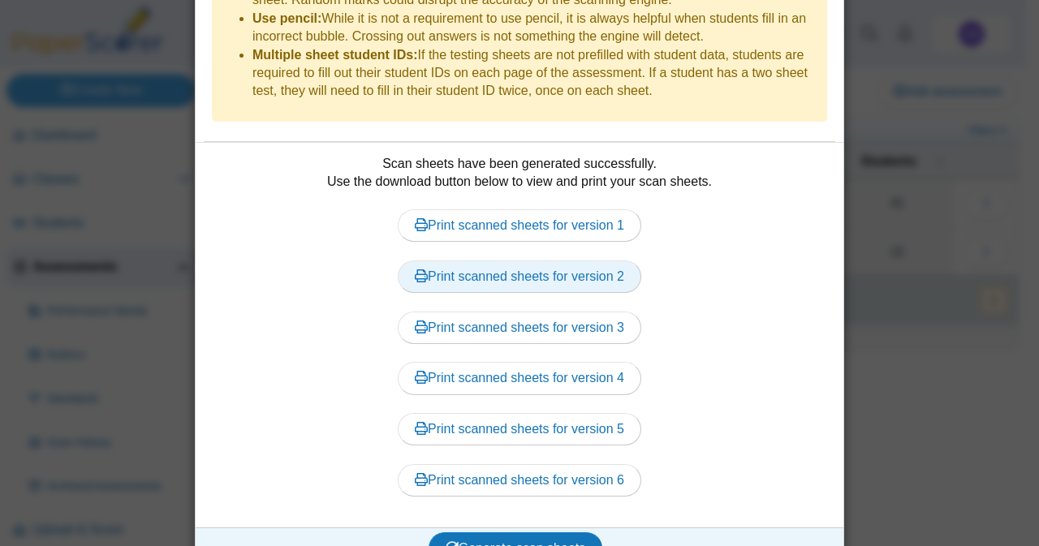
click at [519, 261] on link "Print scanned sheets for version 2" at bounding box center [520, 277] width 244 height 32
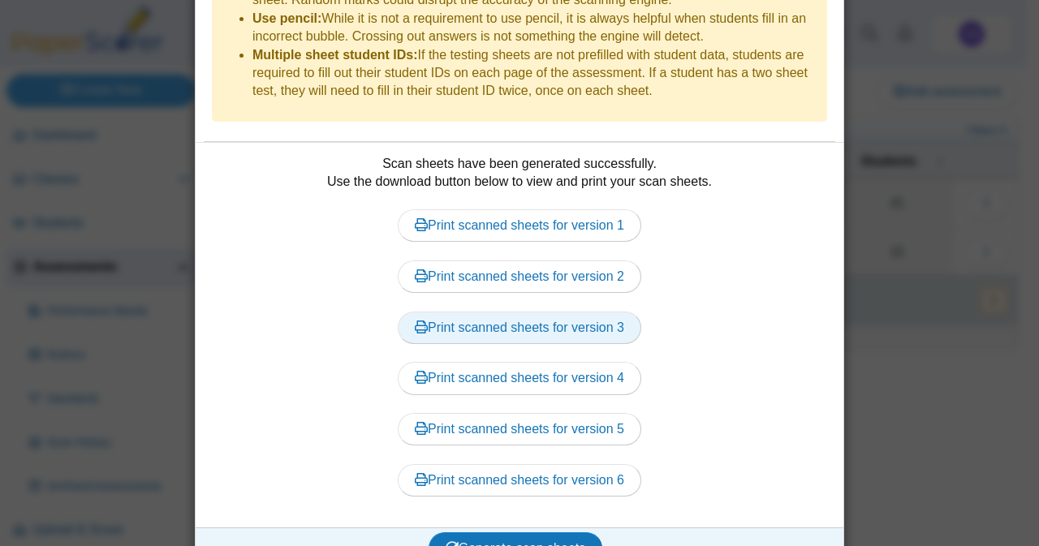
click at [524, 312] on link "Print scanned sheets for version 3" at bounding box center [520, 328] width 244 height 32
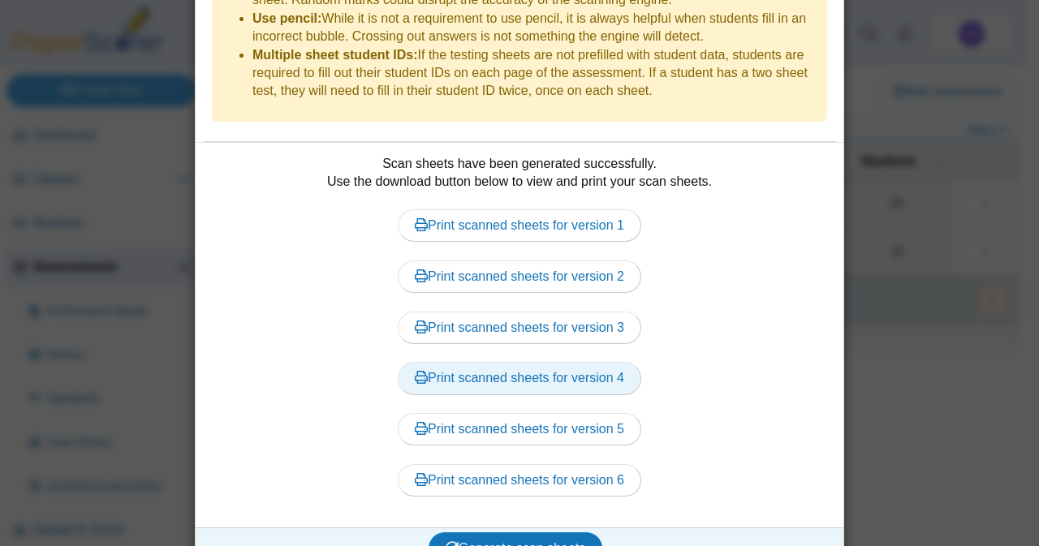
click at [525, 362] on link "Print scanned sheets for version 4" at bounding box center [520, 378] width 244 height 32
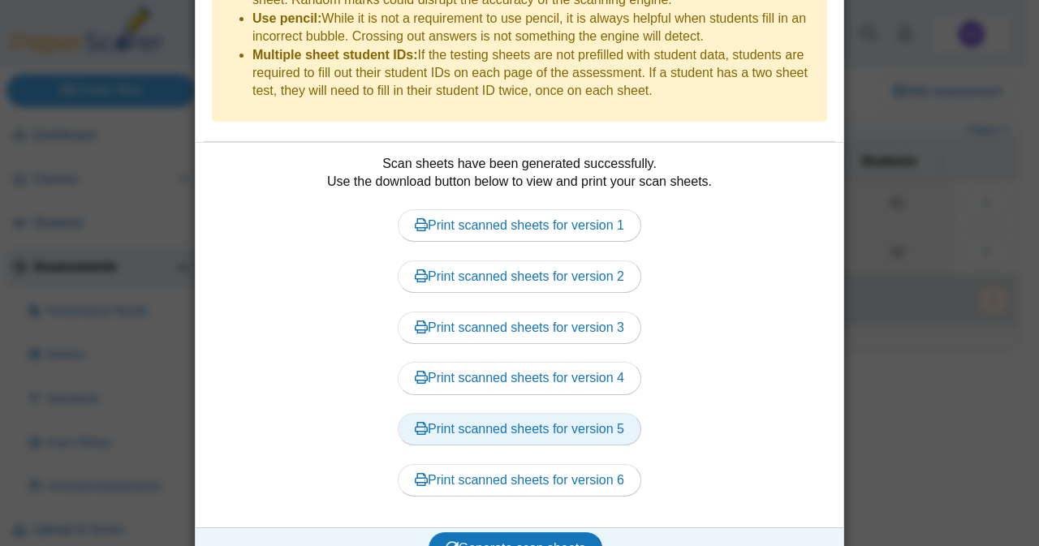
click at [490, 413] on link "Print scanned sheets for version 5" at bounding box center [520, 429] width 244 height 32
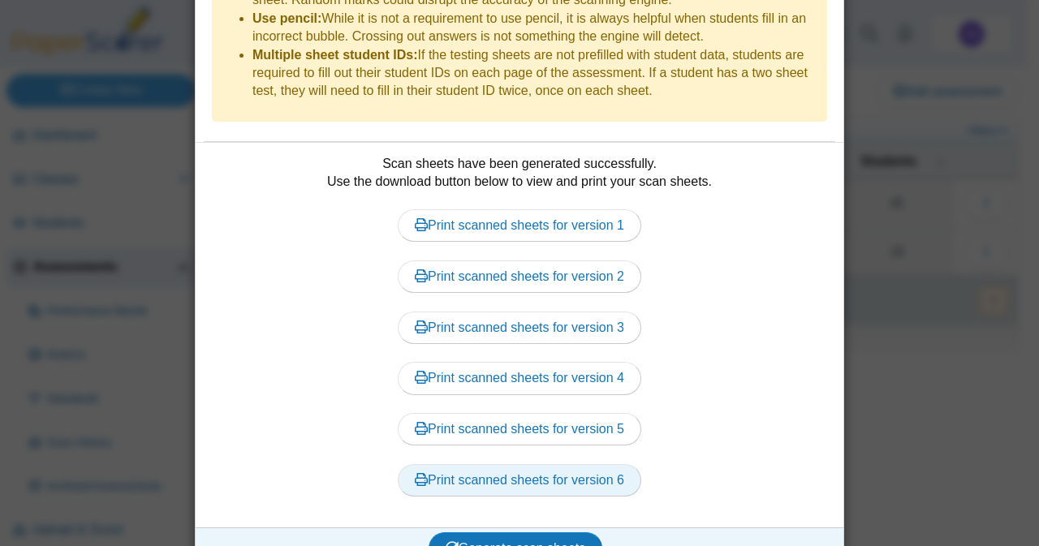
click at [486, 464] on link "Print scanned sheets for version 6" at bounding box center [520, 480] width 244 height 32
